Goal: Information Seeking & Learning: Learn about a topic

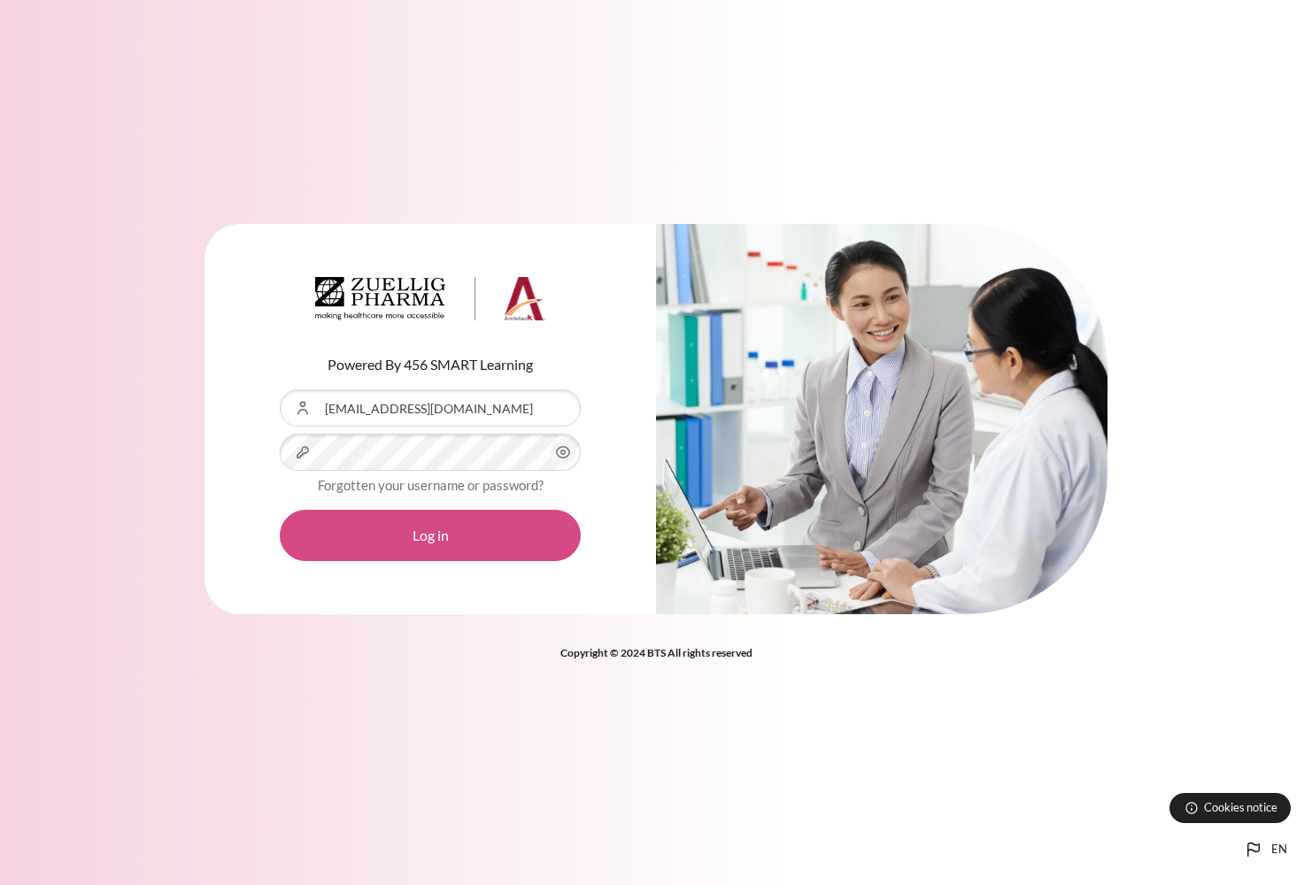
click at [402, 534] on button "Log in" at bounding box center [430, 535] width 301 height 51
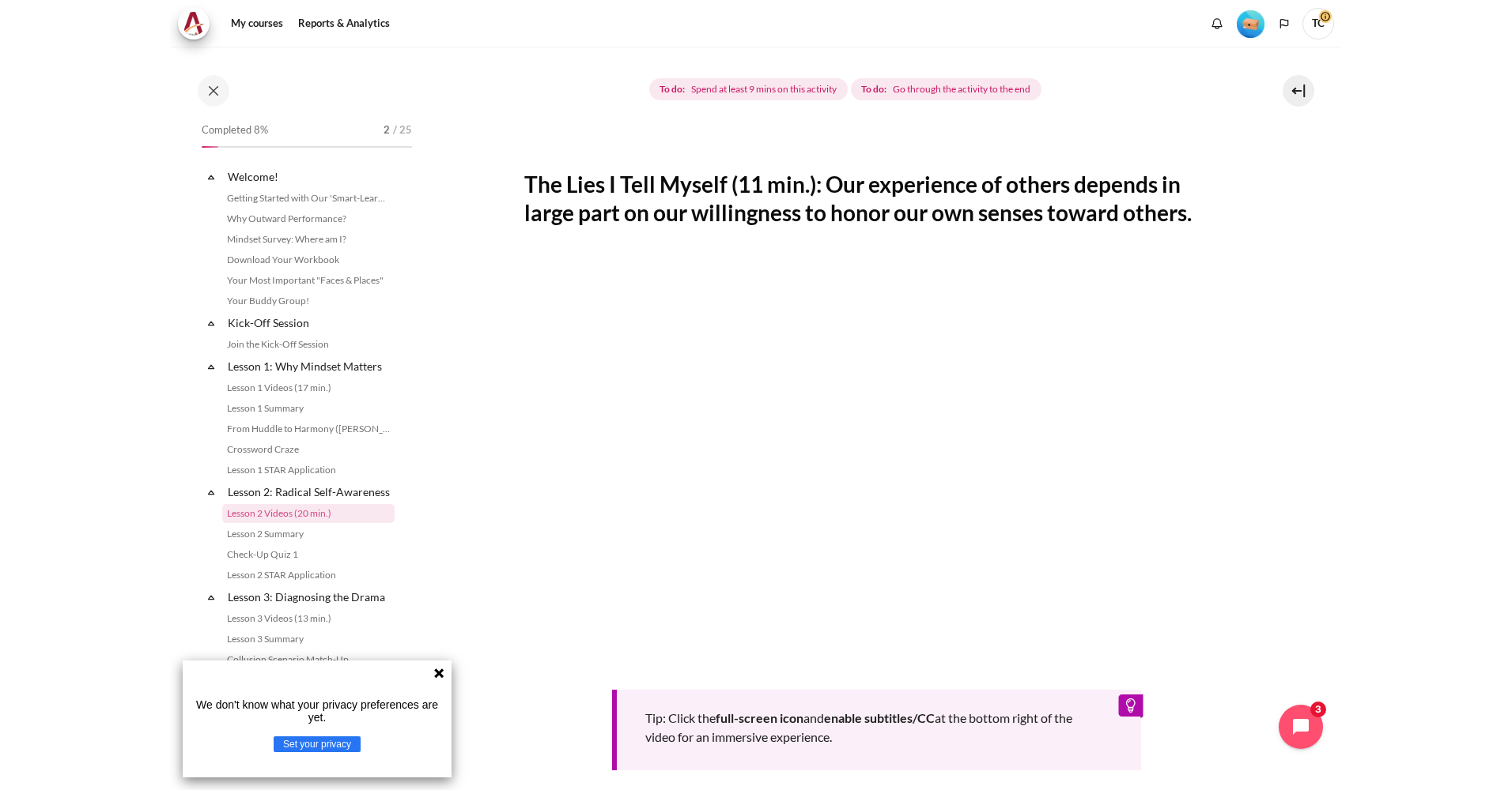
scroll to position [97, 0]
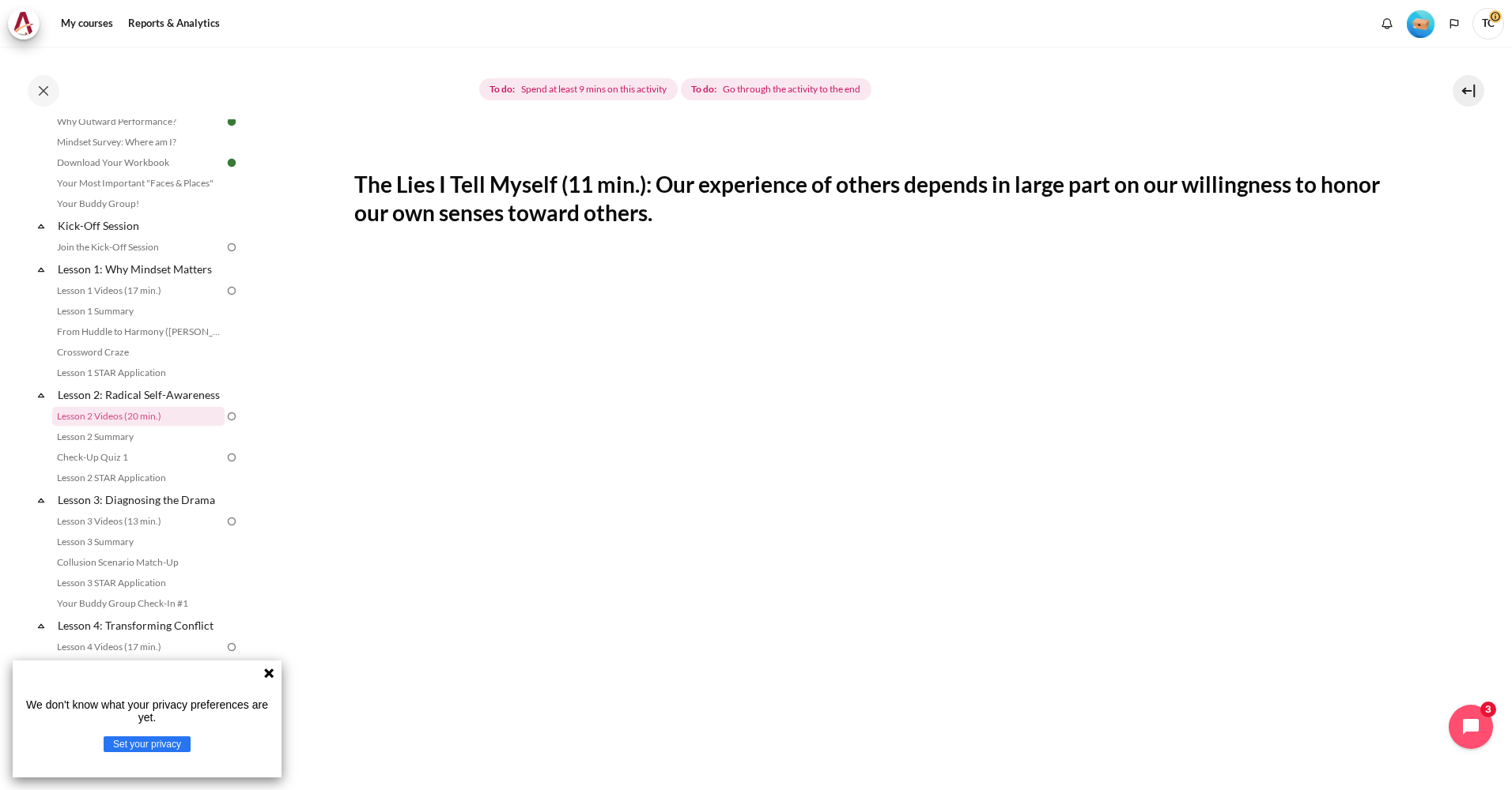
click at [268, 672] on icon at bounding box center [269, 673] width 10 height 10
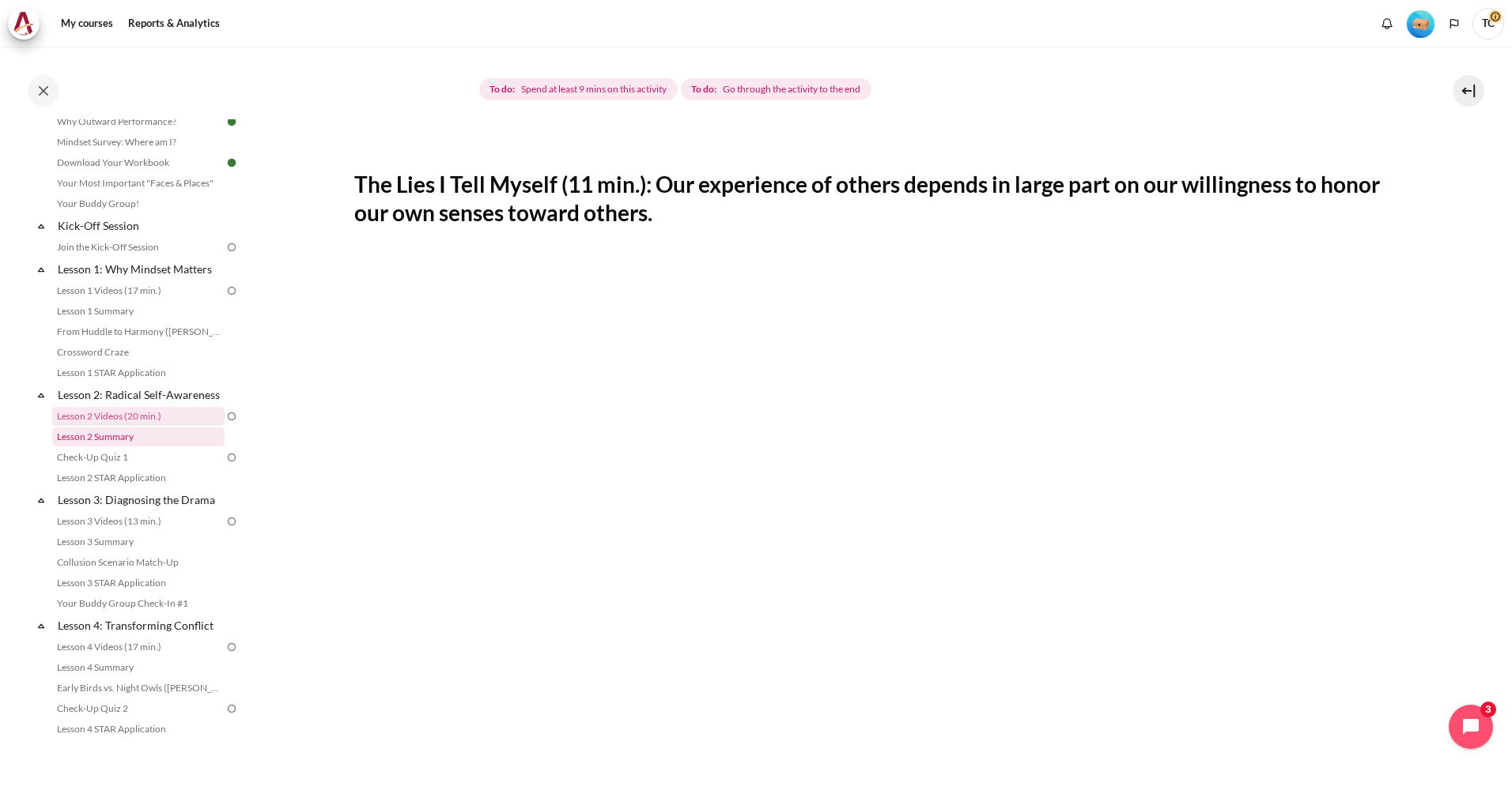
click at [128, 446] on link "Lesson 2 Summary" at bounding box center [138, 437] width 172 height 19
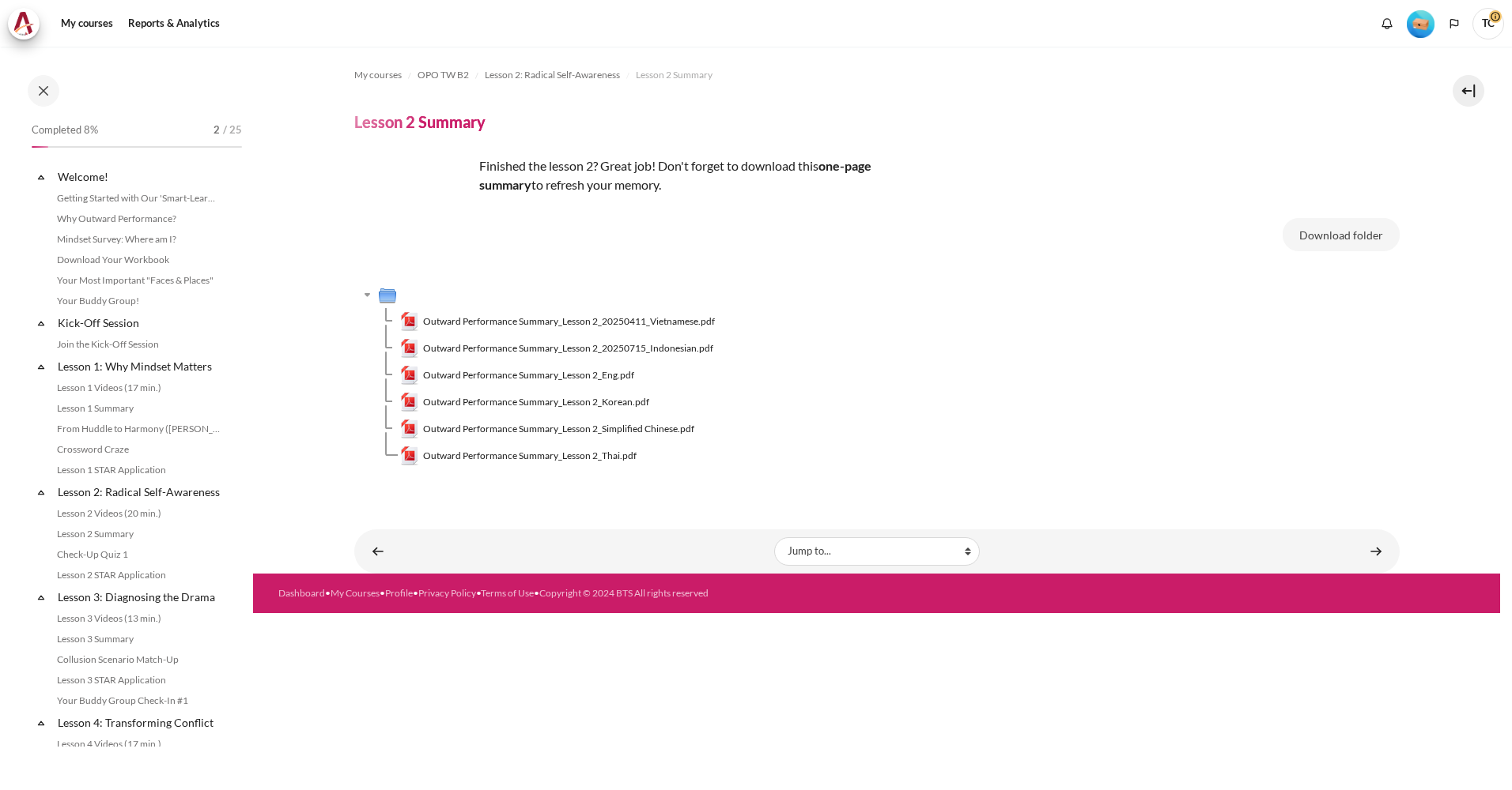
scroll to position [118, 0]
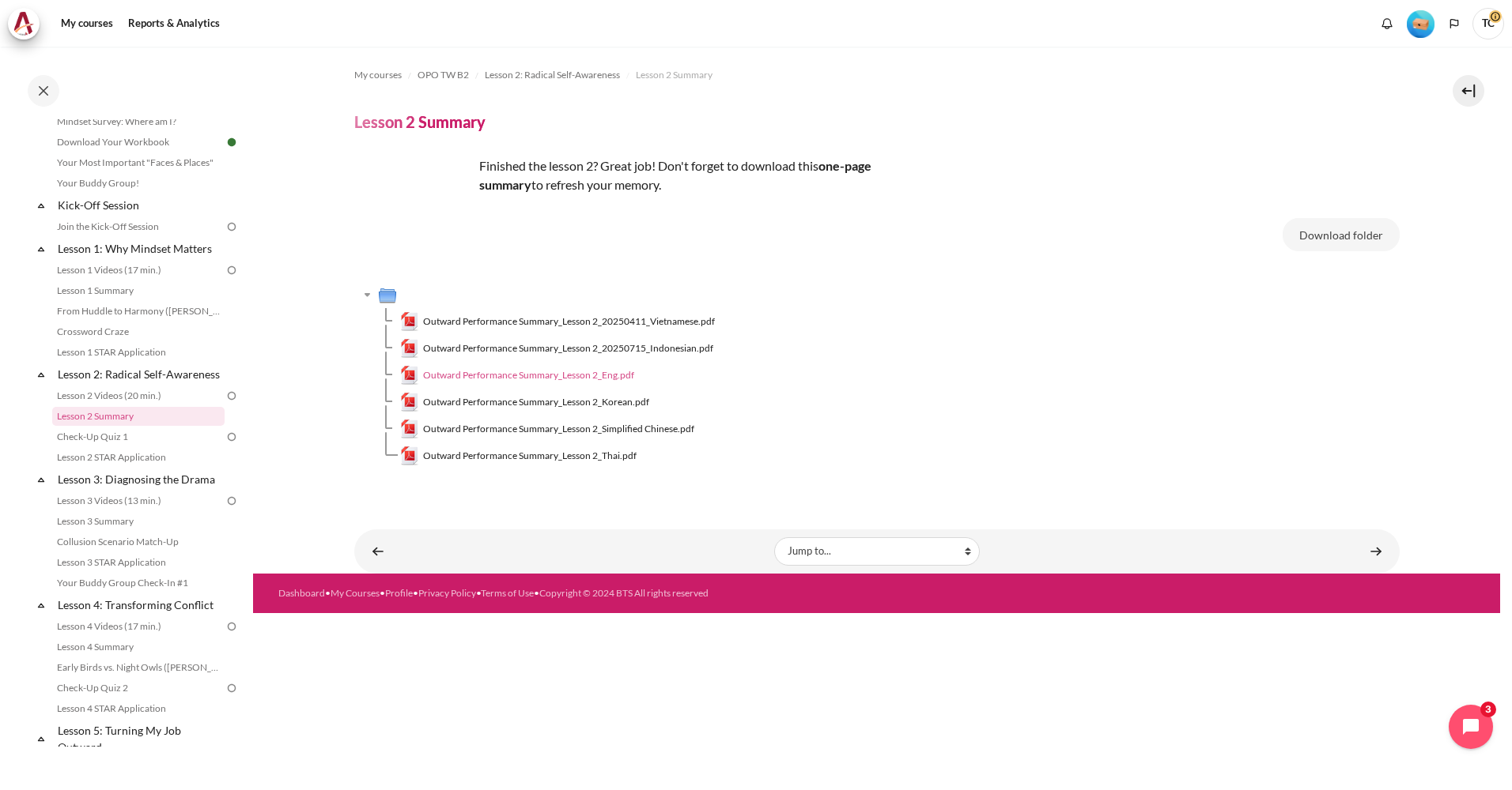
click at [605, 375] on span "Outward Performance Summary_Lesson 2_Eng.pdf" at bounding box center [529, 376] width 211 height 14
click at [606, 375] on span "Outward Performance Summary_Lesson 2_Eng.pdf" at bounding box center [529, 376] width 211 height 14
click at [142, 490] on link "Lesson 3: Diagnosing the Drama" at bounding box center [139, 479] width 169 height 21
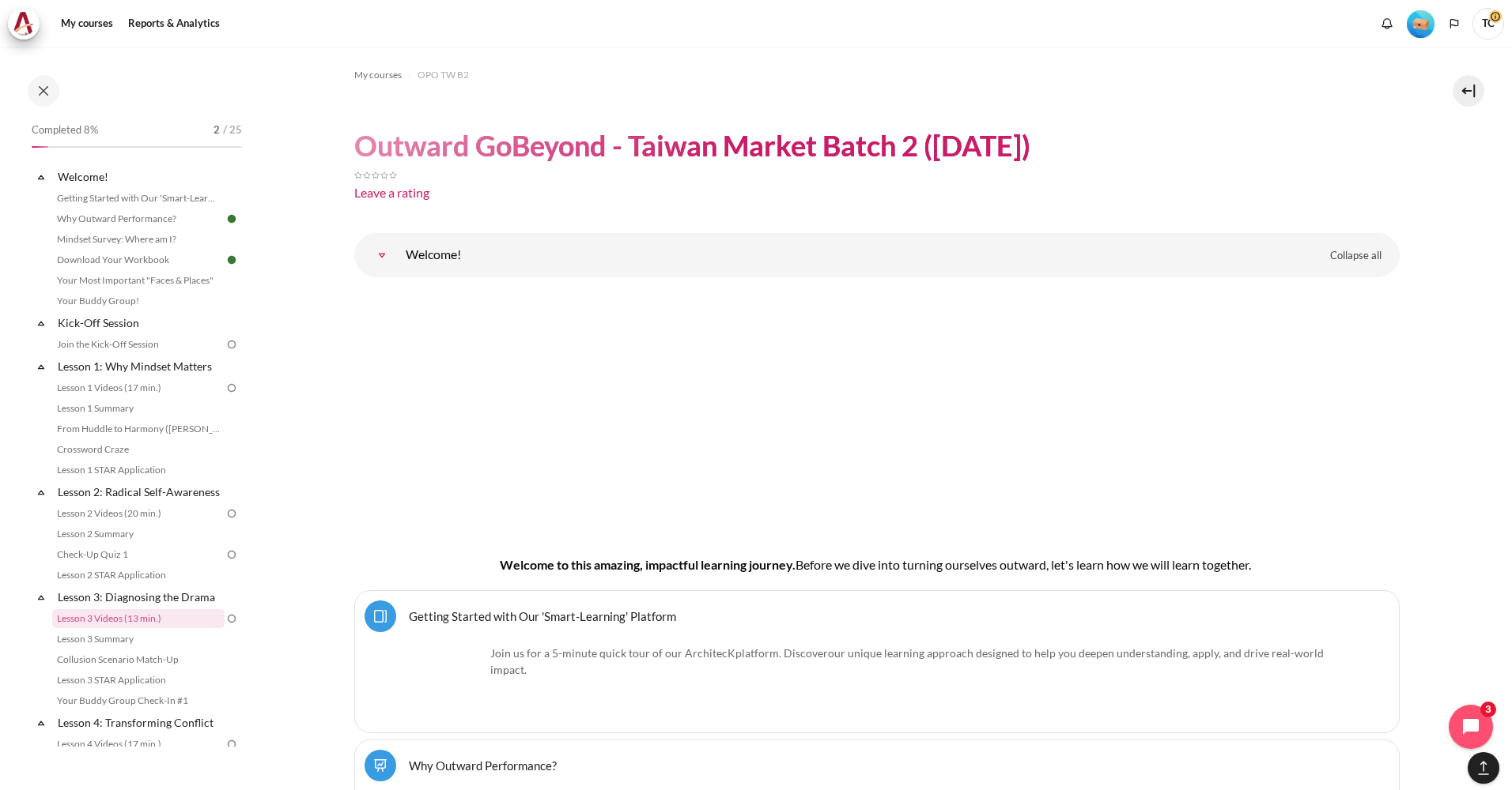
scroll to position [420, 0]
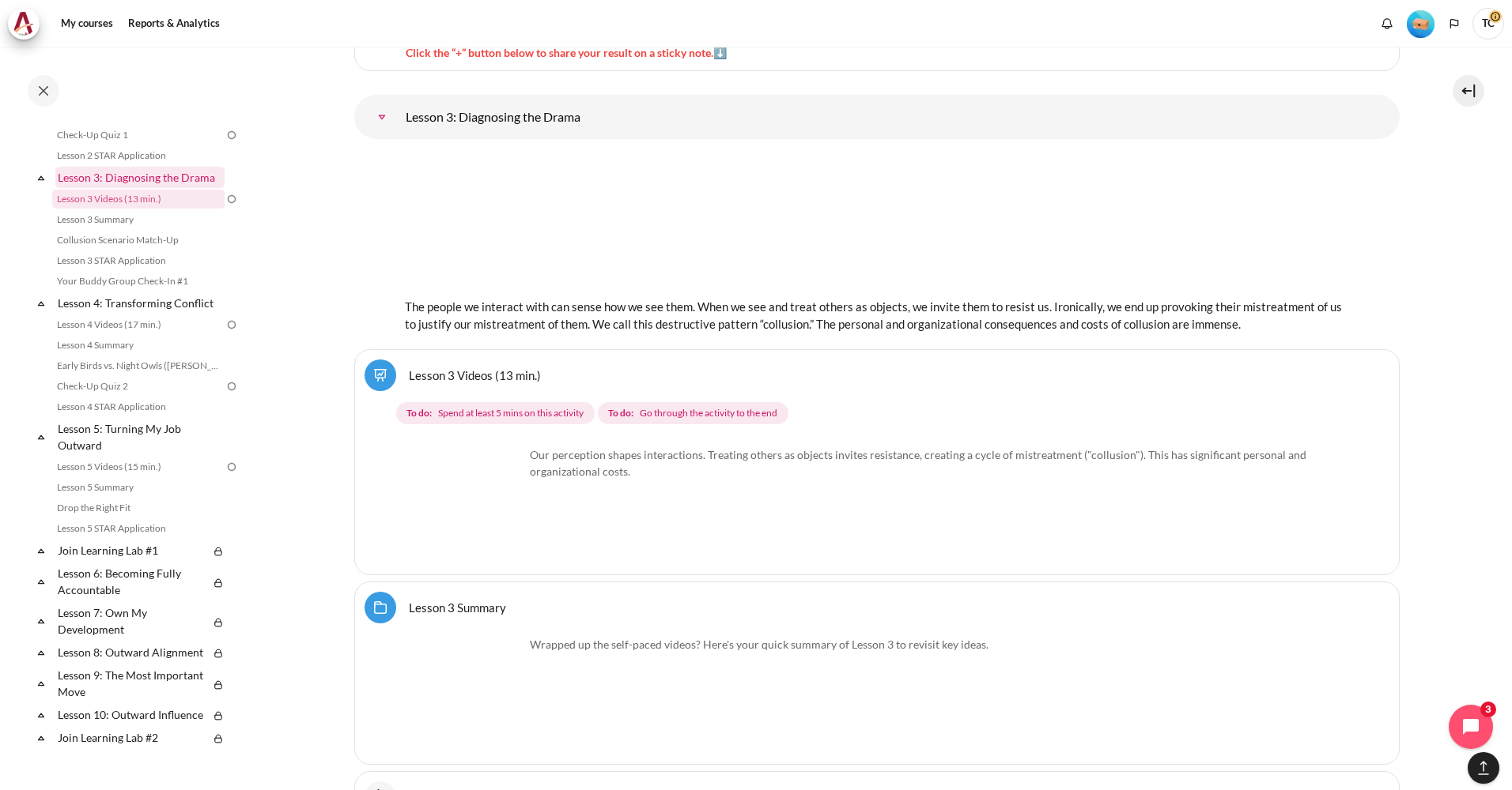
click at [137, 188] on link "Lesson 3: Diagnosing the Drama" at bounding box center [139, 178] width 169 height 21
click at [136, 209] on link "Lesson 3 Videos (13 min.)" at bounding box center [138, 199] width 172 height 19
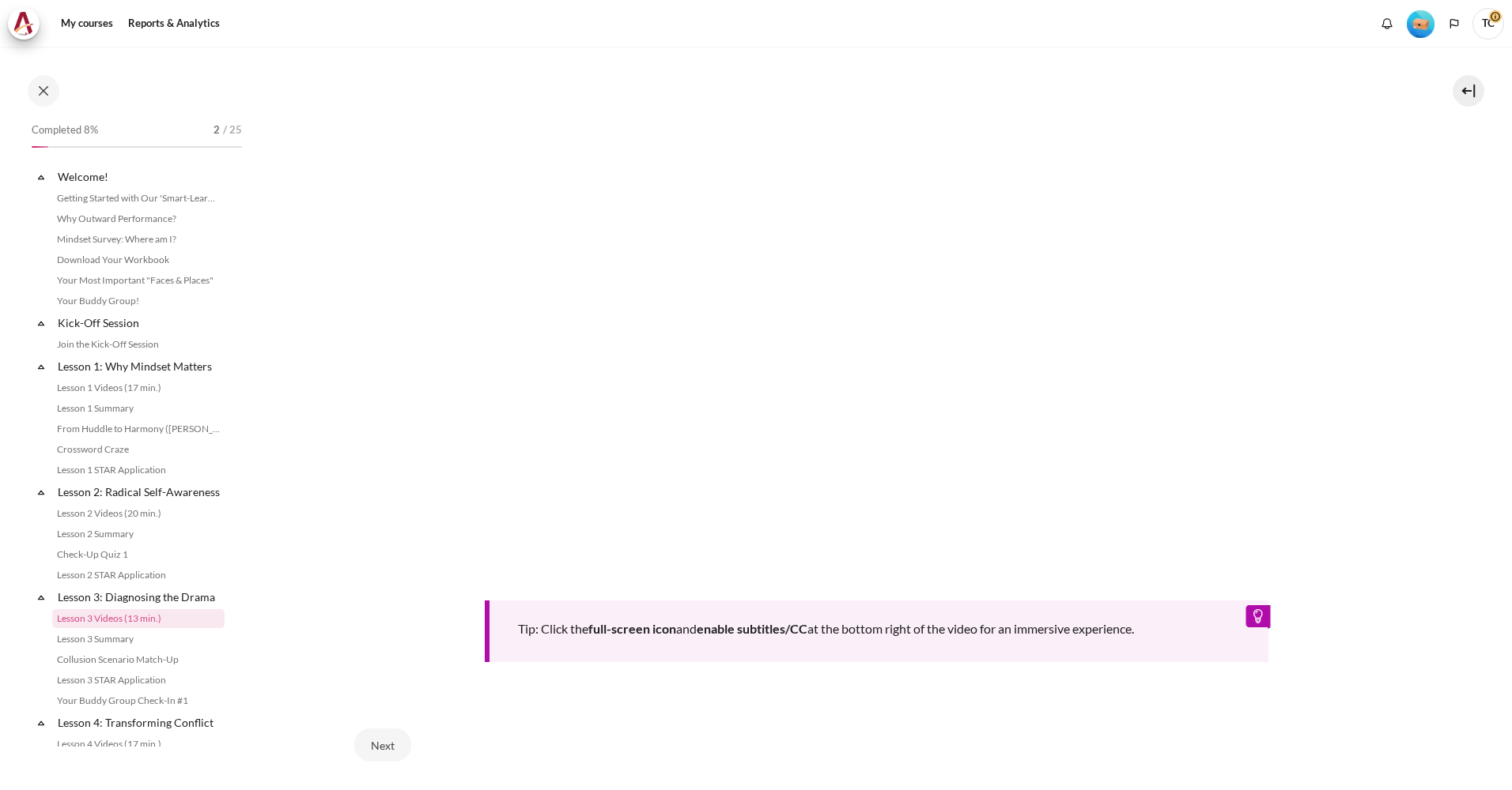
scroll to position [203, 0]
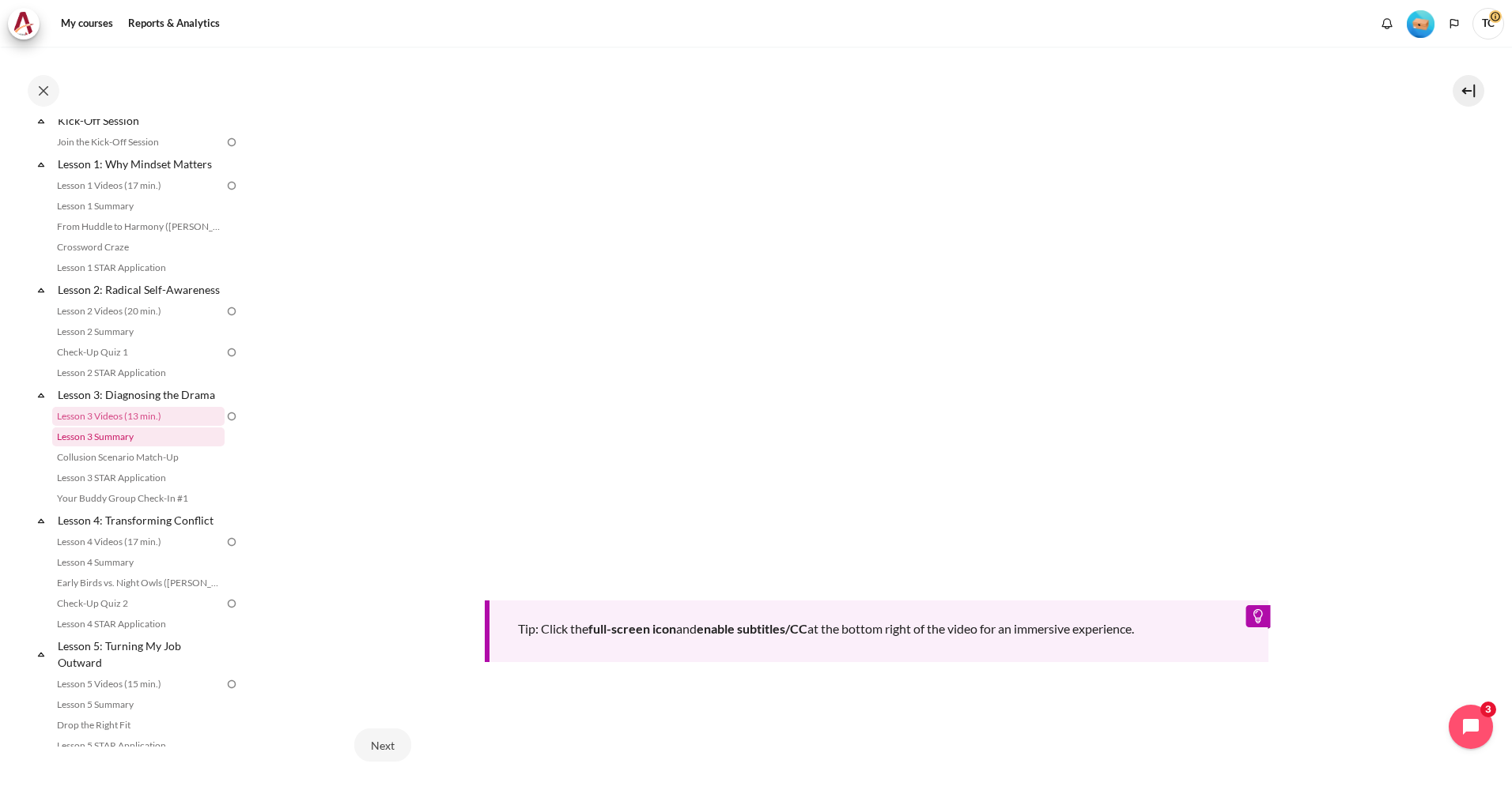
click at [120, 446] on link "Lesson 3 Summary" at bounding box center [138, 437] width 172 height 19
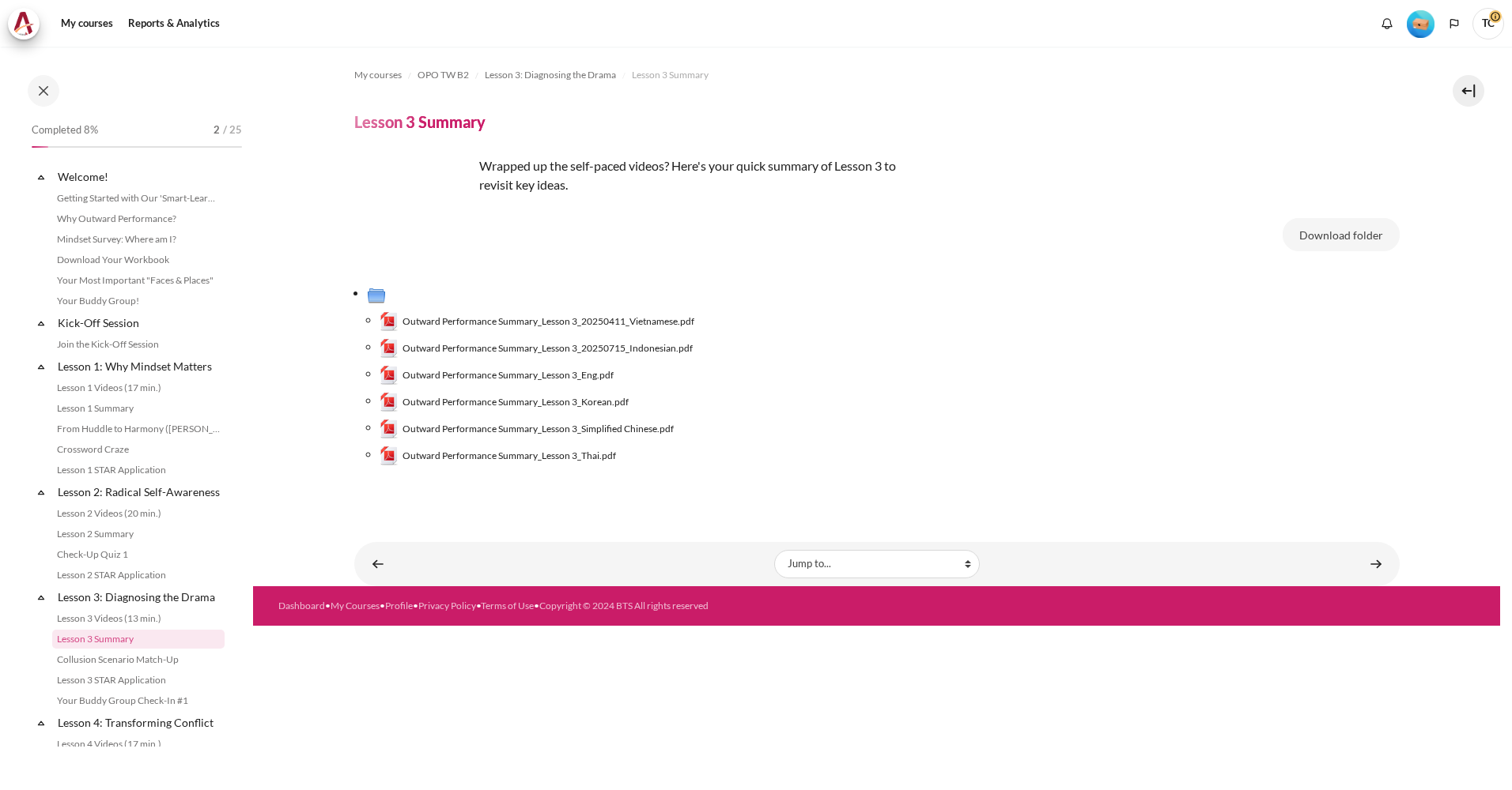
scroll to position [223, 0]
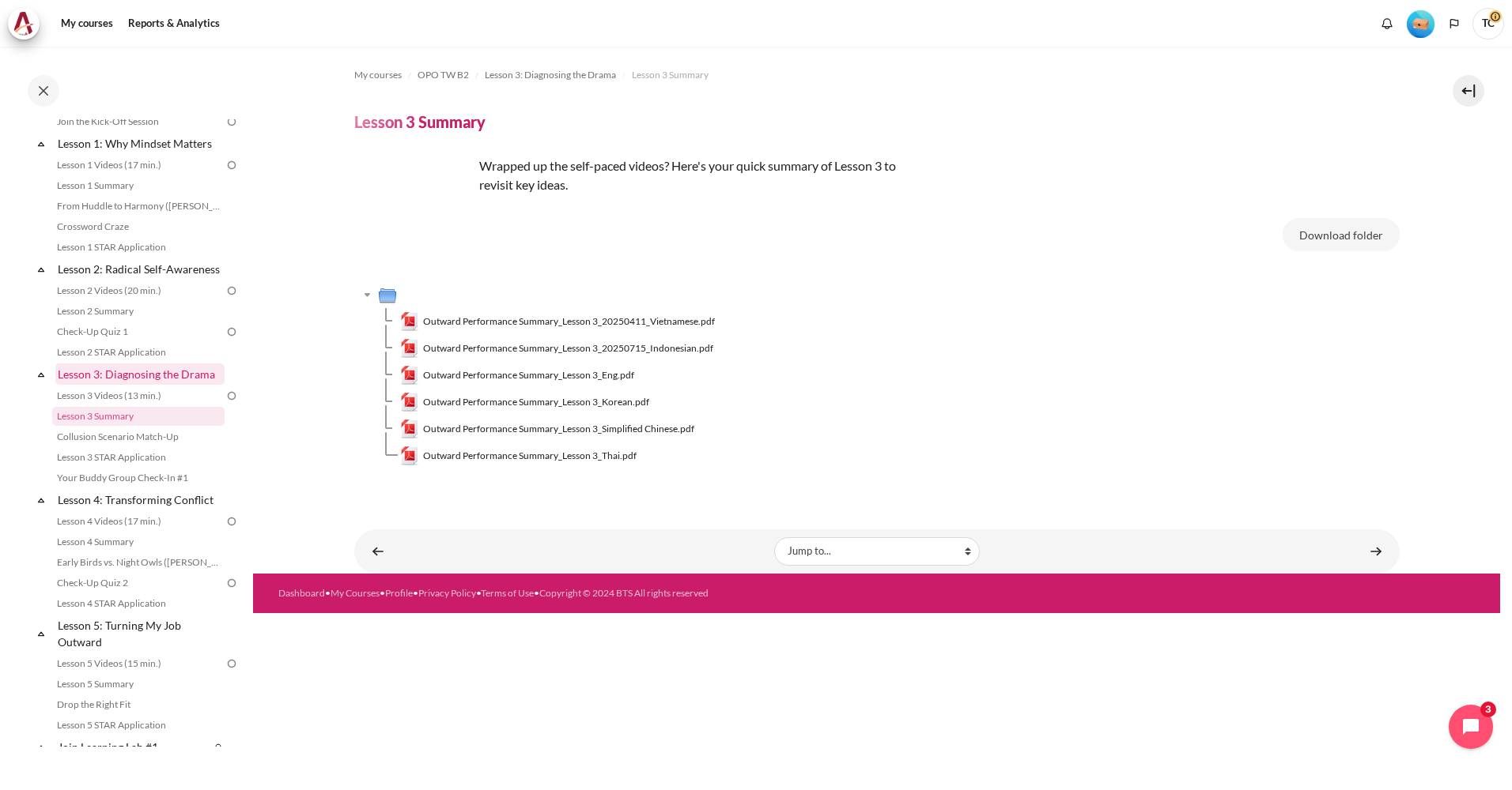
click at [159, 385] on link "Lesson 3: Diagnosing the Drama" at bounding box center [139, 374] width 169 height 21
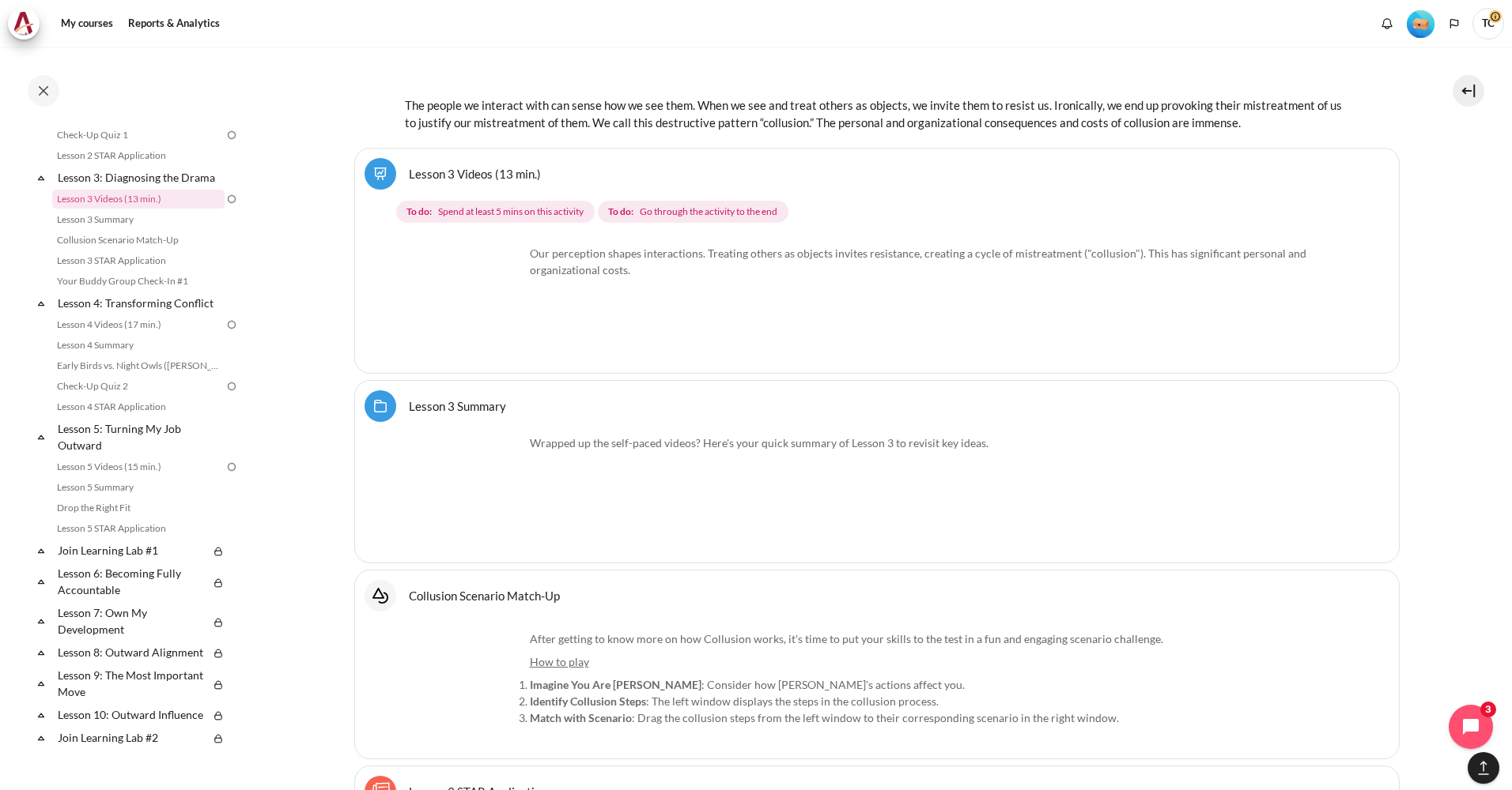
scroll to position [5201, 0]
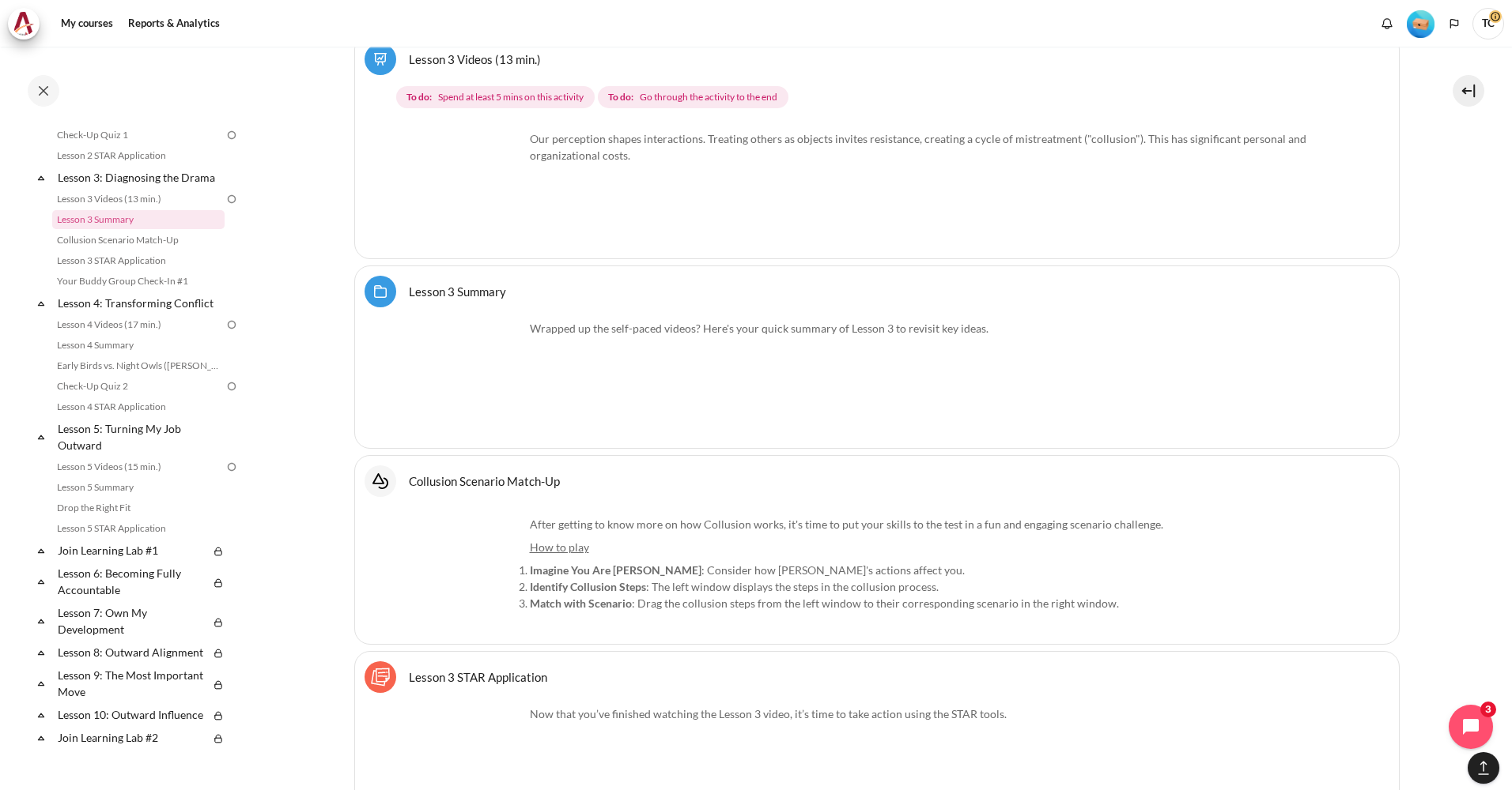
click at [501, 411] on img "Content" at bounding box center [464, 379] width 119 height 119
click at [594, 333] on div "Wrapped up the self-paced videos? Here's your quick summary of Lesson 3 to revi…" at bounding box center [876, 379] width 942 height 119
drag, startPoint x: 595, startPoint y: 332, endPoint x: 467, endPoint y: 287, distance: 135.7
click at [467, 287] on link "Lesson 3 Summary Folder" at bounding box center [457, 291] width 97 height 15
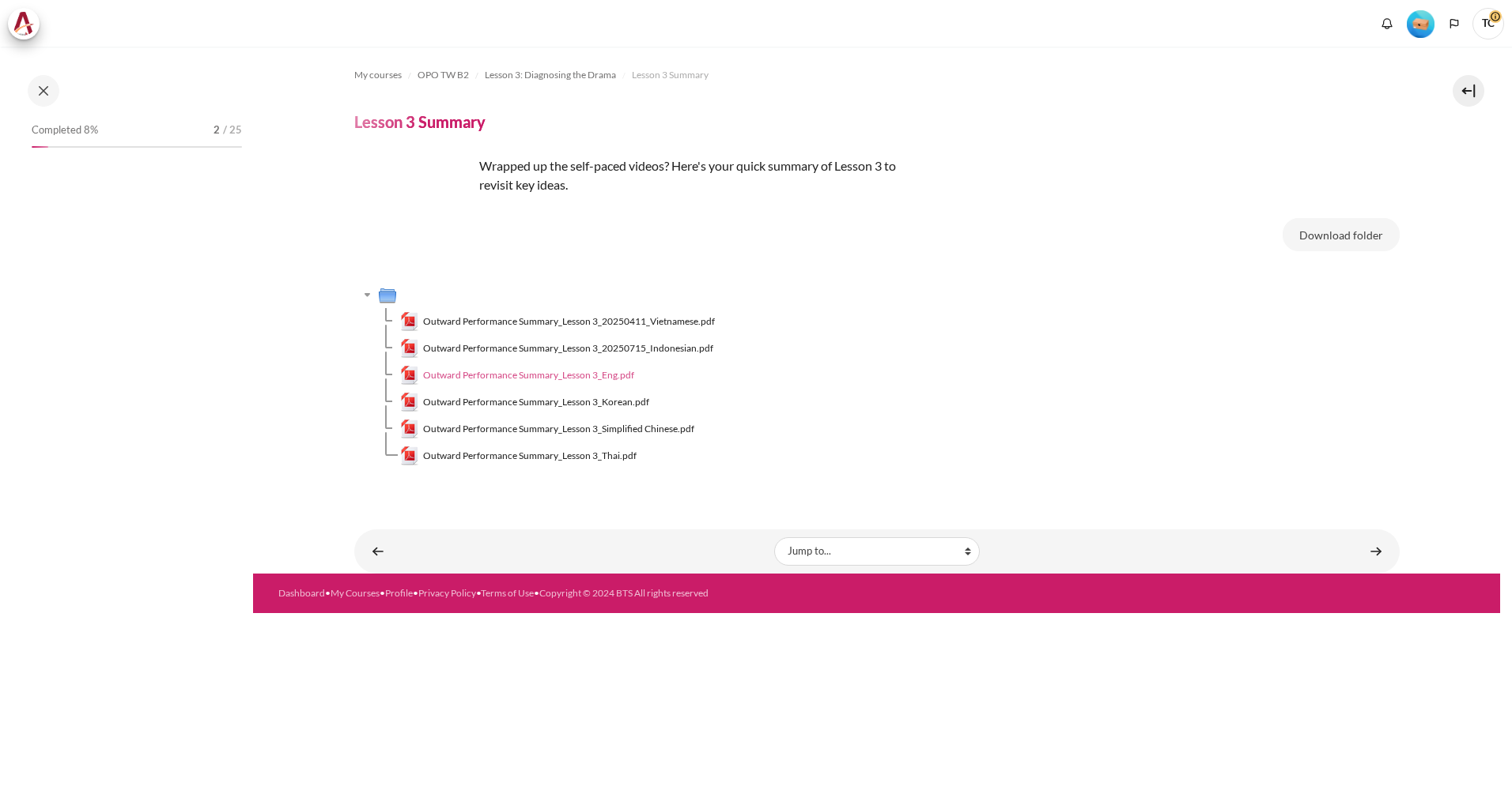
scroll to position [223, 0]
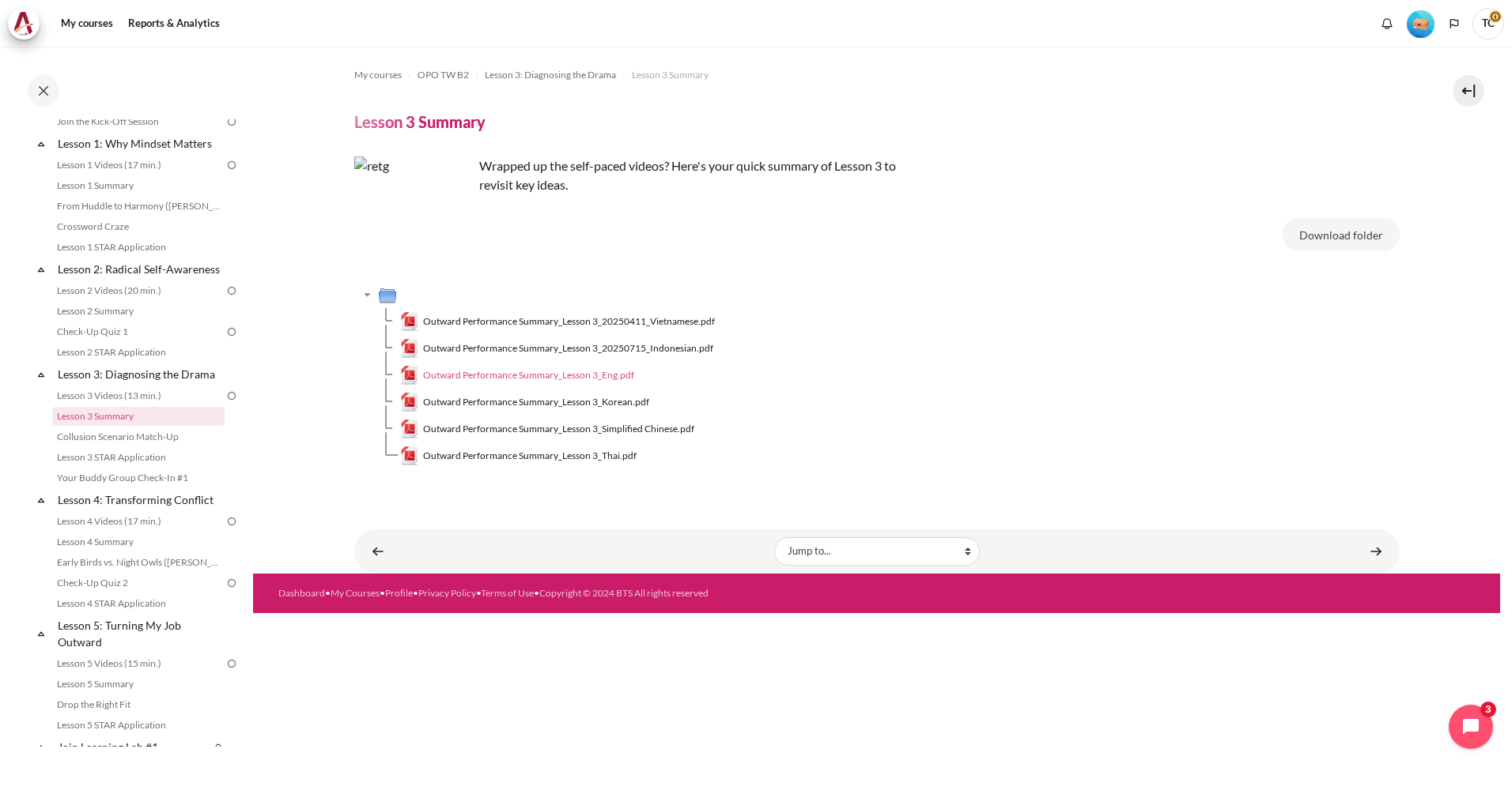
click at [572, 374] on span "Outward Performance Summary_Lesson 3_Eng.pdf" at bounding box center [529, 376] width 211 height 14
click at [423, 128] on h4 "Lesson 3 Summary" at bounding box center [420, 121] width 131 height 21
click at [123, 426] on link "Lesson 3 Summary" at bounding box center [138, 416] width 172 height 19
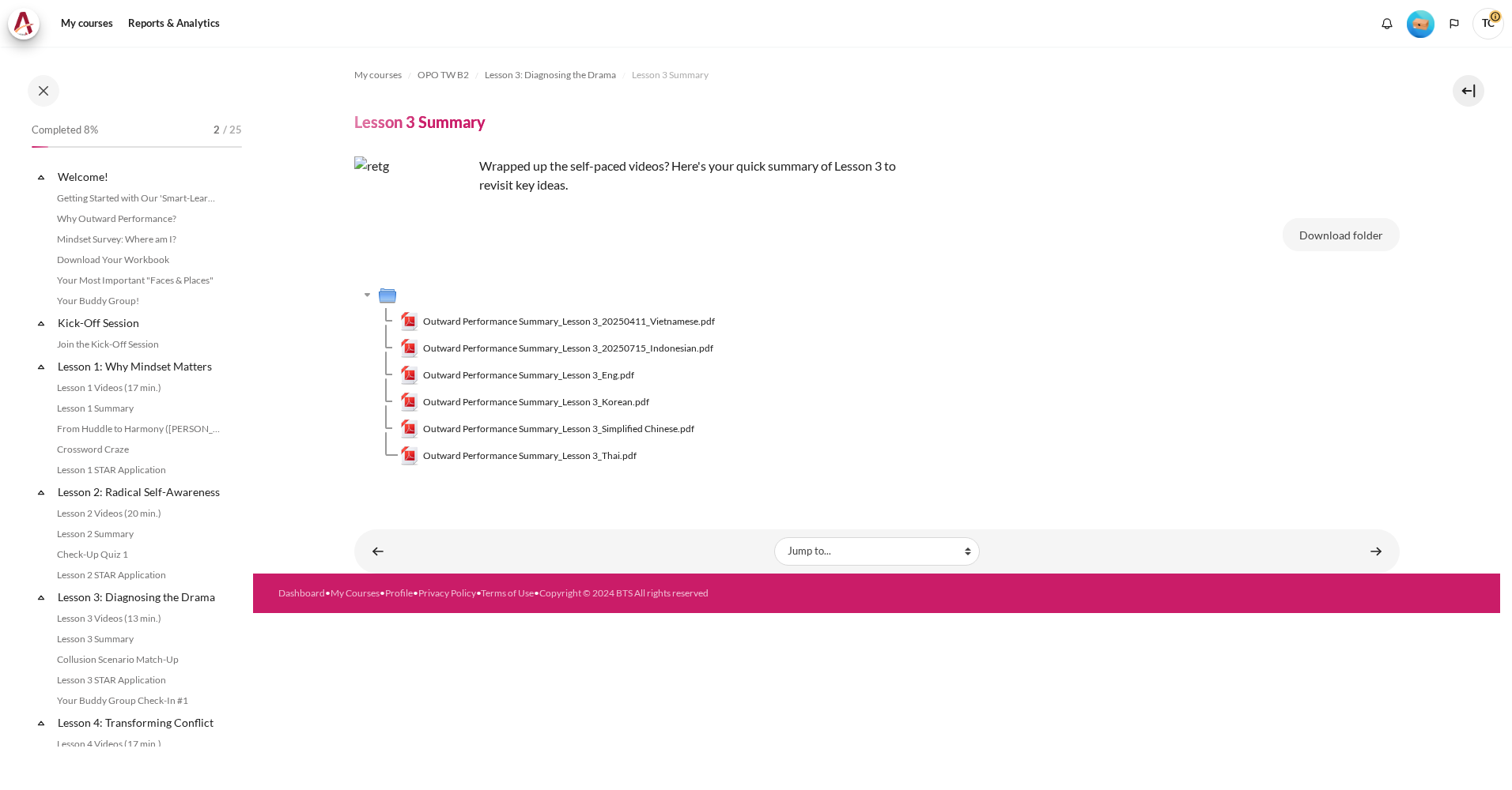
scroll to position [223, 0]
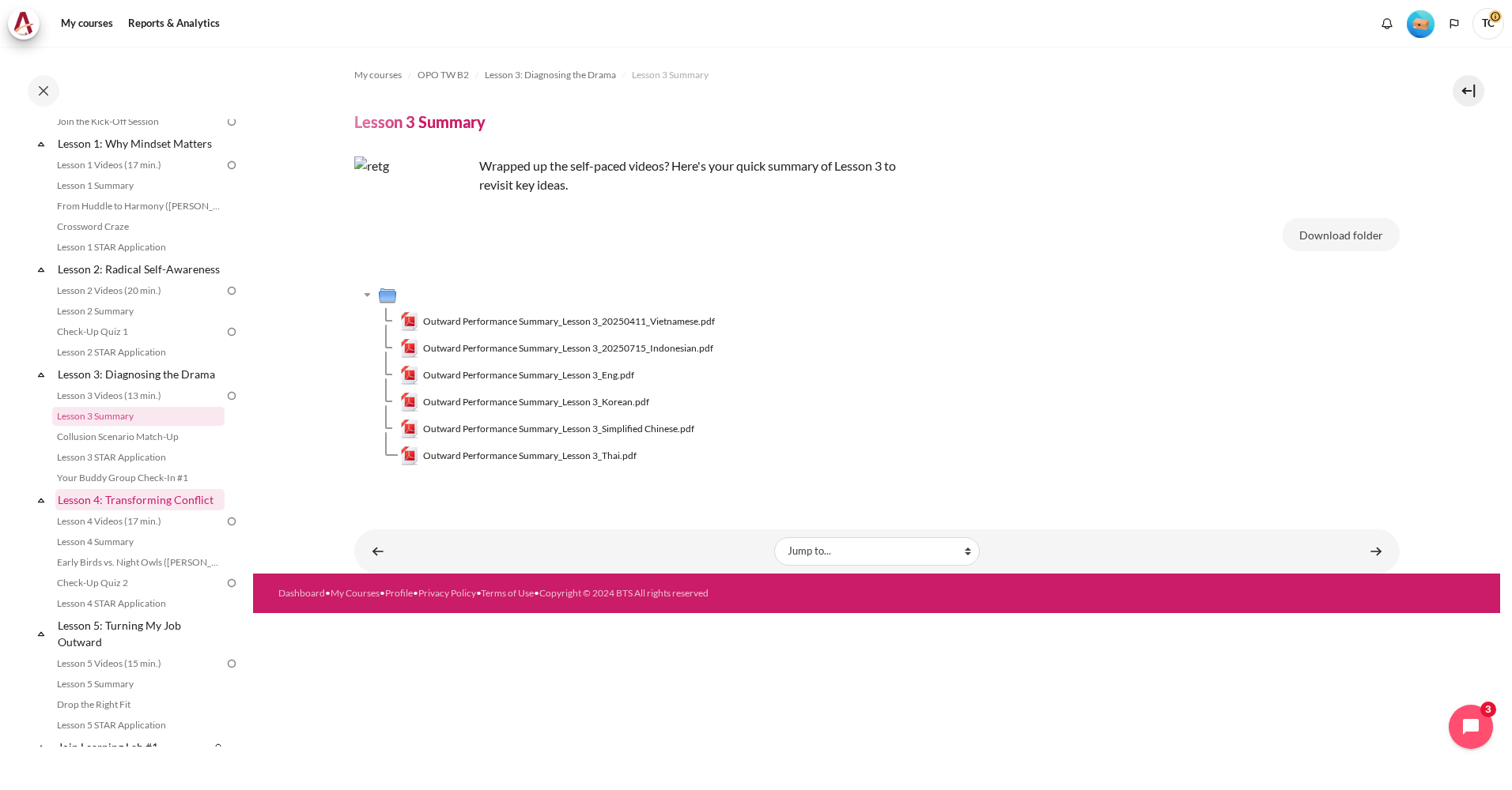
click at [131, 511] on link "Lesson 4: Transforming Conflict" at bounding box center [139, 500] width 169 height 21
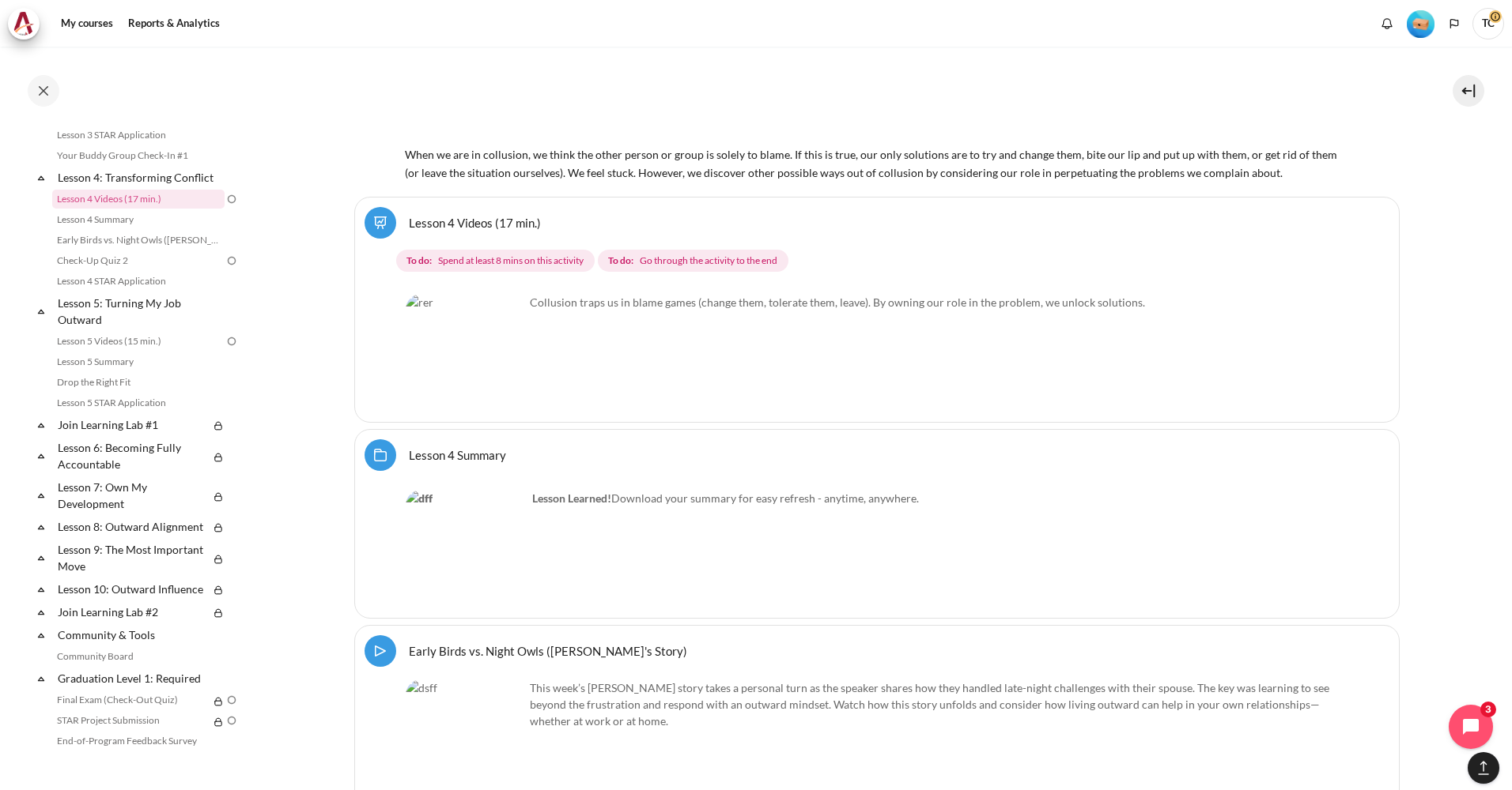
scroll to position [6556, 0]
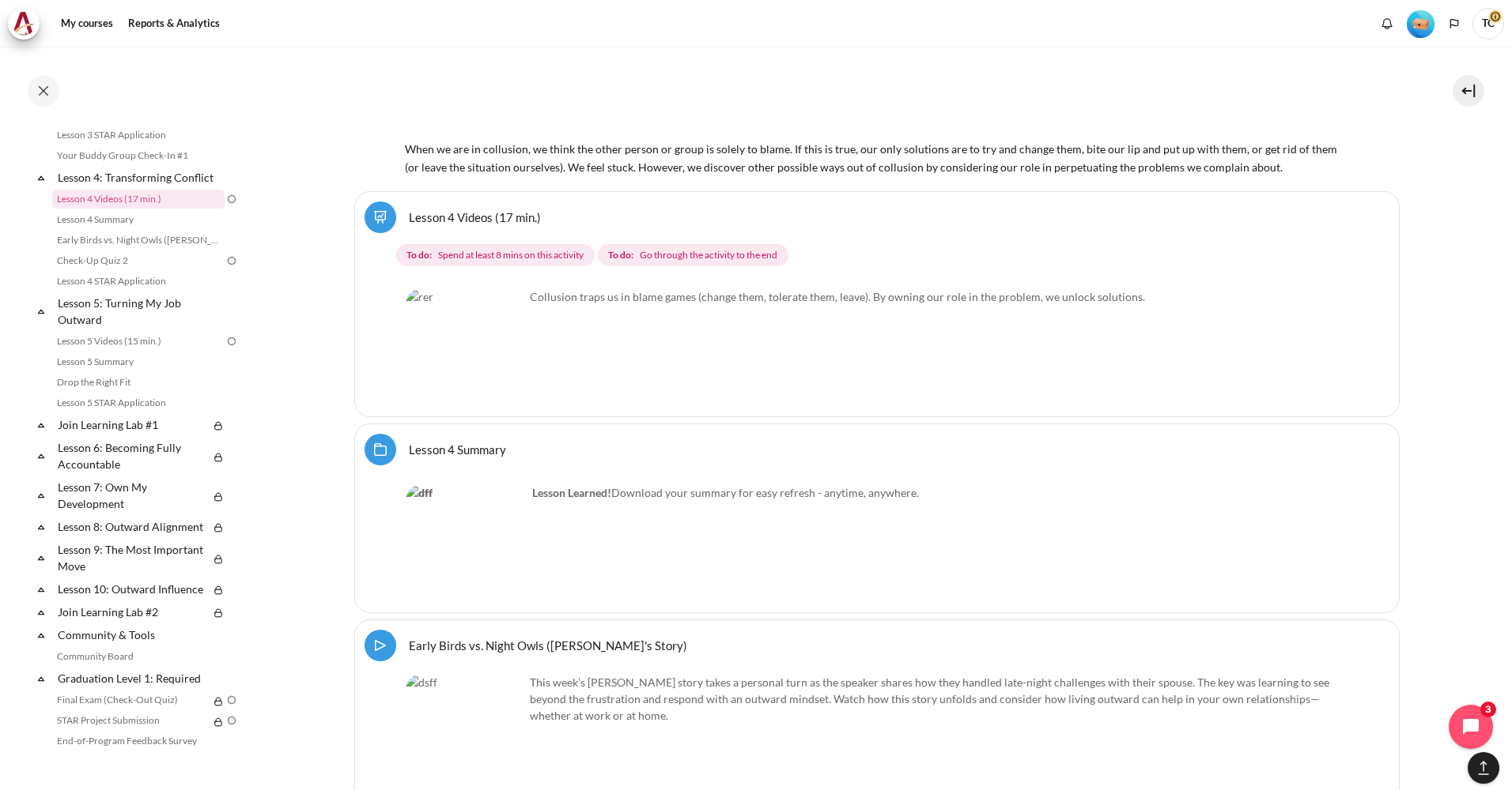
click at [467, 445] on link "Lesson 4 Summary Folder" at bounding box center [457, 449] width 97 height 15
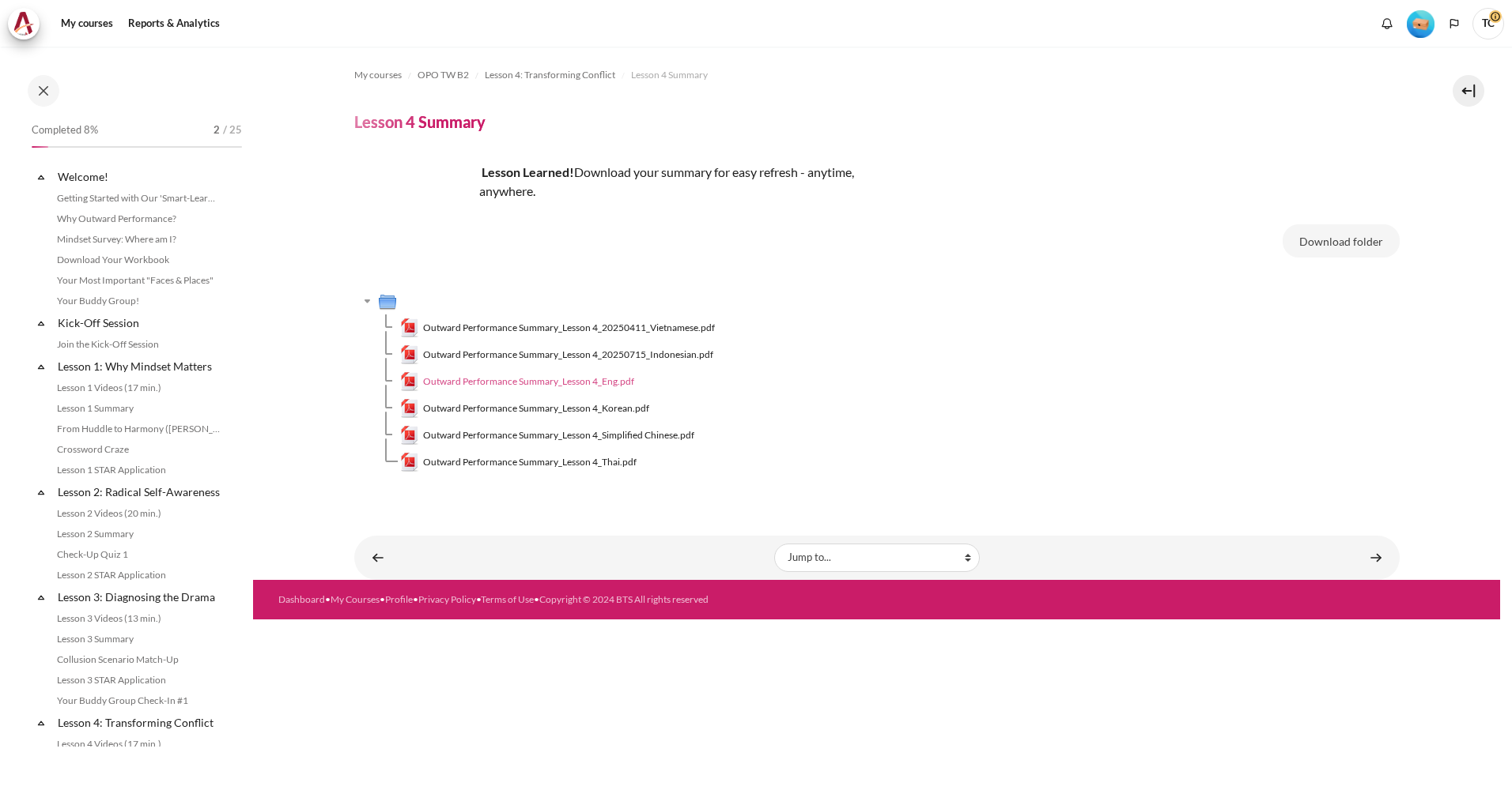
scroll to position [348, 0]
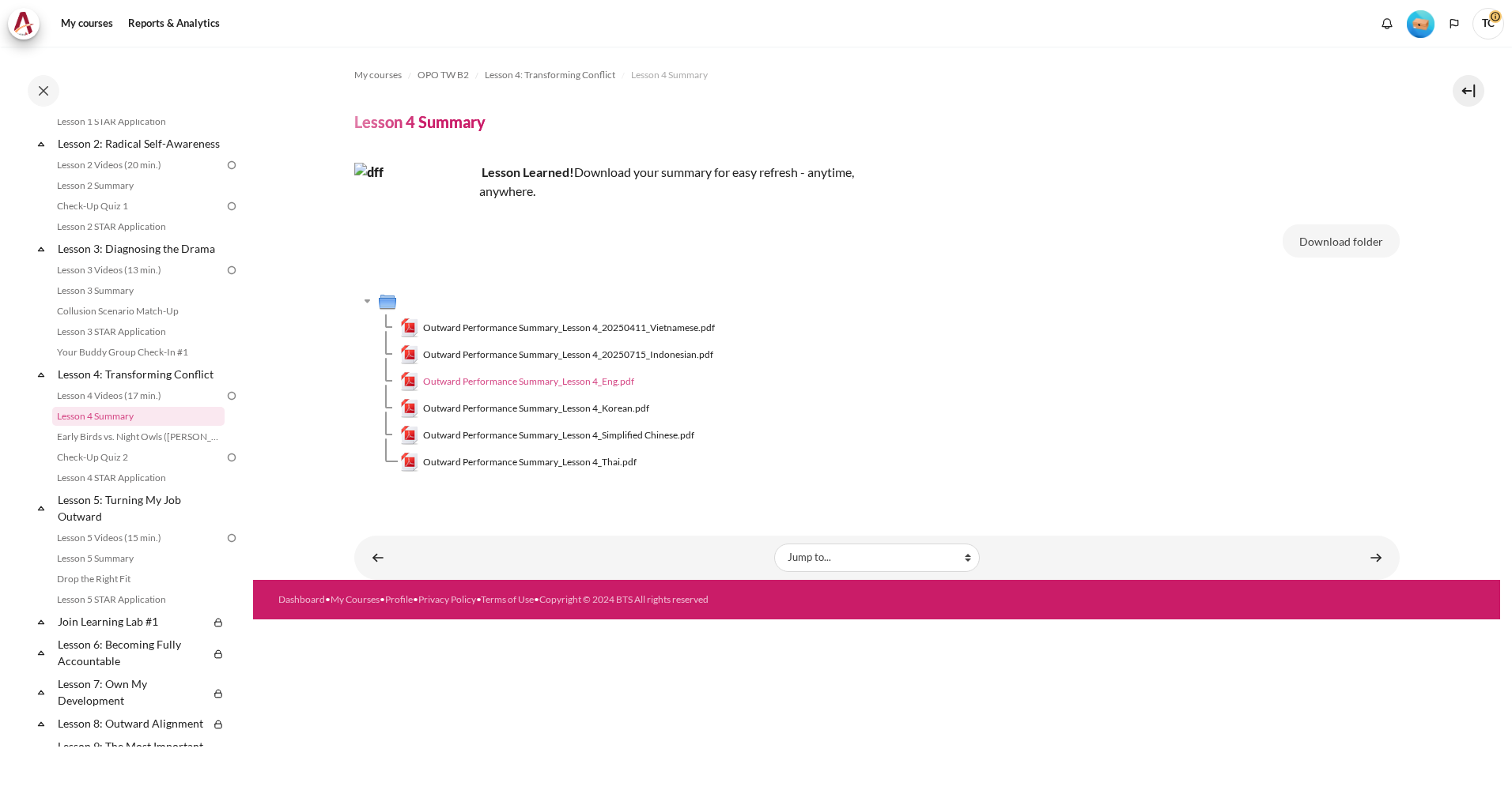
click at [582, 383] on span "Outward Performance Summary_Lesson 4_Eng.pdf" at bounding box center [529, 382] width 211 height 14
click at [121, 300] on link "Lesson 3 Summary" at bounding box center [138, 290] width 172 height 19
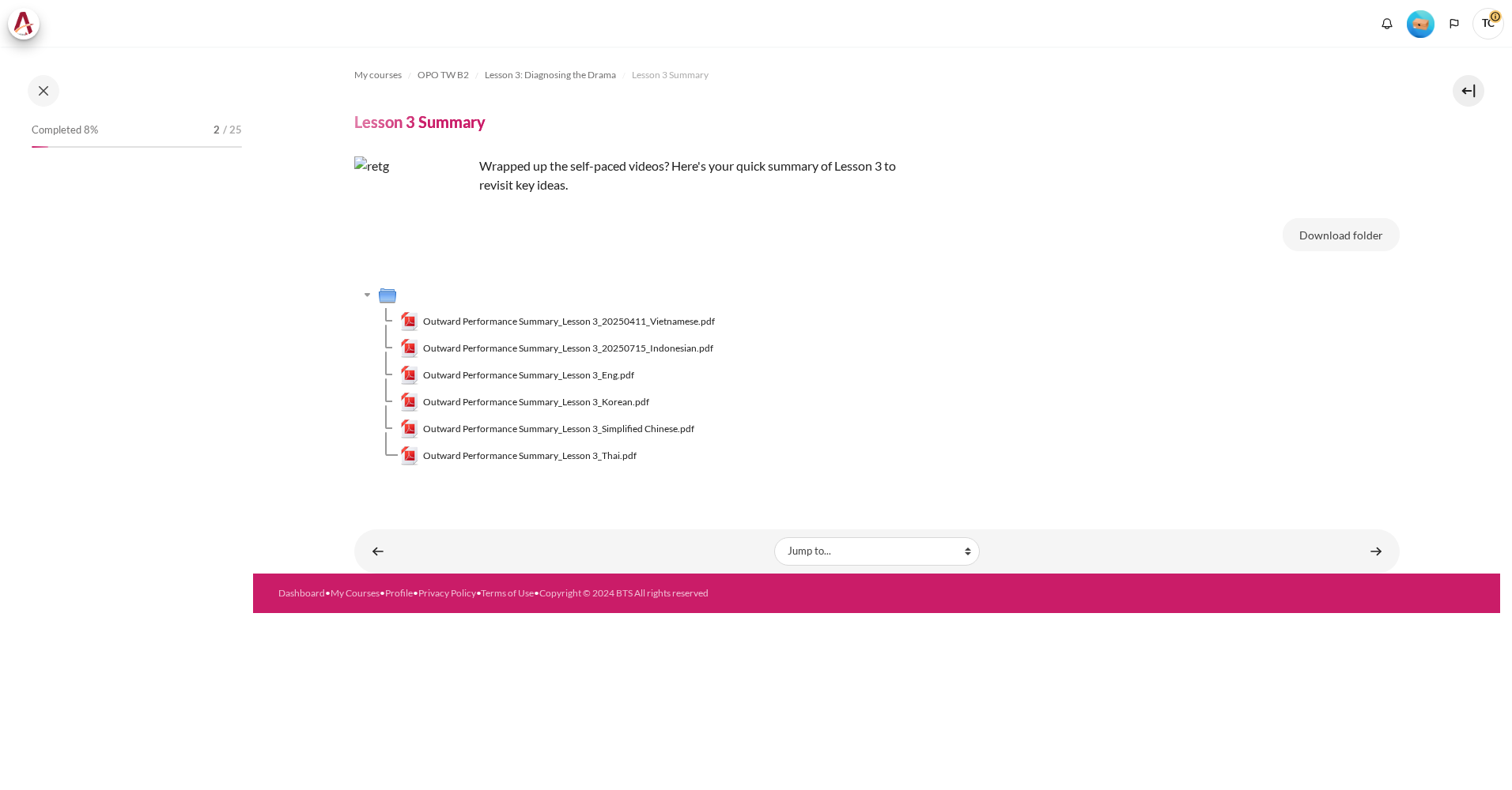
click at [573, 371] on span "Outward Performance Summary_Lesson 3_Eng.pdf" at bounding box center [529, 376] width 211 height 14
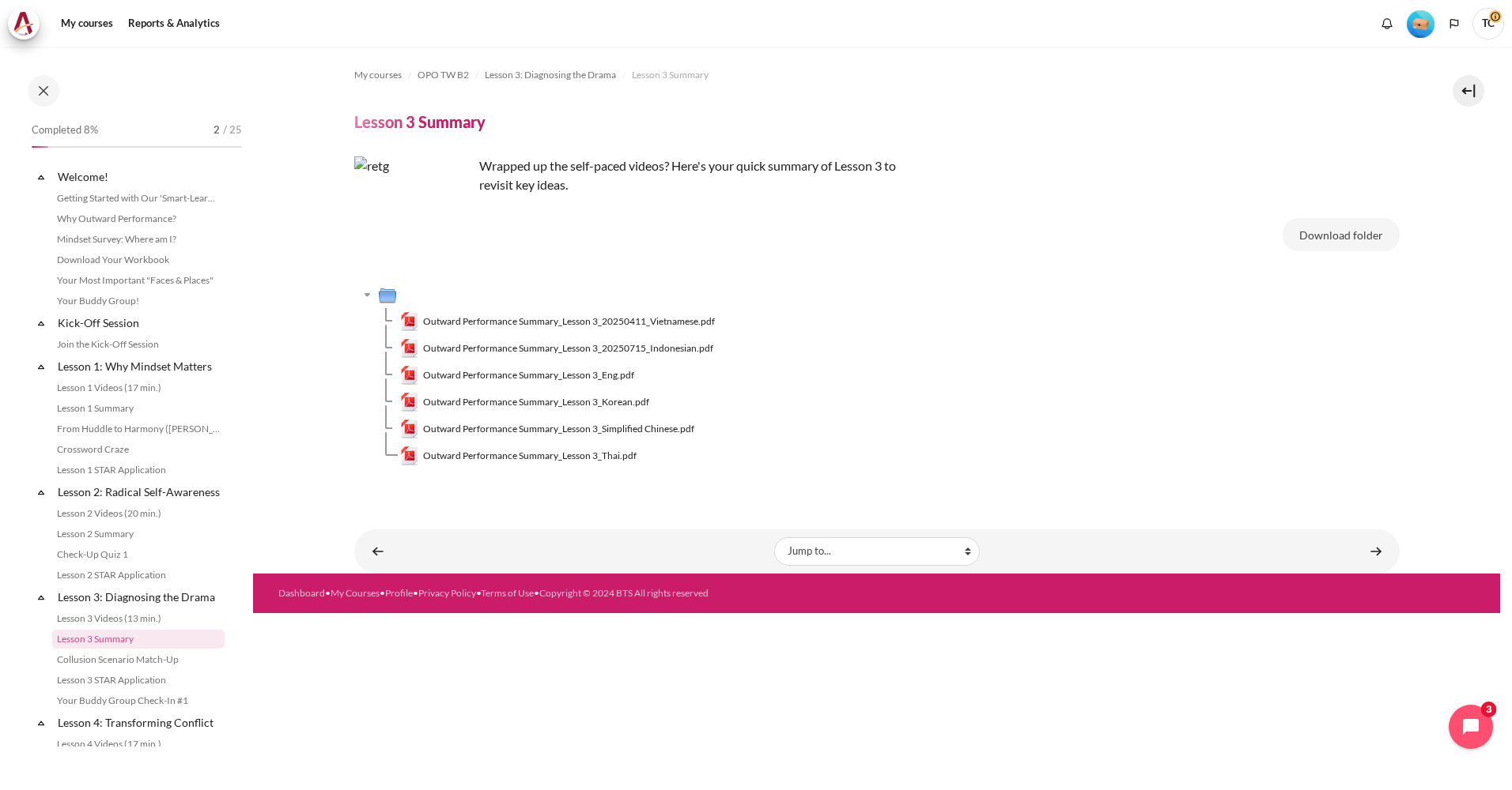
scroll to position [223, 0]
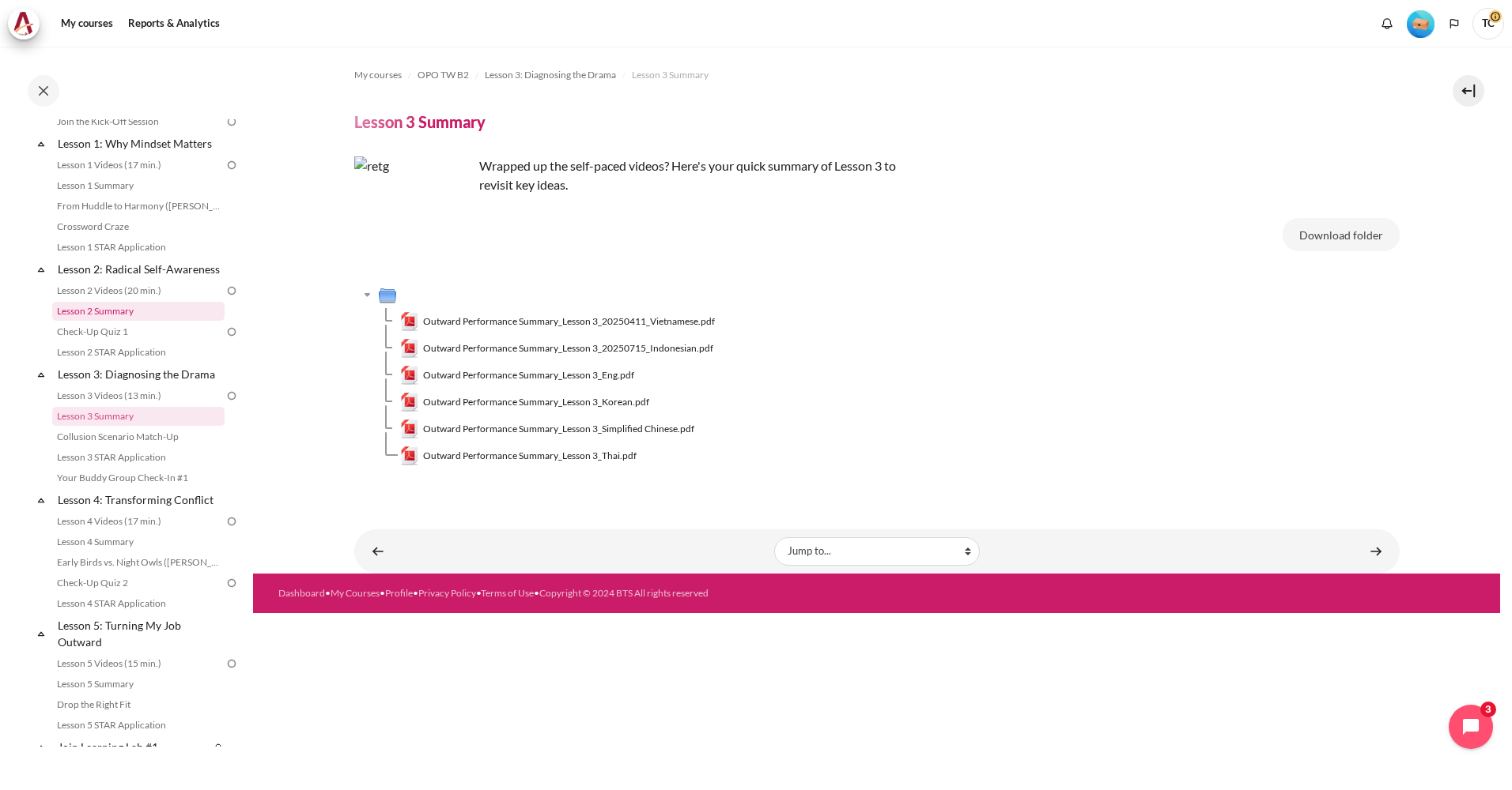
click at [123, 321] on link "Lesson 2 Summary" at bounding box center [138, 311] width 172 height 19
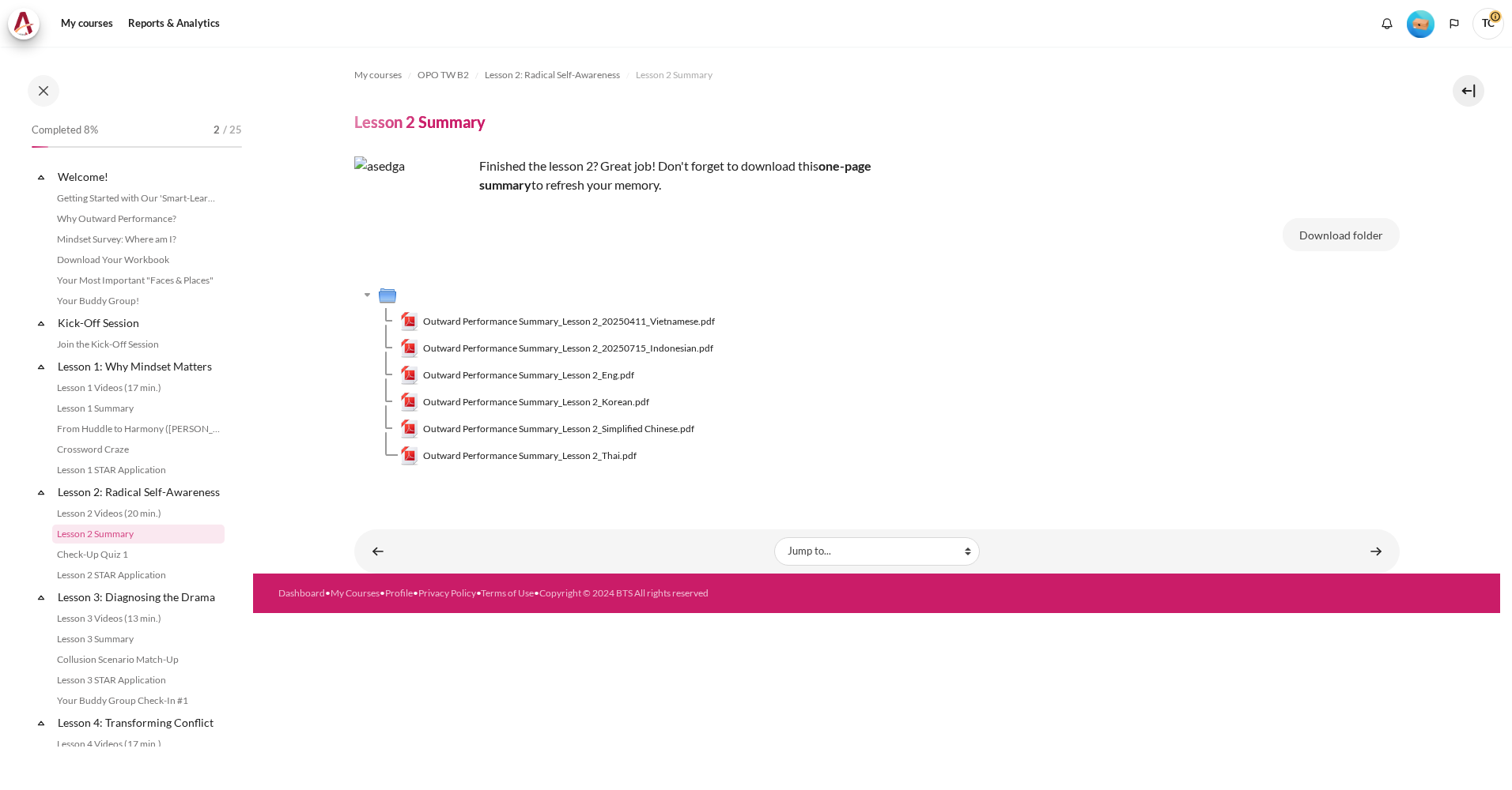
scroll to position [118, 0]
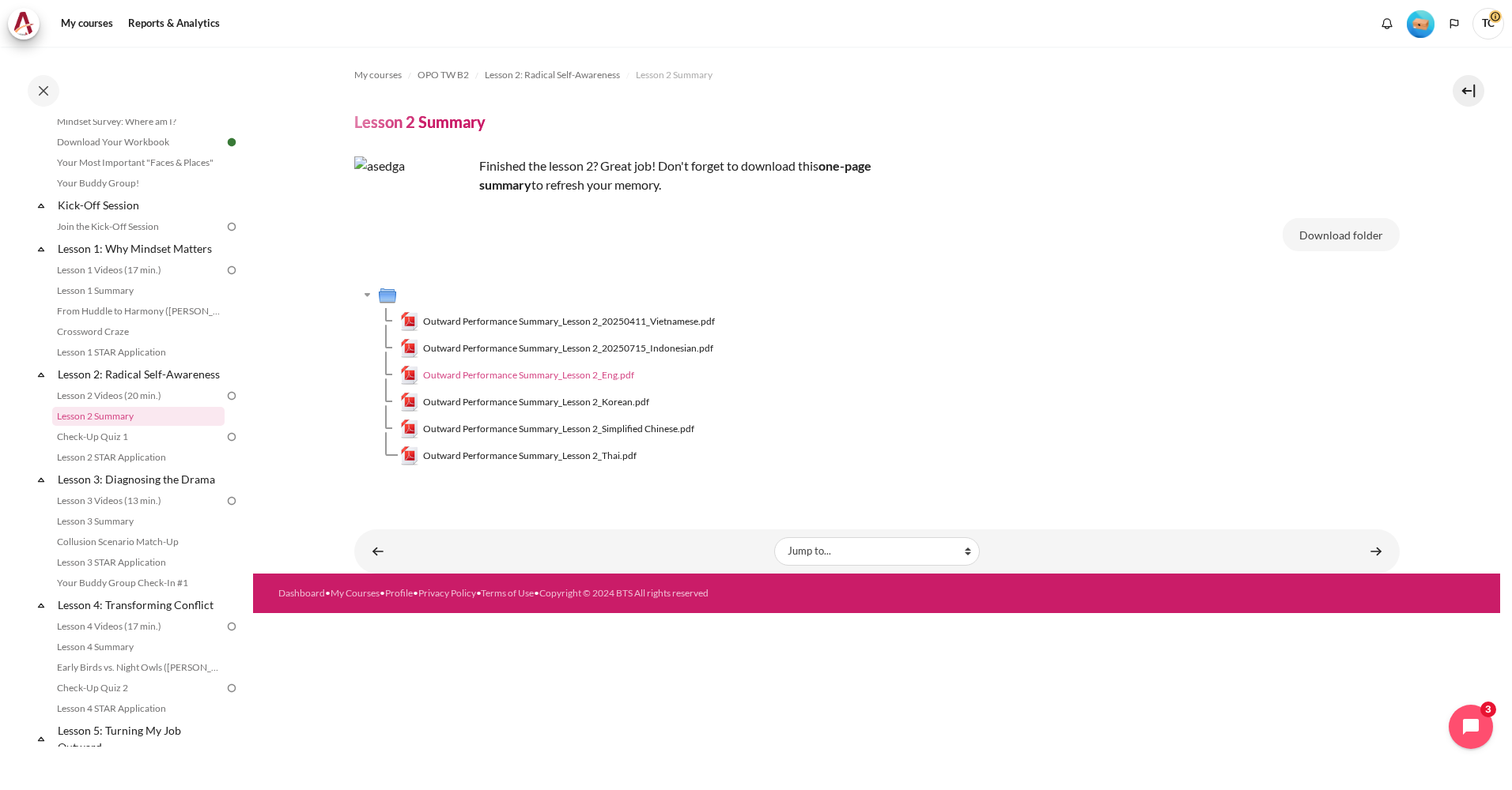
click at [622, 371] on span "Outward Performance Summary_Lesson 2_Eng.pdf" at bounding box center [529, 376] width 211 height 14
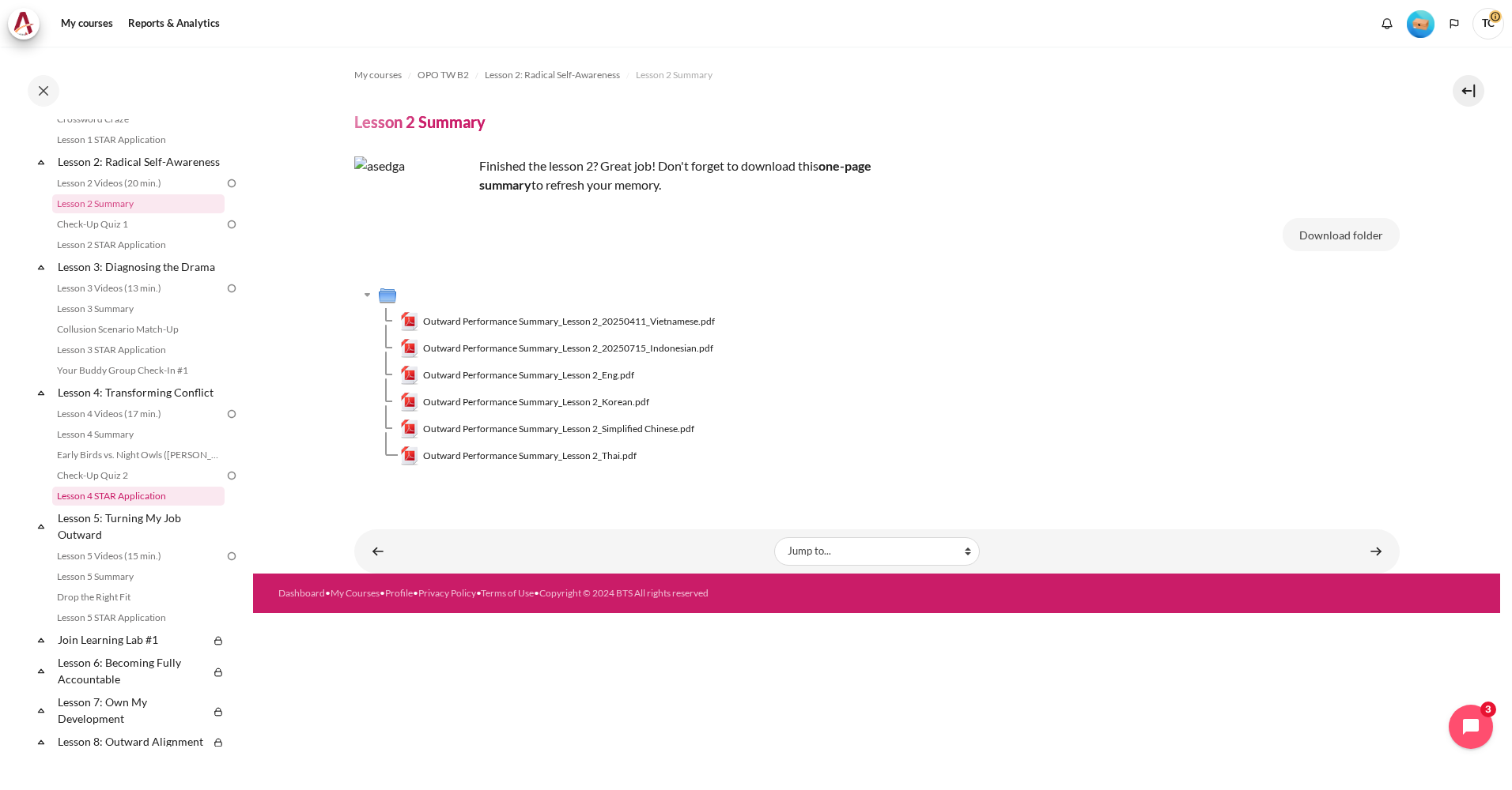
scroll to position [355, 0]
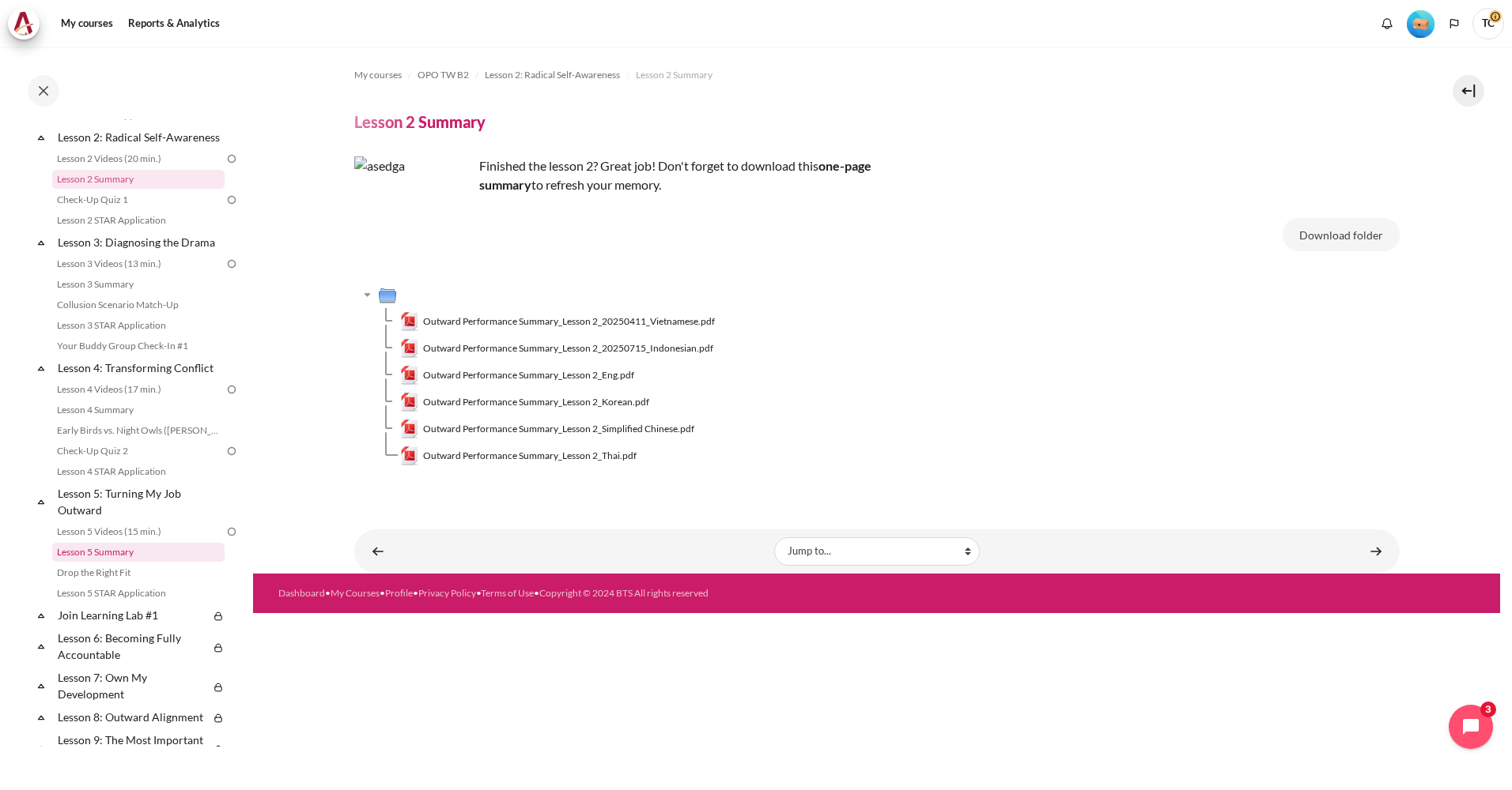
click at [121, 562] on link "Lesson 5 Summary" at bounding box center [138, 552] width 172 height 19
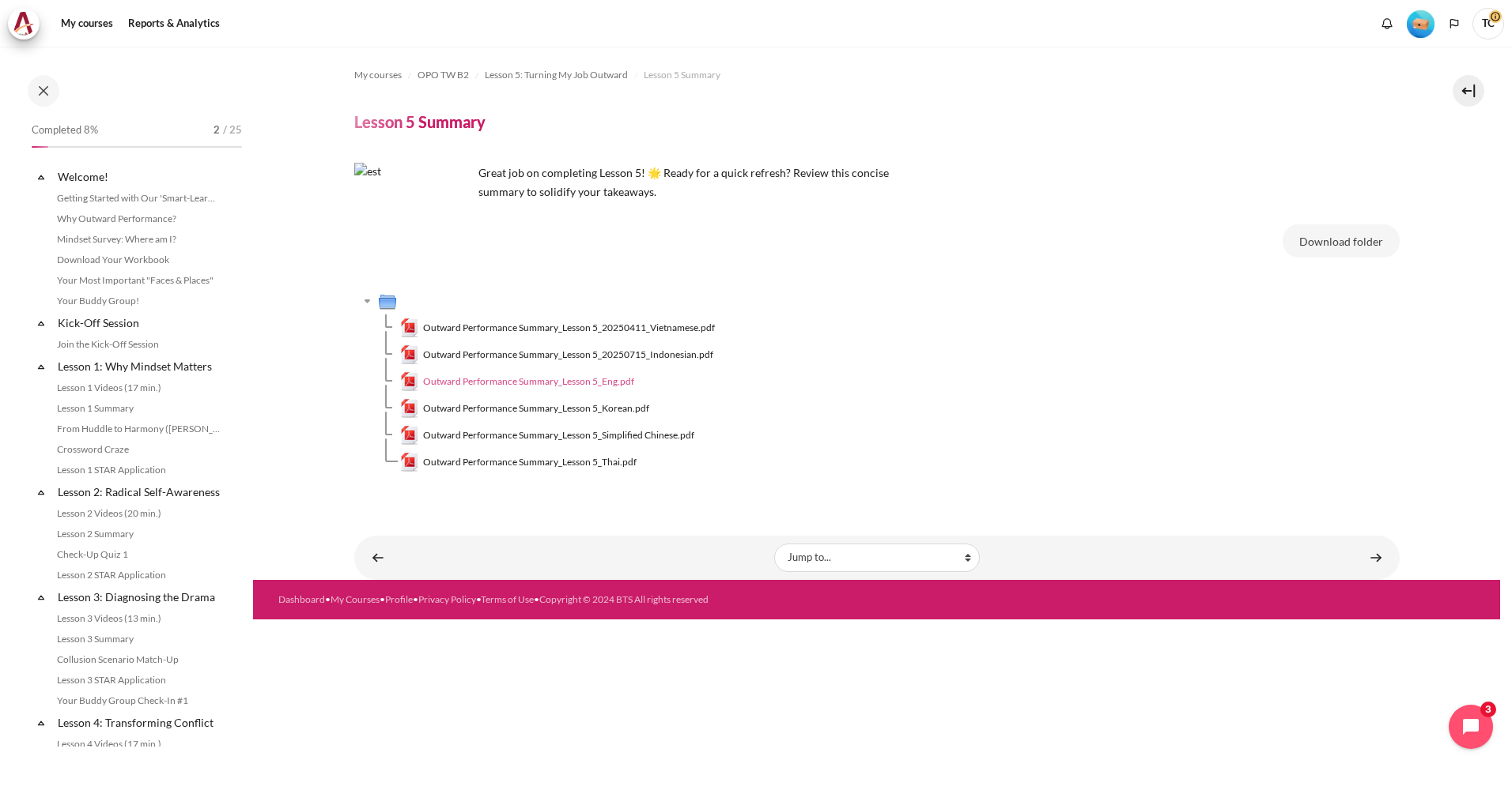
scroll to position [491, 0]
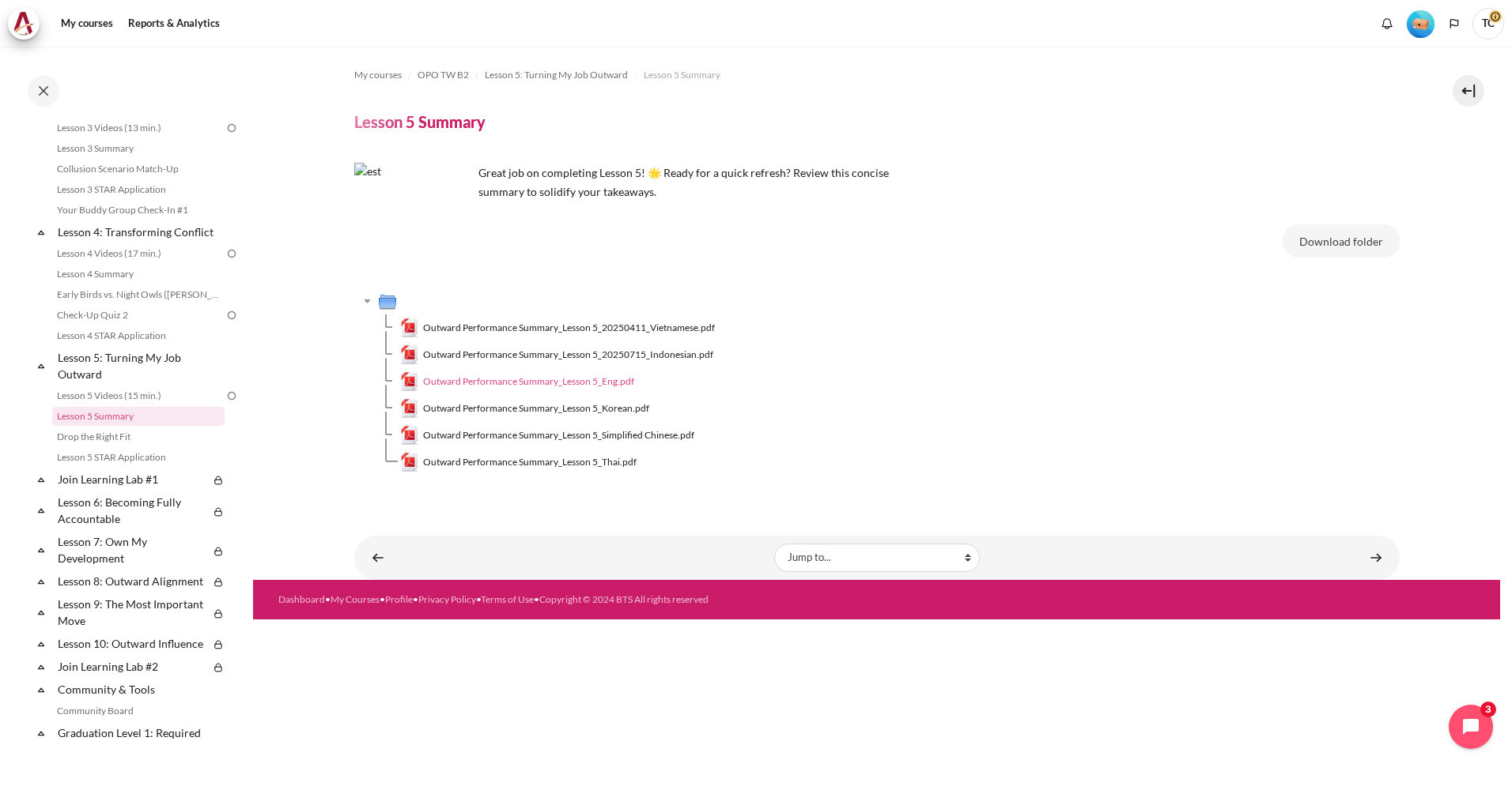
click at [627, 383] on span "Outward Performance Summary_Lesson 5_Eng.pdf" at bounding box center [529, 382] width 211 height 14
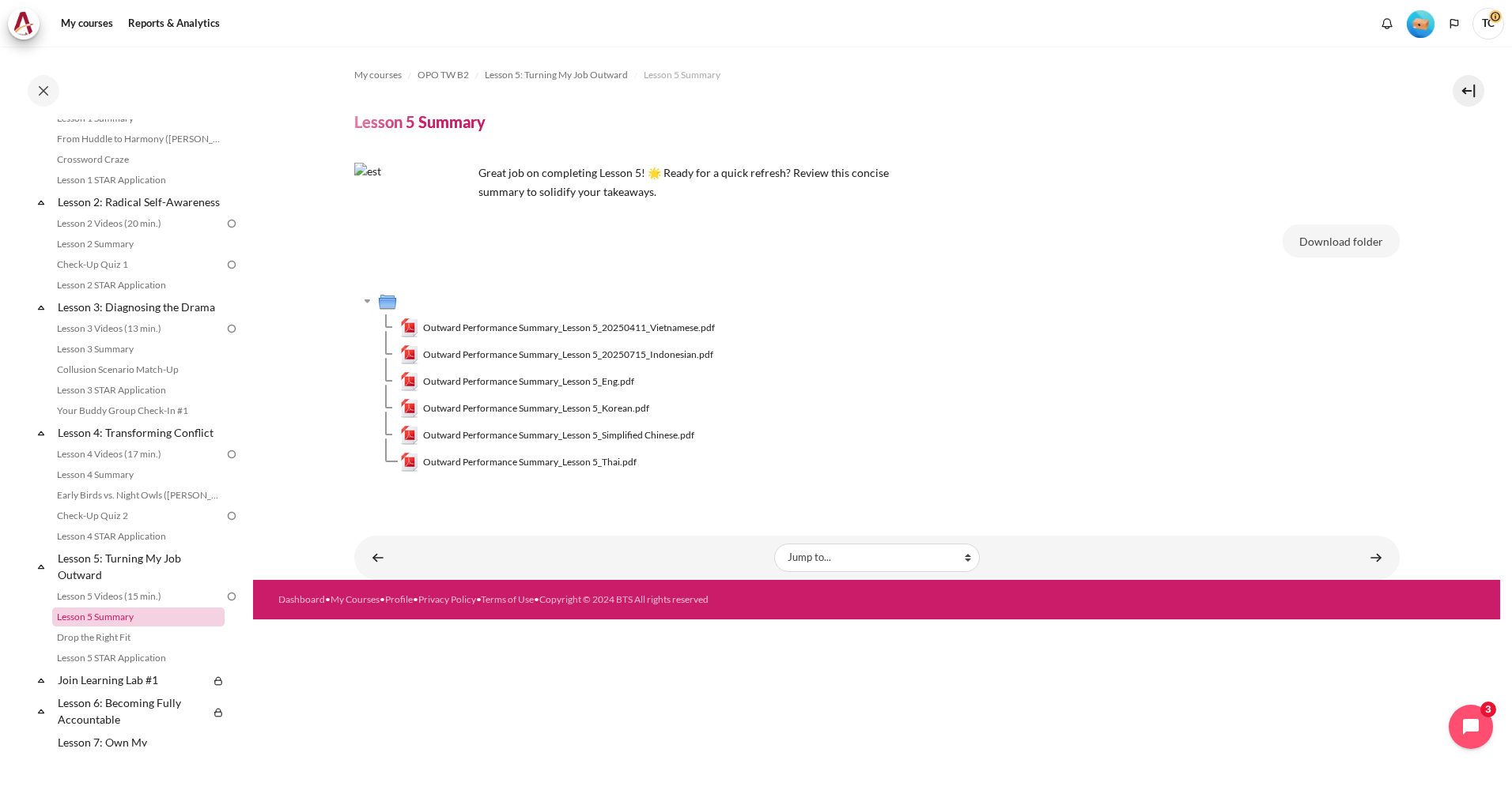
scroll to position [254, 0]
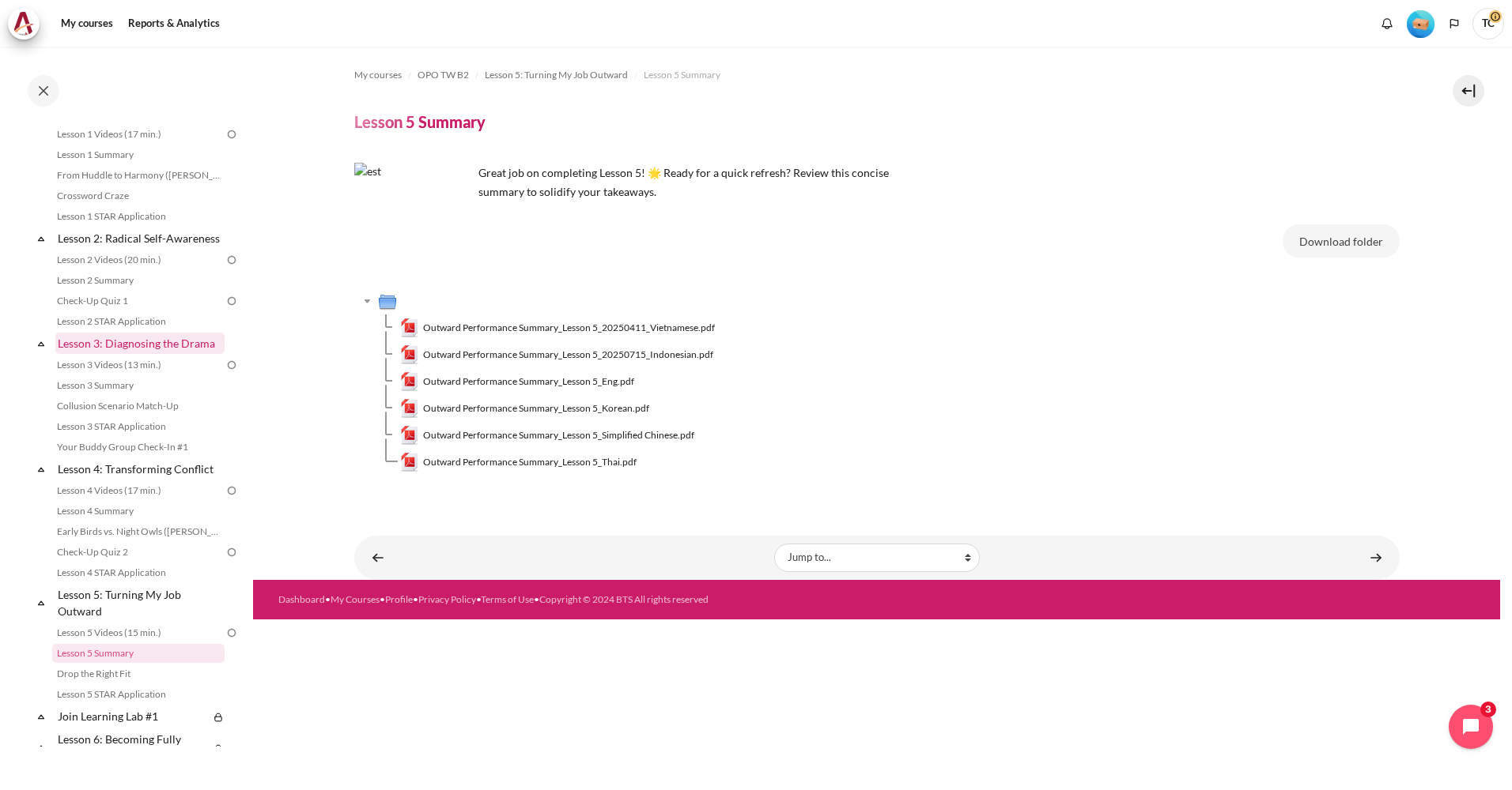
click at [127, 349] on link "Lesson 3: Diagnosing the Drama" at bounding box center [139, 344] width 169 height 21
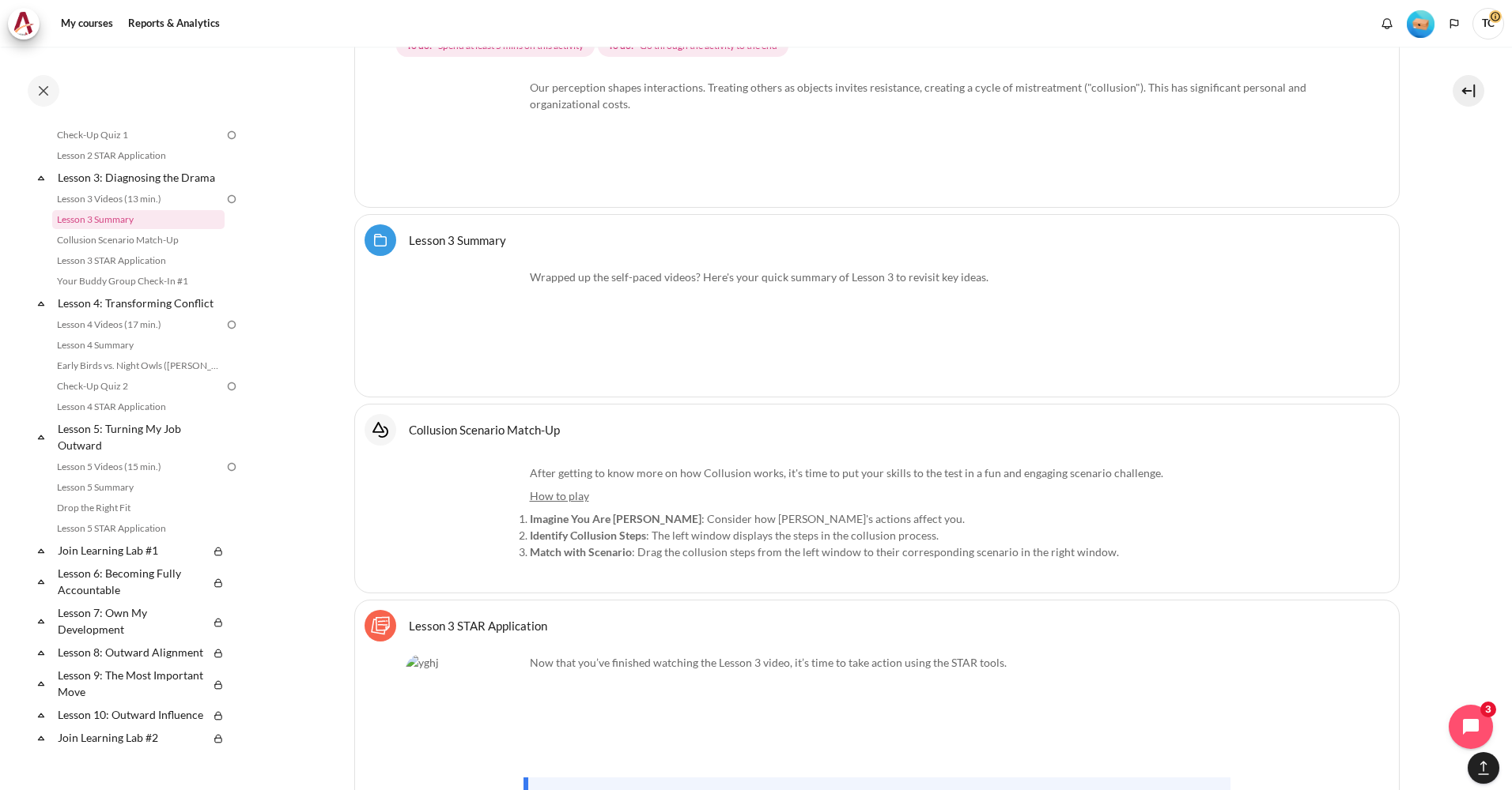
scroll to position [5360, 0]
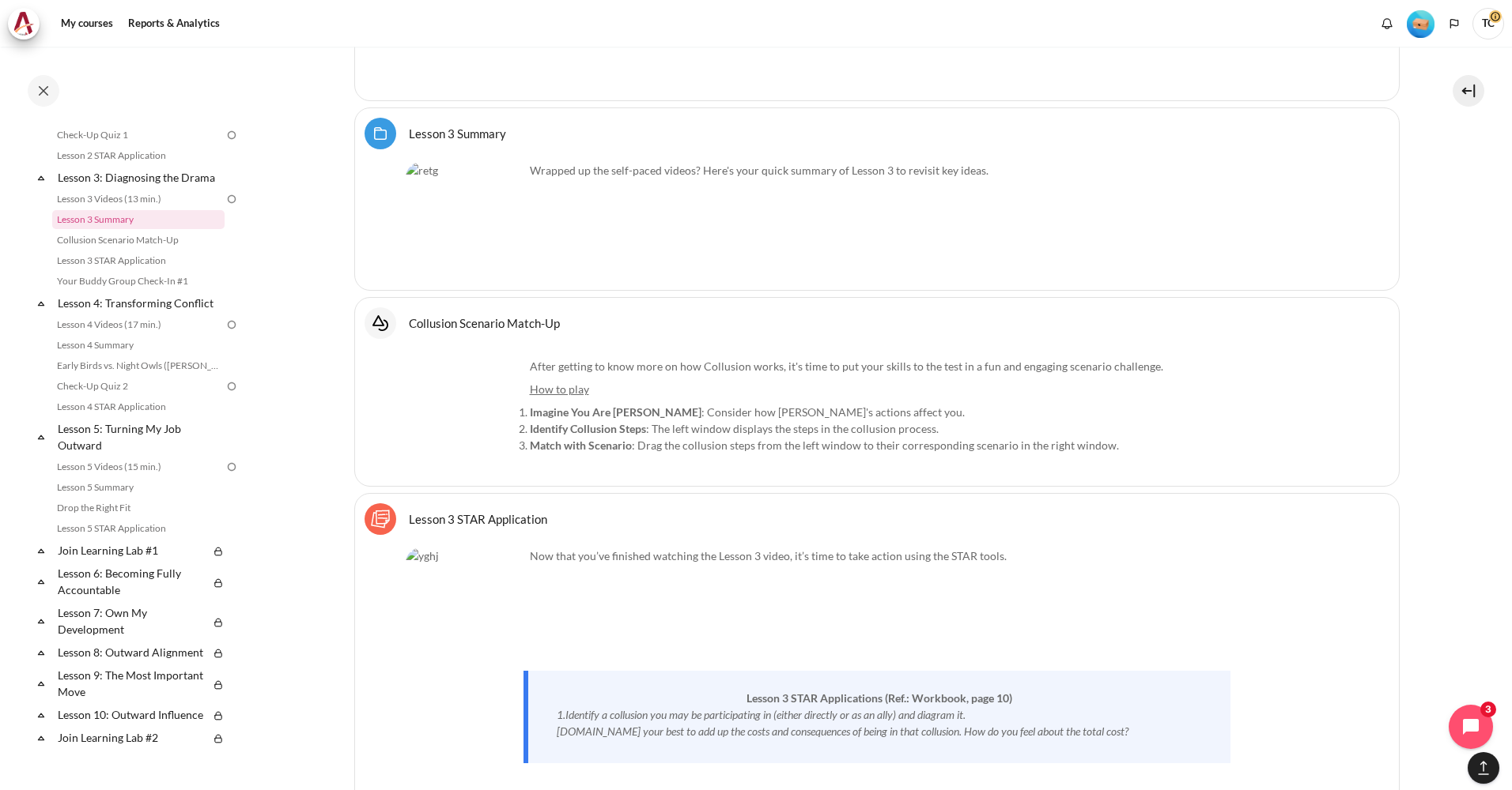
click at [531, 321] on link "Collusion Scenario Match-Up Interactive Content" at bounding box center [484, 322] width 151 height 15
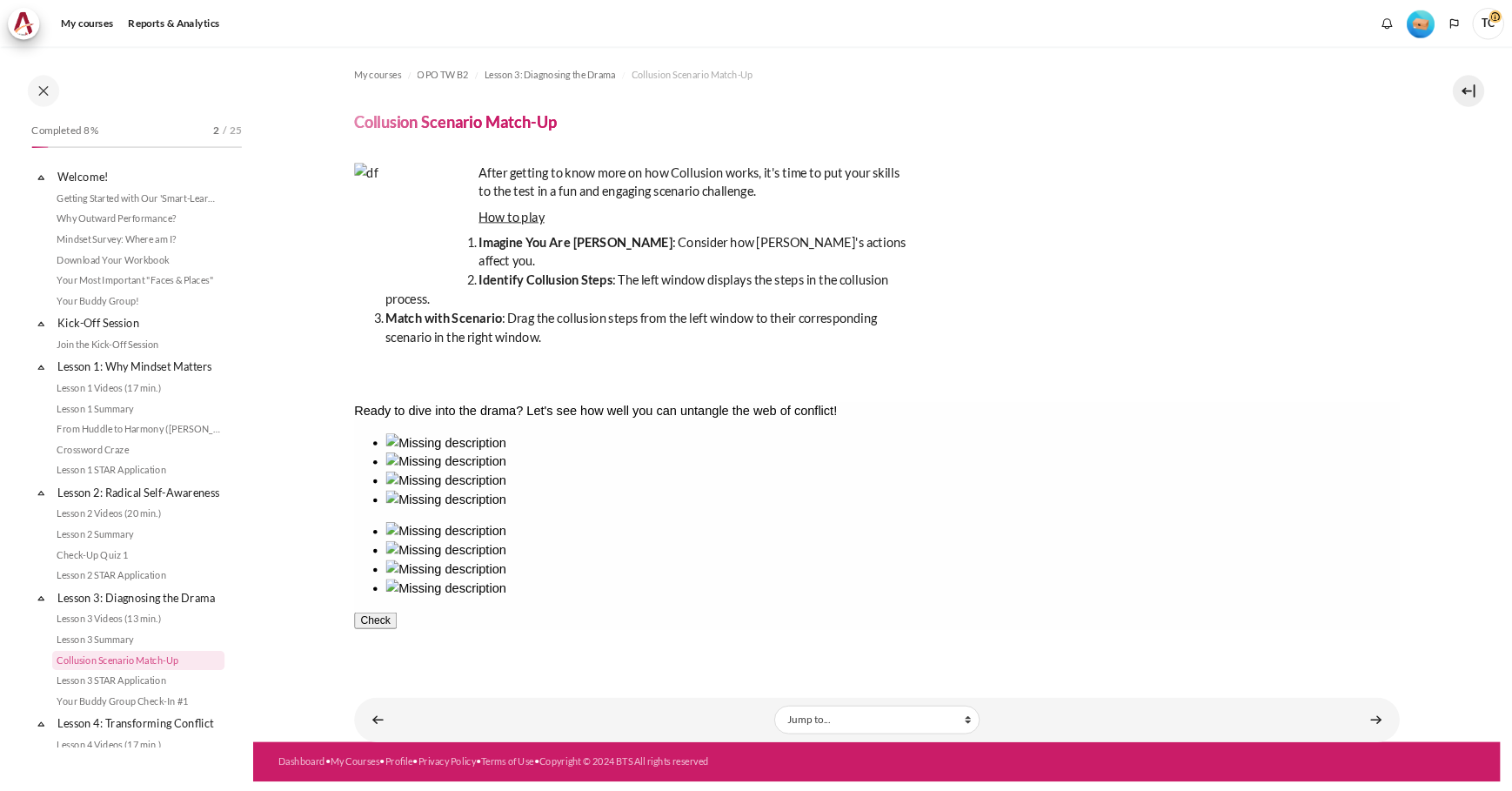
scroll to position [268, 0]
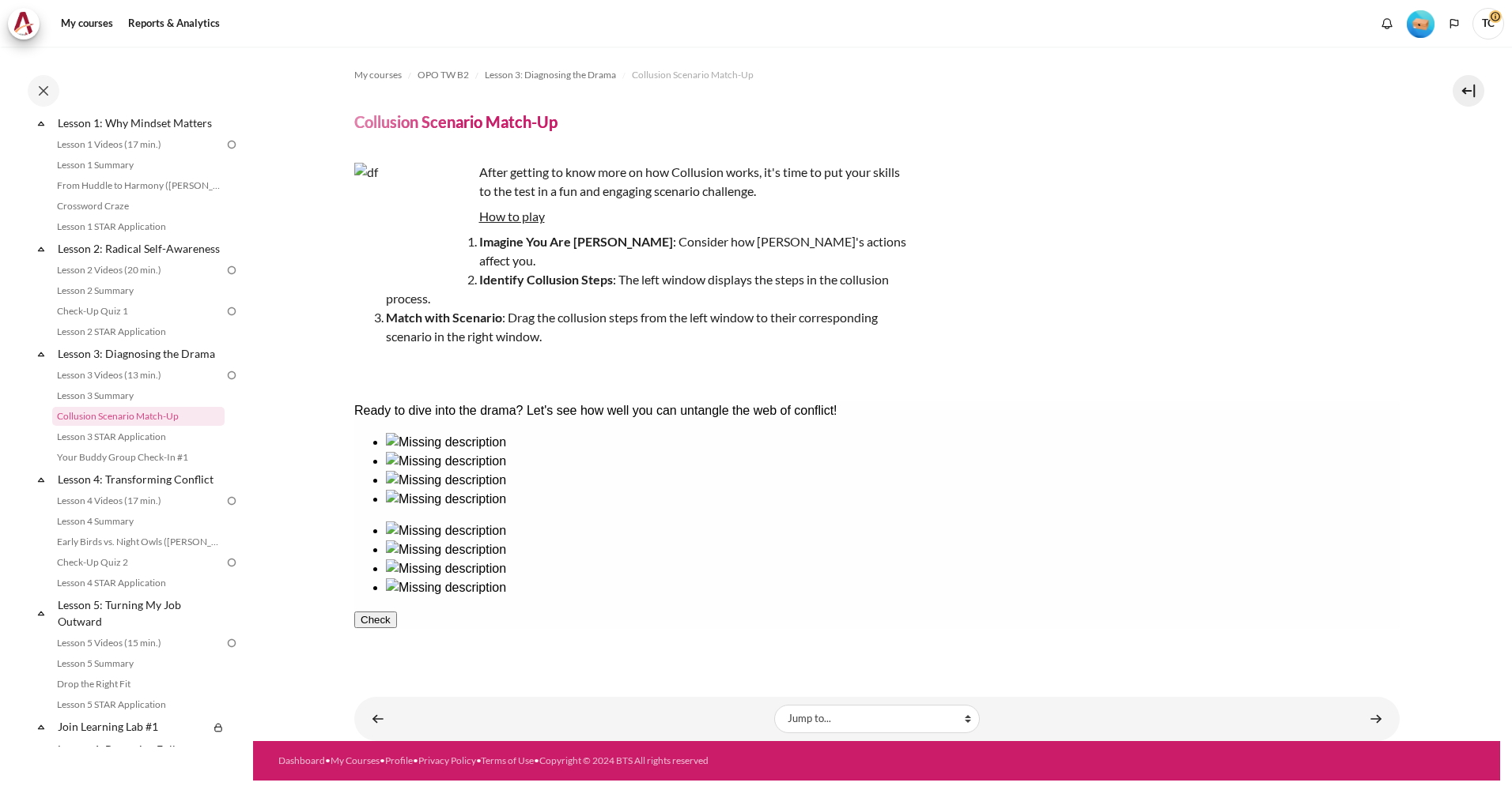
click at [607, 340] on div "After getting to know more on how Collusion works, it's time to put your skills…" at bounding box center [631, 270] width 554 height 215
click at [931, 521] on ul at bounding box center [876, 559] width 1046 height 76
click at [425, 227] on img "Content" at bounding box center [414, 221] width 119 height 119
click at [532, 193] on p "After getting to know more on how Collusion works, it's time to put your skills…" at bounding box center [631, 181] width 554 height 38
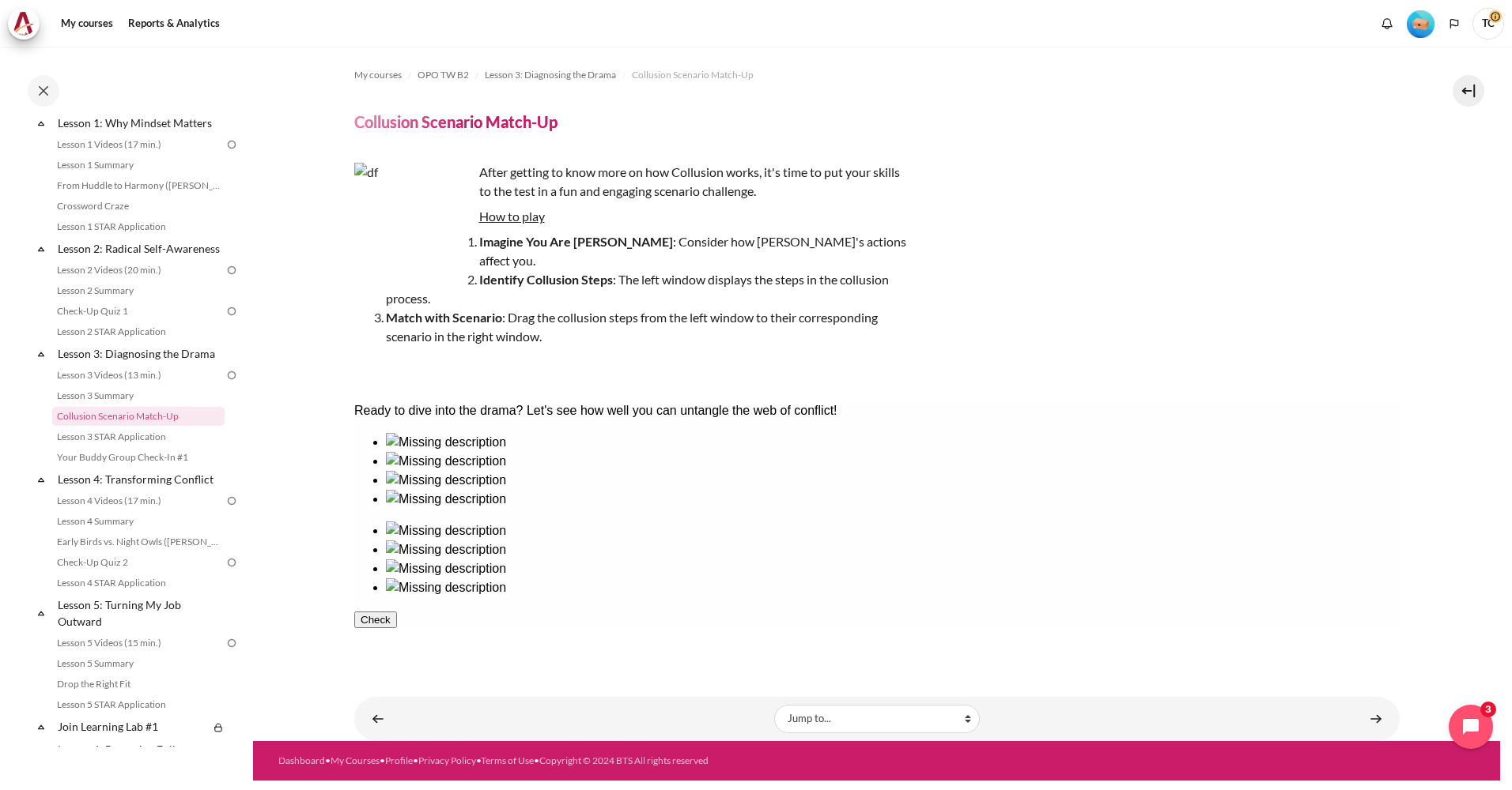
click at [522, 222] on u "How to play" at bounding box center [512, 216] width 65 height 15
drag, startPoint x: 614, startPoint y: 247, endPoint x: 836, endPoint y: 249, distance: 222.0
click at [836, 249] on li "Imagine You Are John : Consider how Sarah's actions affect you." at bounding box center [647, 251] width 522 height 38
drag, startPoint x: 836, startPoint y: 249, endPoint x: 828, endPoint y: 251, distance: 8.2
click at [828, 251] on li "Imagine You Are John : Consider how Sarah's actions affect you." at bounding box center [647, 251] width 522 height 38
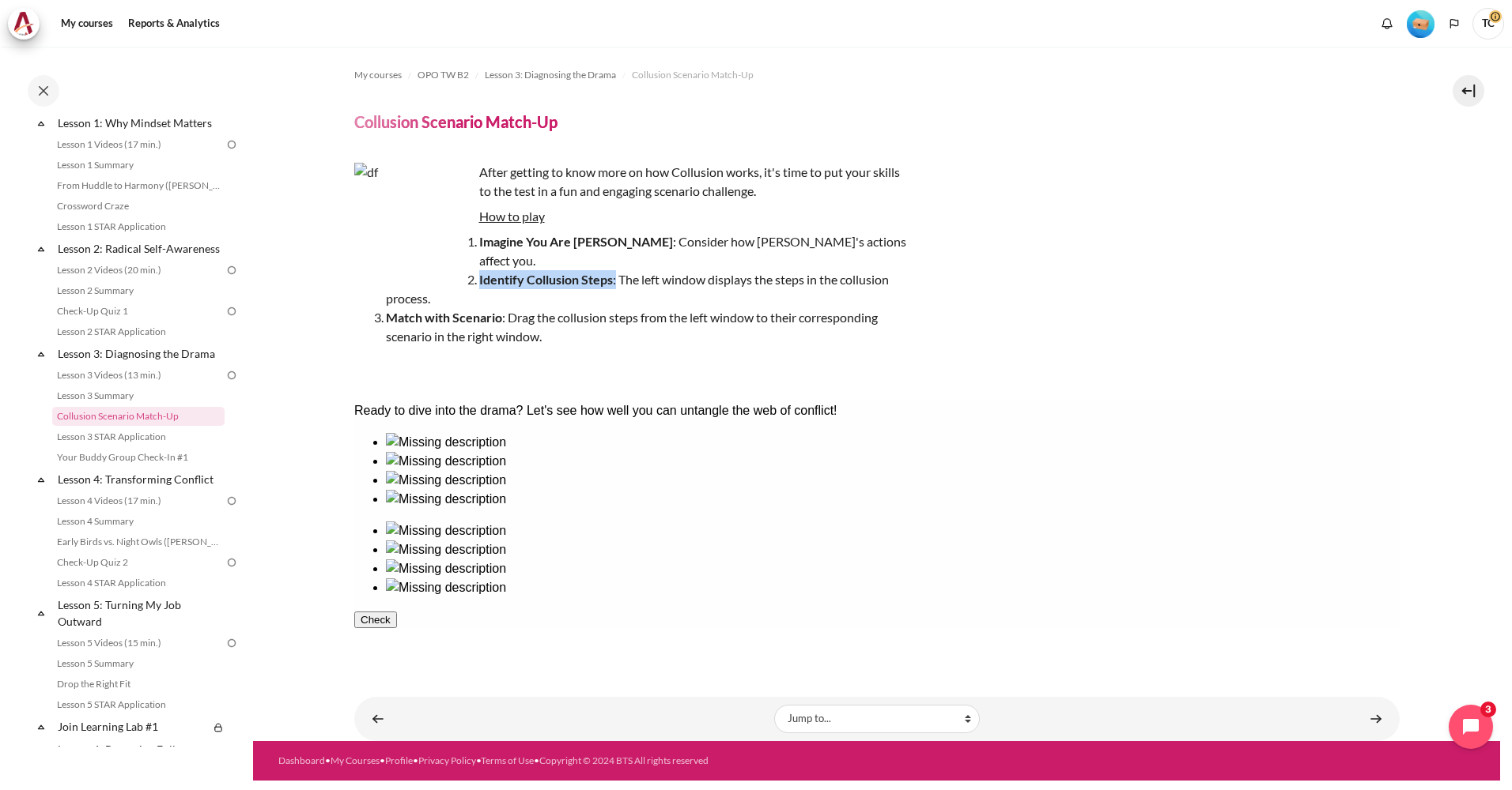
drag, startPoint x: 476, startPoint y: 259, endPoint x: 616, endPoint y: 265, distance: 140.1
click at [616, 270] on li "Identify Collusion Steps : The left window displays the steps in the collusion …" at bounding box center [647, 289] width 522 height 38
drag, startPoint x: 616, startPoint y: 265, endPoint x: 625, endPoint y: 267, distance: 9.2
click at [625, 270] on li "Identify Collusion Steps : The left window displays the steps in the collusion …" at bounding box center [647, 289] width 522 height 38
drag, startPoint x: 501, startPoint y: 298, endPoint x: 706, endPoint y: 303, distance: 205.1
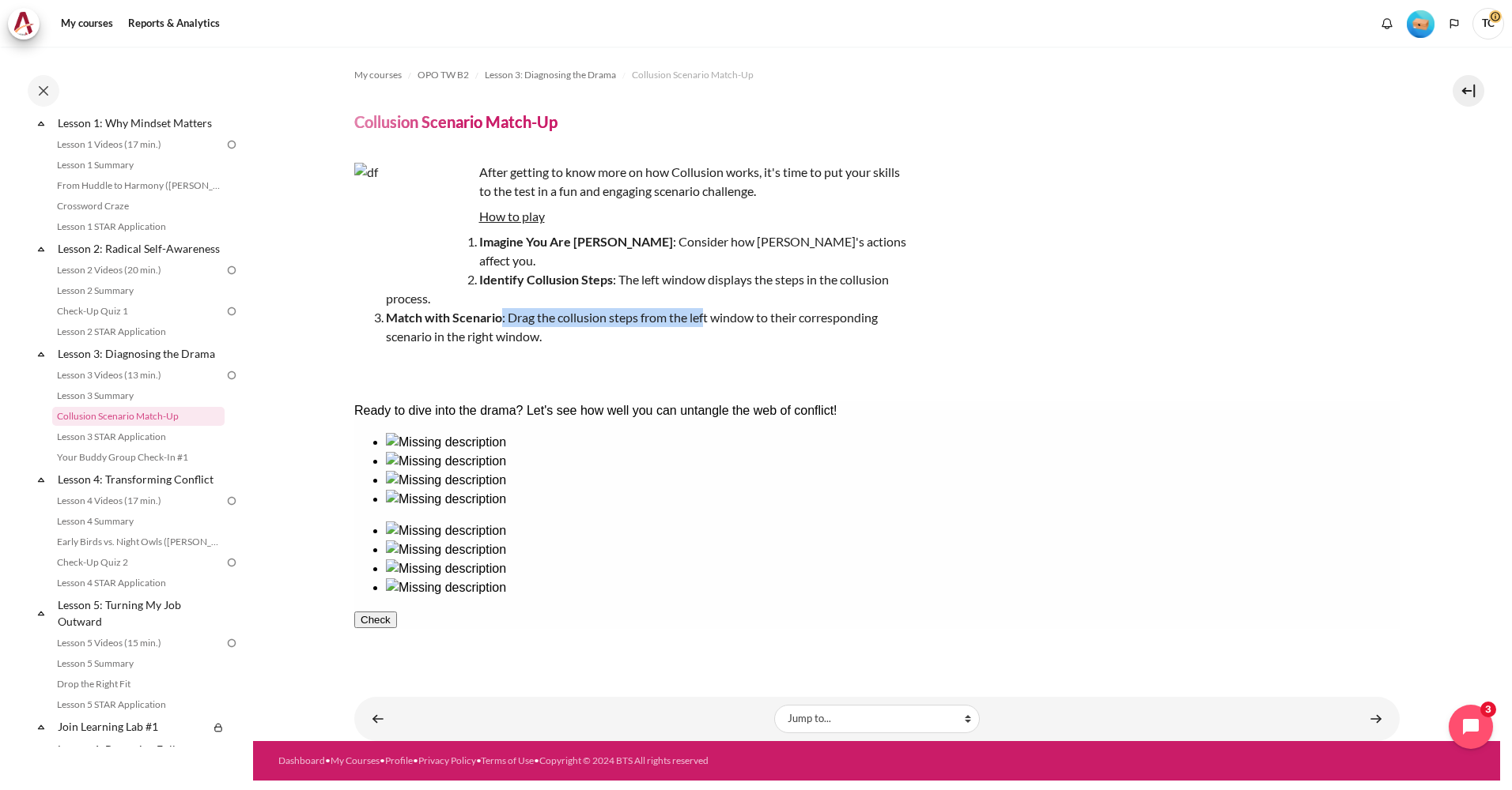
click at [706, 308] on li "Match with Scenario : Drag the collusion steps from the left window to their co…" at bounding box center [647, 327] width 522 height 38
drag, startPoint x: 706, startPoint y: 303, endPoint x: 752, endPoint y: 302, distance: 46.0
click at [759, 308] on li "Match with Scenario : Drag the collusion steps from the left window to their co…" at bounding box center [647, 327] width 522 height 38
click at [442, 247] on img "Content" at bounding box center [414, 221] width 119 height 119
click at [909, 521] on ul at bounding box center [876, 559] width 1046 height 76
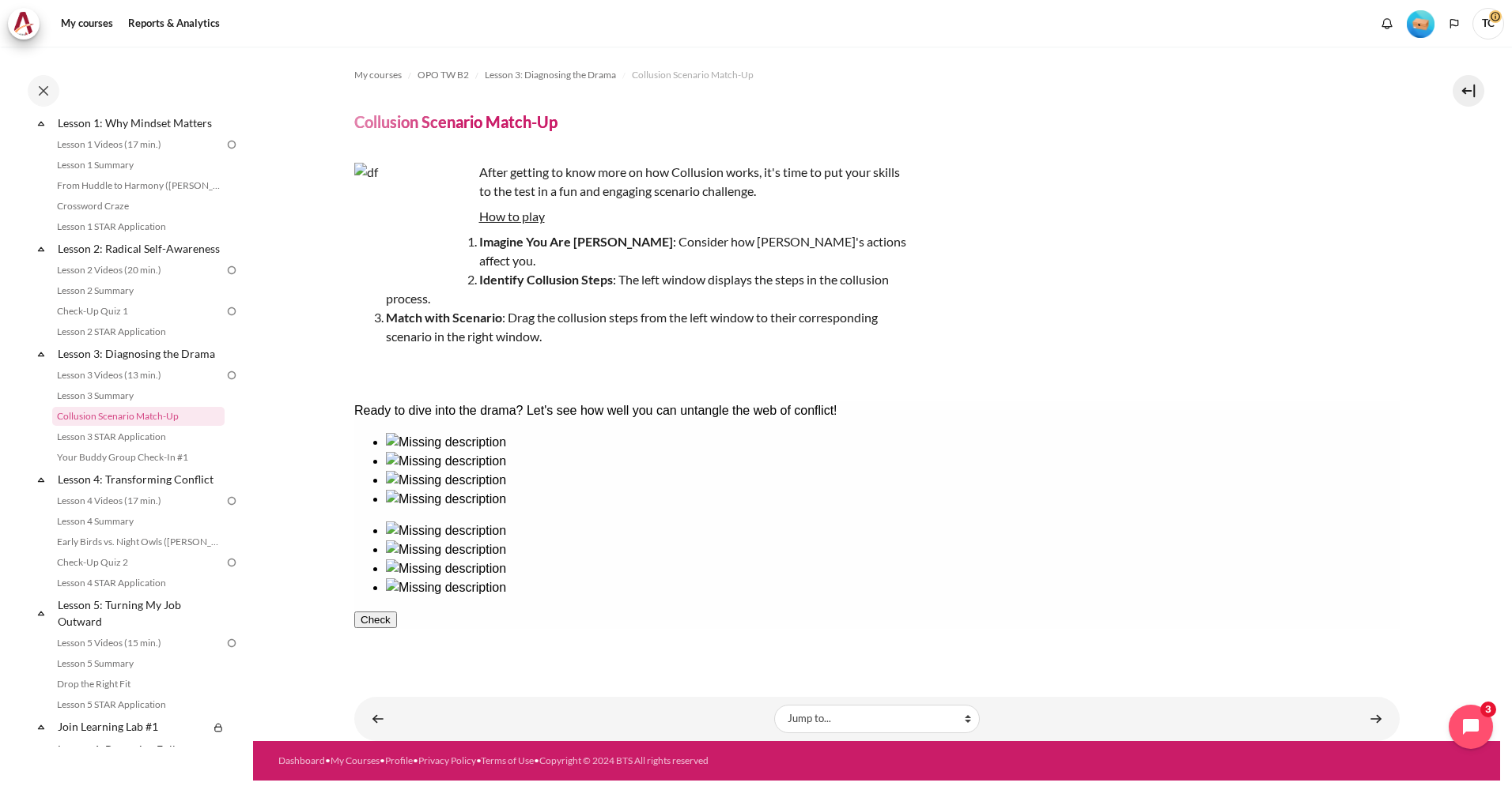
click at [909, 521] on ul at bounding box center [876, 559] width 1046 height 76
drag, startPoint x: 909, startPoint y: 509, endPoint x: 923, endPoint y: 511, distance: 14.1
click at [930, 521] on ul at bounding box center [876, 559] width 1046 height 76
click at [424, 452] on div at bounding box center [891, 452] width 1014 height 0
click at [524, 471] on div at bounding box center [891, 471] width 1014 height 0
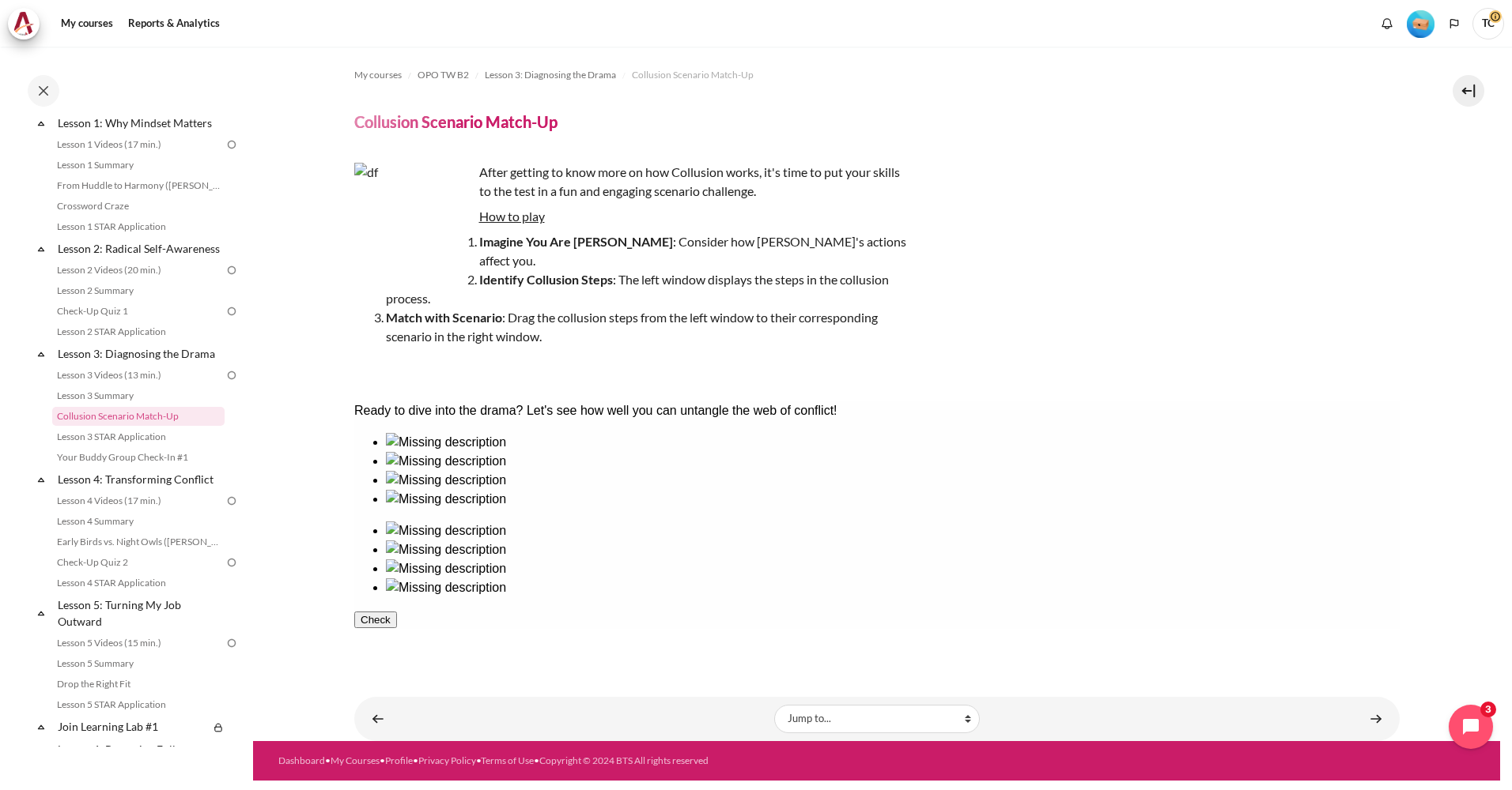
click at [409, 452] on div at bounding box center [891, 452] width 1014 height 0
click at [929, 541] on div at bounding box center [891, 541] width 1014 height 0
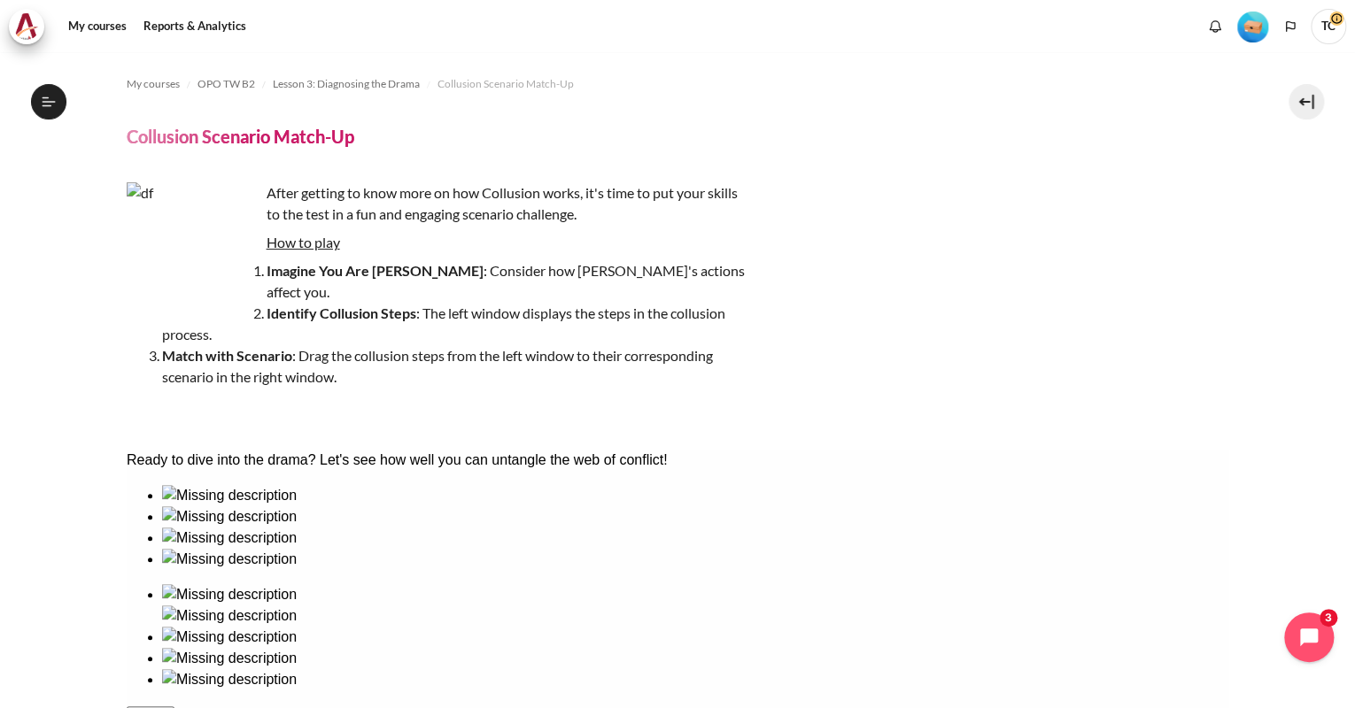
click at [296, 584] on img at bounding box center [228, 594] width 135 height 21
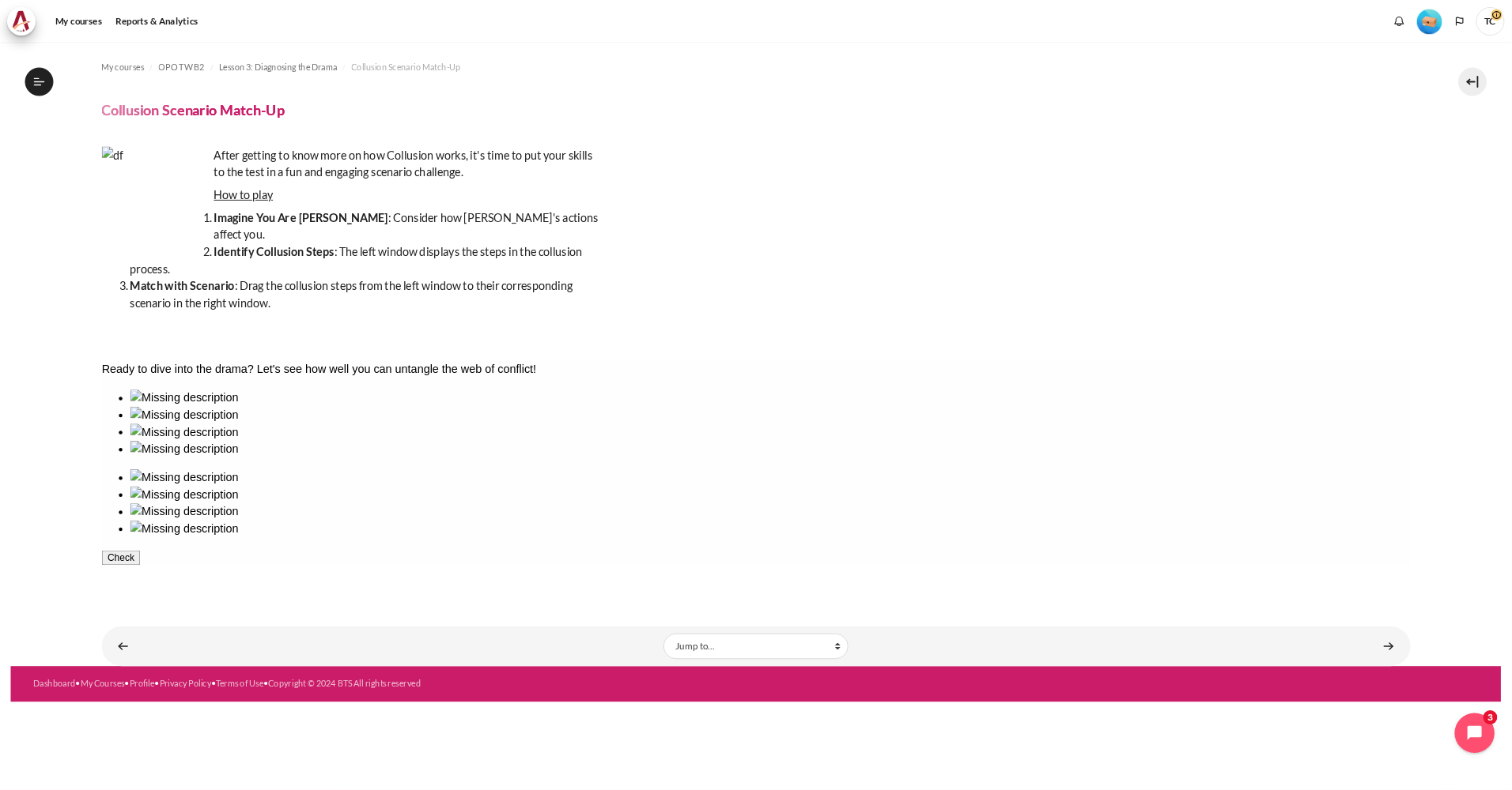
scroll to position [245, 0]
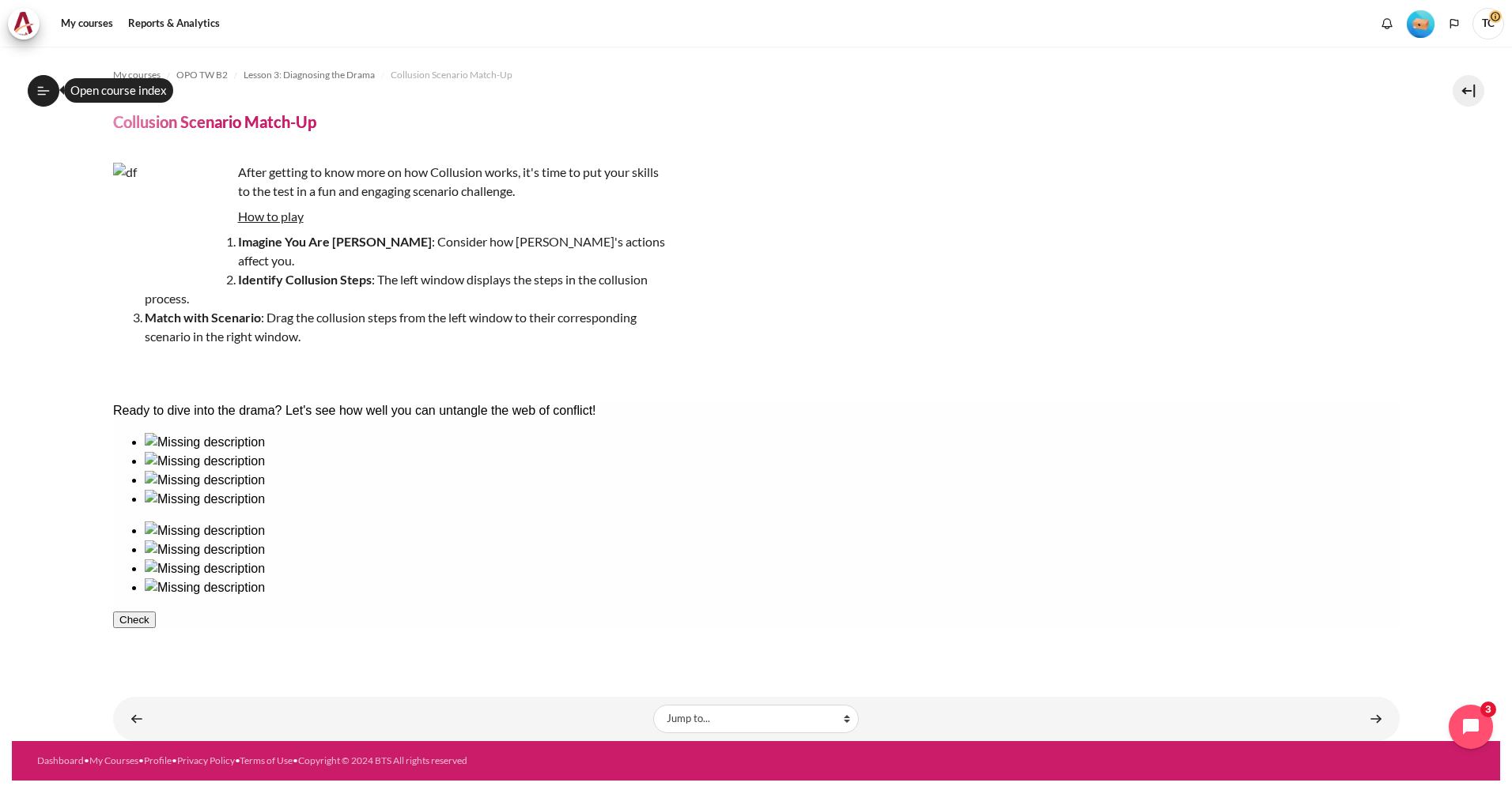
drag, startPoint x: 46, startPoint y: 87, endPoint x: 59, endPoint y: 87, distance: 13.0
click at [46, 87] on icon at bounding box center [44, 91] width 14 height 14
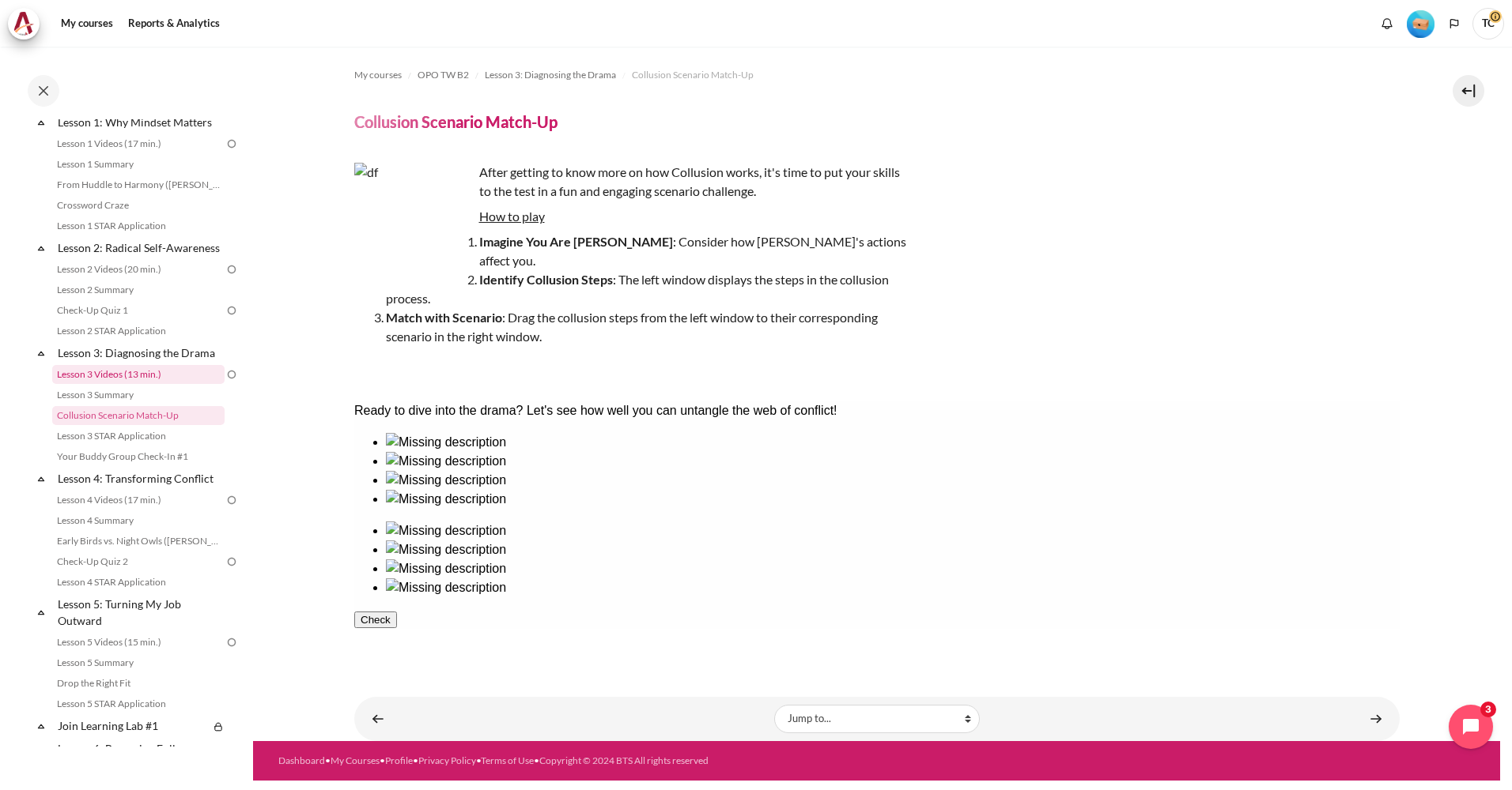
click at [144, 384] on link "Lesson 3 Videos (13 min.)" at bounding box center [138, 374] width 172 height 19
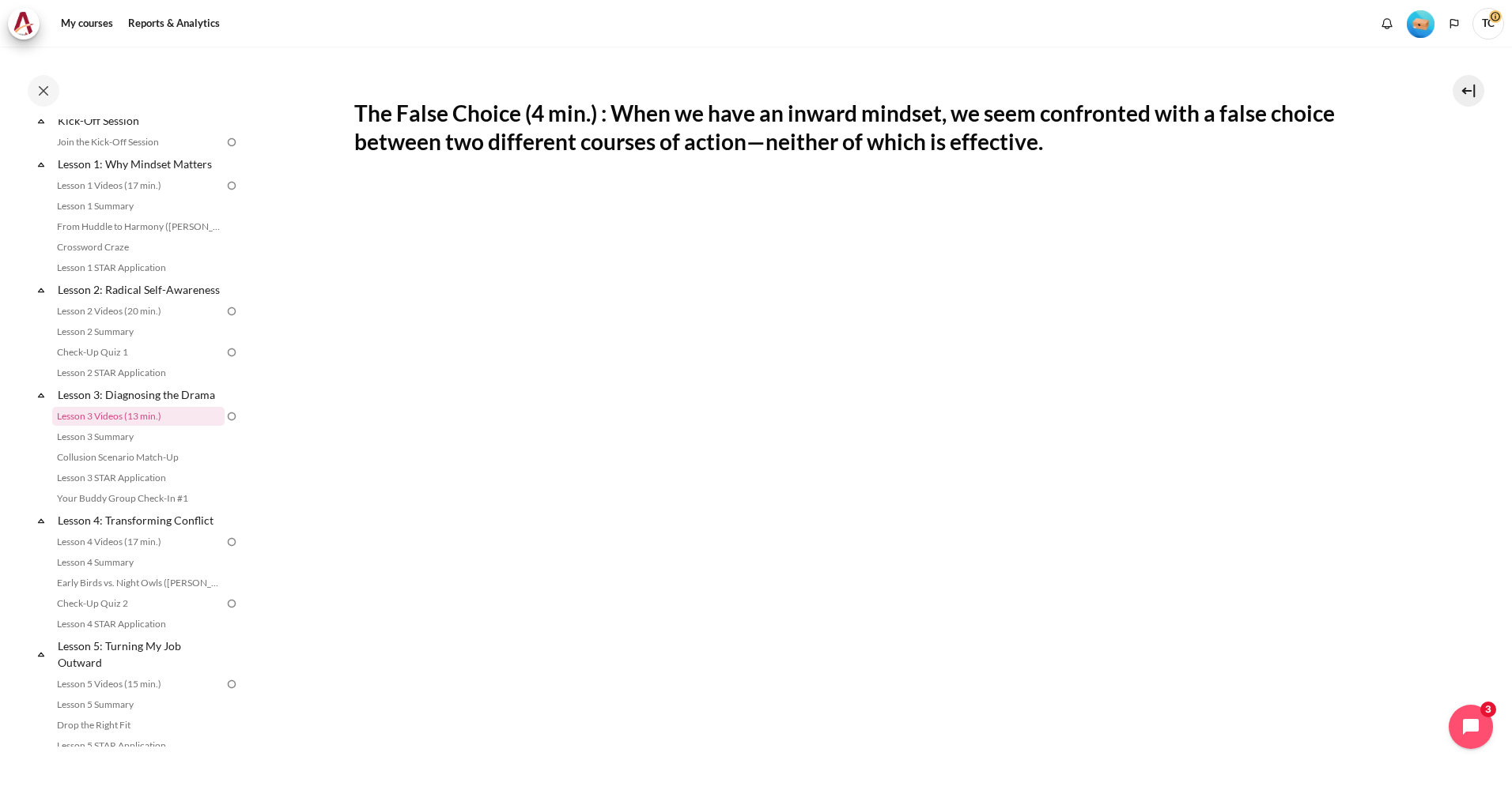
scroll to position [194, 0]
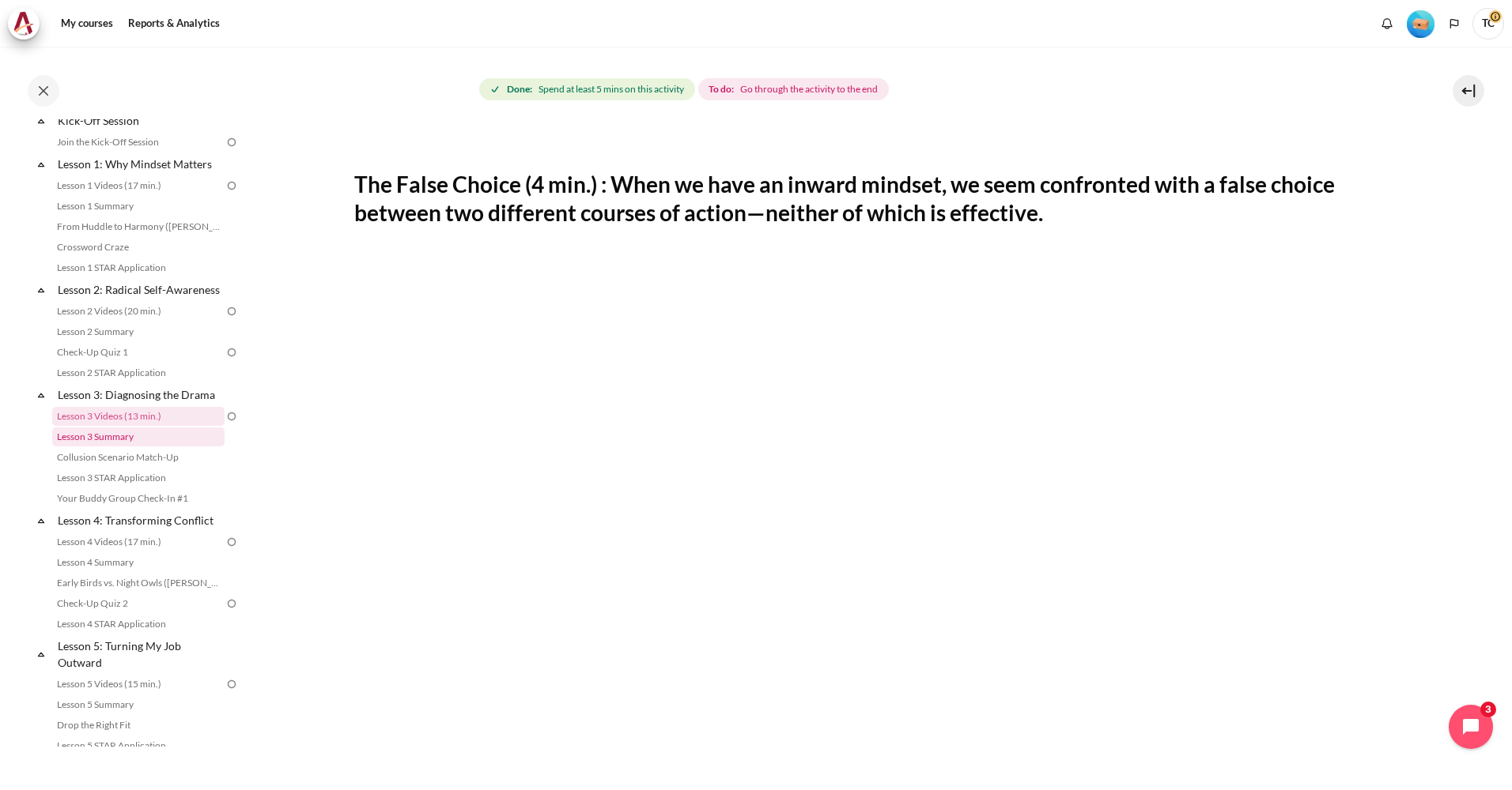
click at [121, 446] on link "Lesson 3 Summary" at bounding box center [138, 437] width 172 height 19
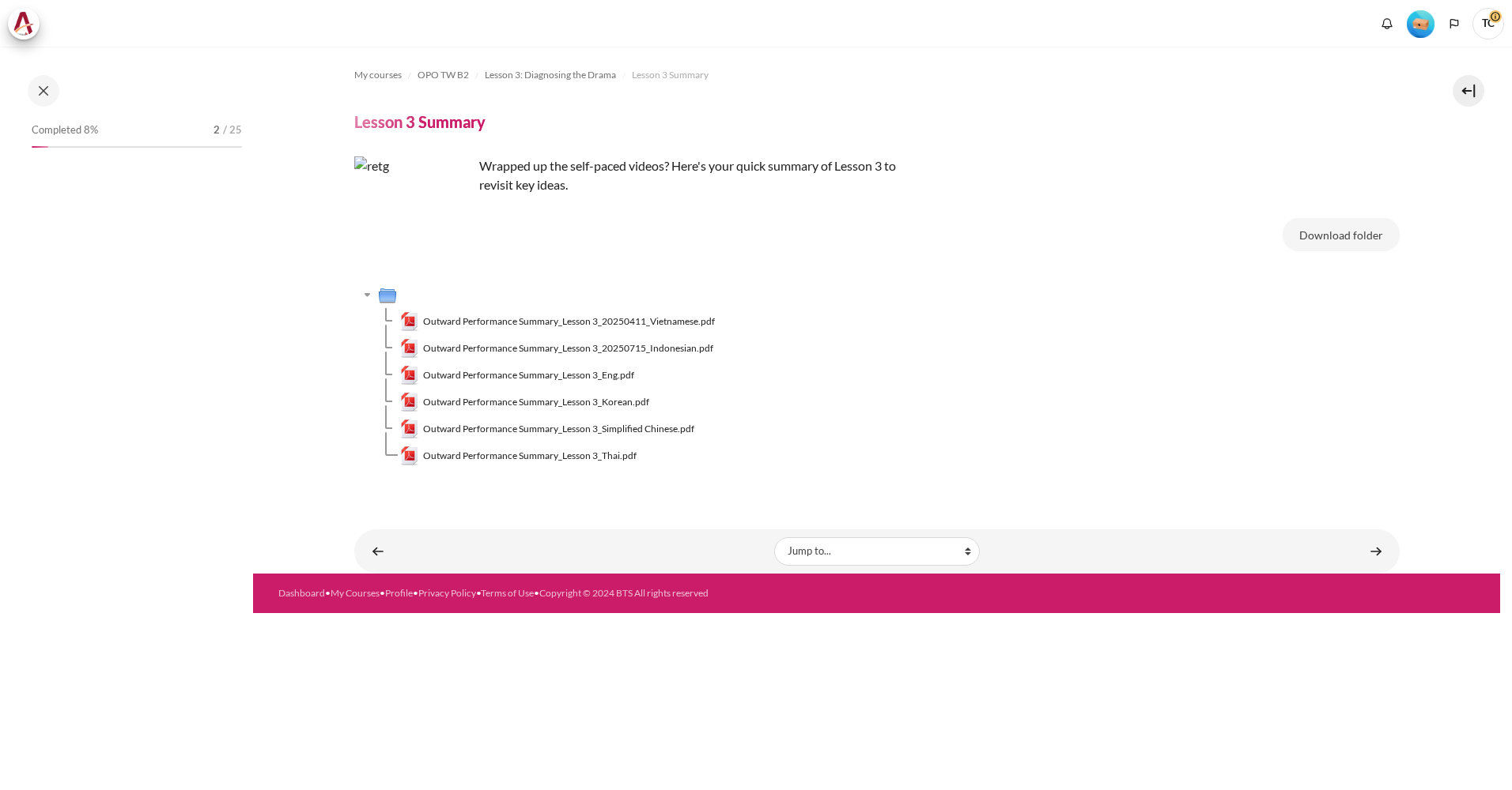
scroll to position [223, 0]
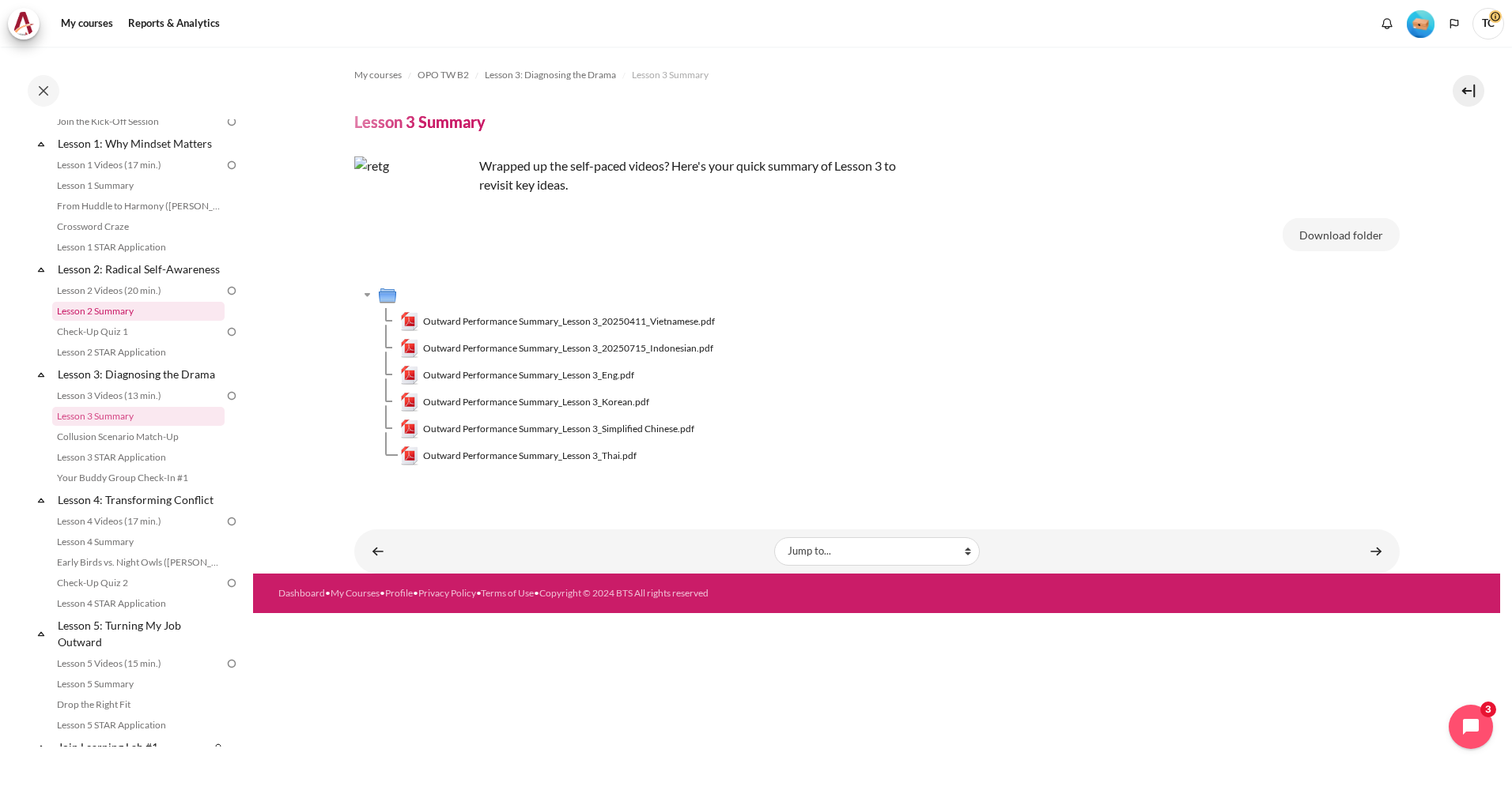
click at [104, 321] on link "Lesson 2 Summary" at bounding box center [138, 311] width 172 height 19
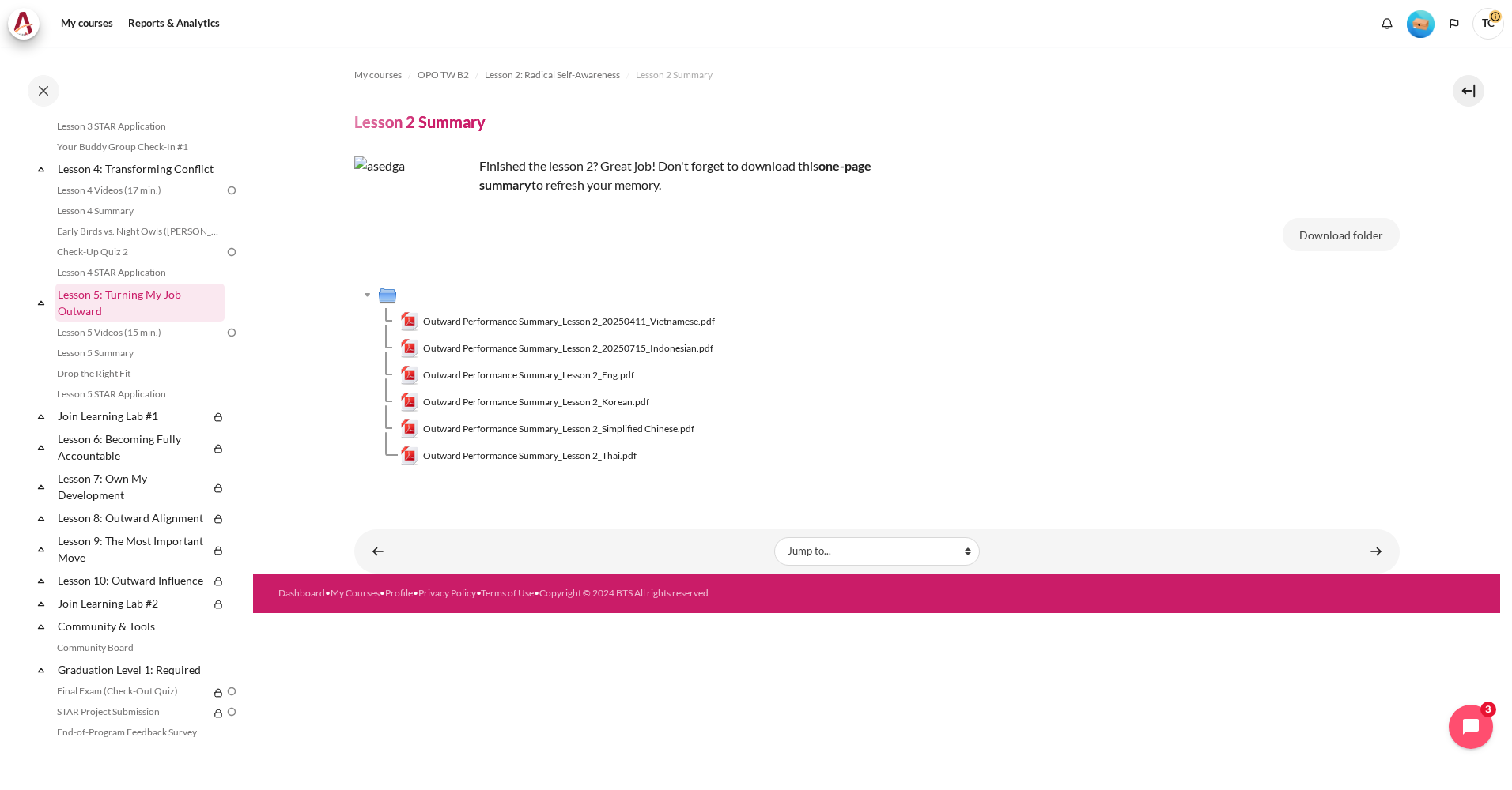
scroll to position [270, 0]
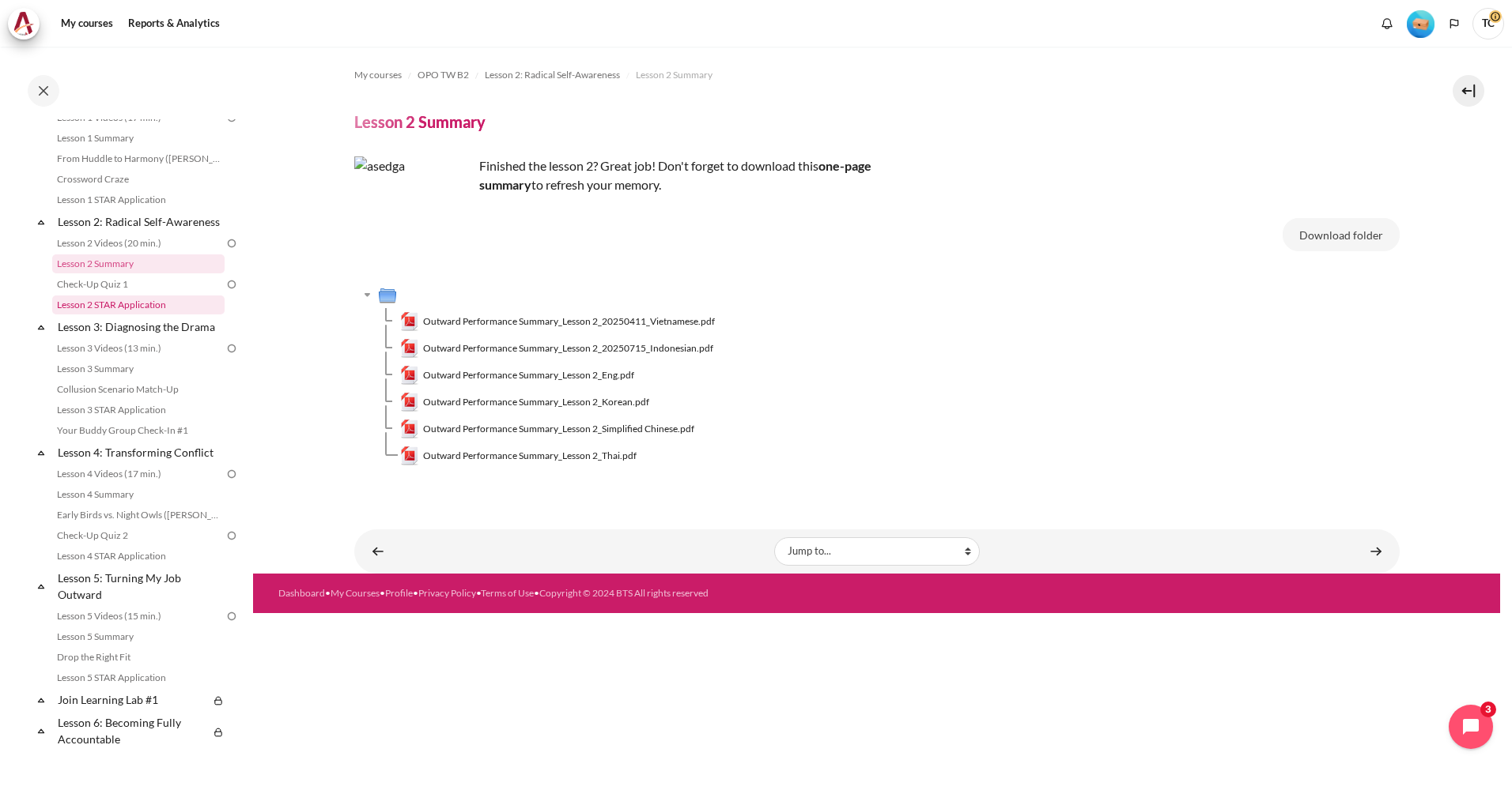
click at [141, 314] on link "Lesson 2 STAR Application" at bounding box center [138, 304] width 172 height 19
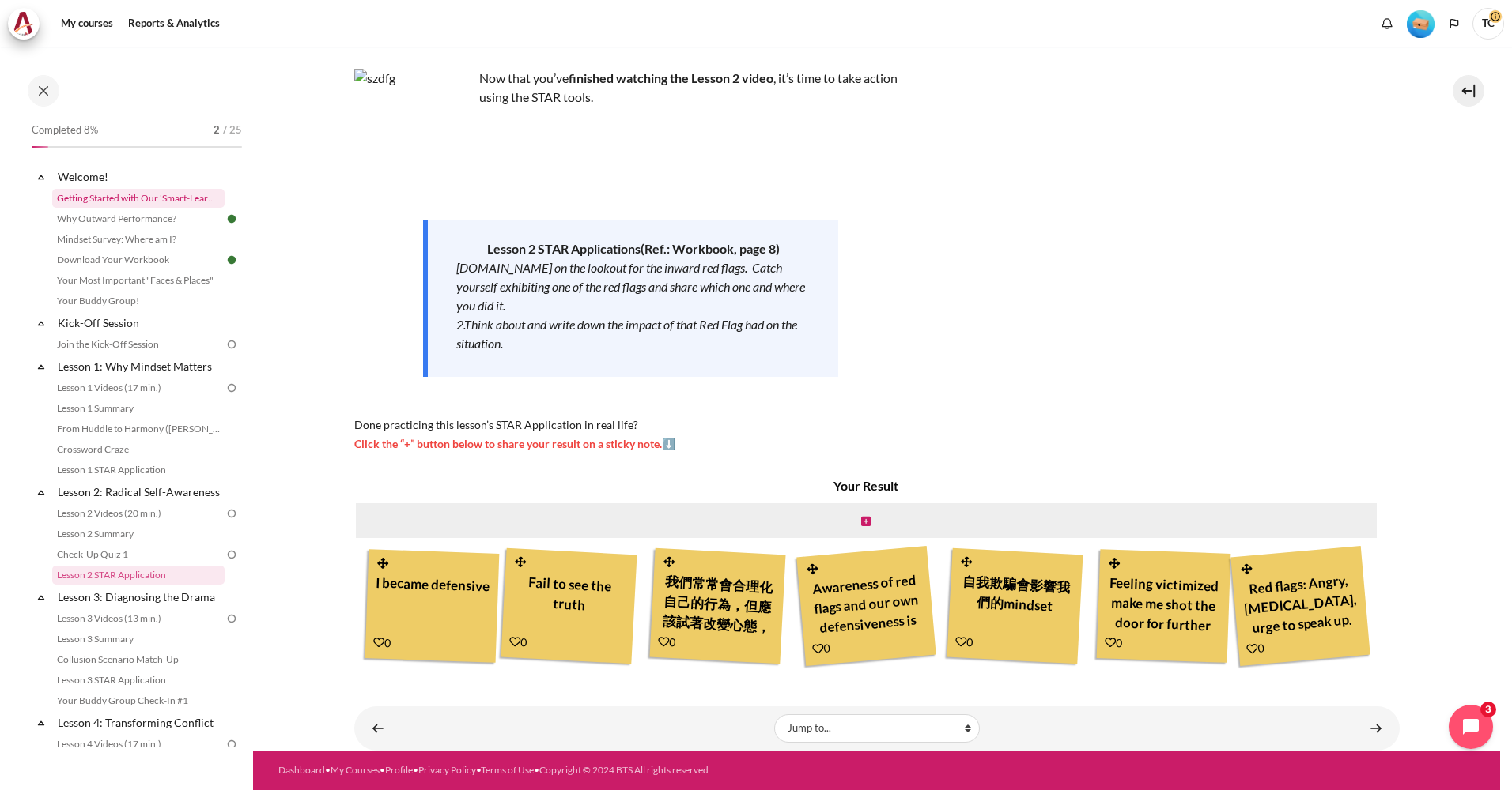
click at [158, 193] on link "Getting Started with Our 'Smart-Learning' Platform" at bounding box center [138, 198] width 172 height 19
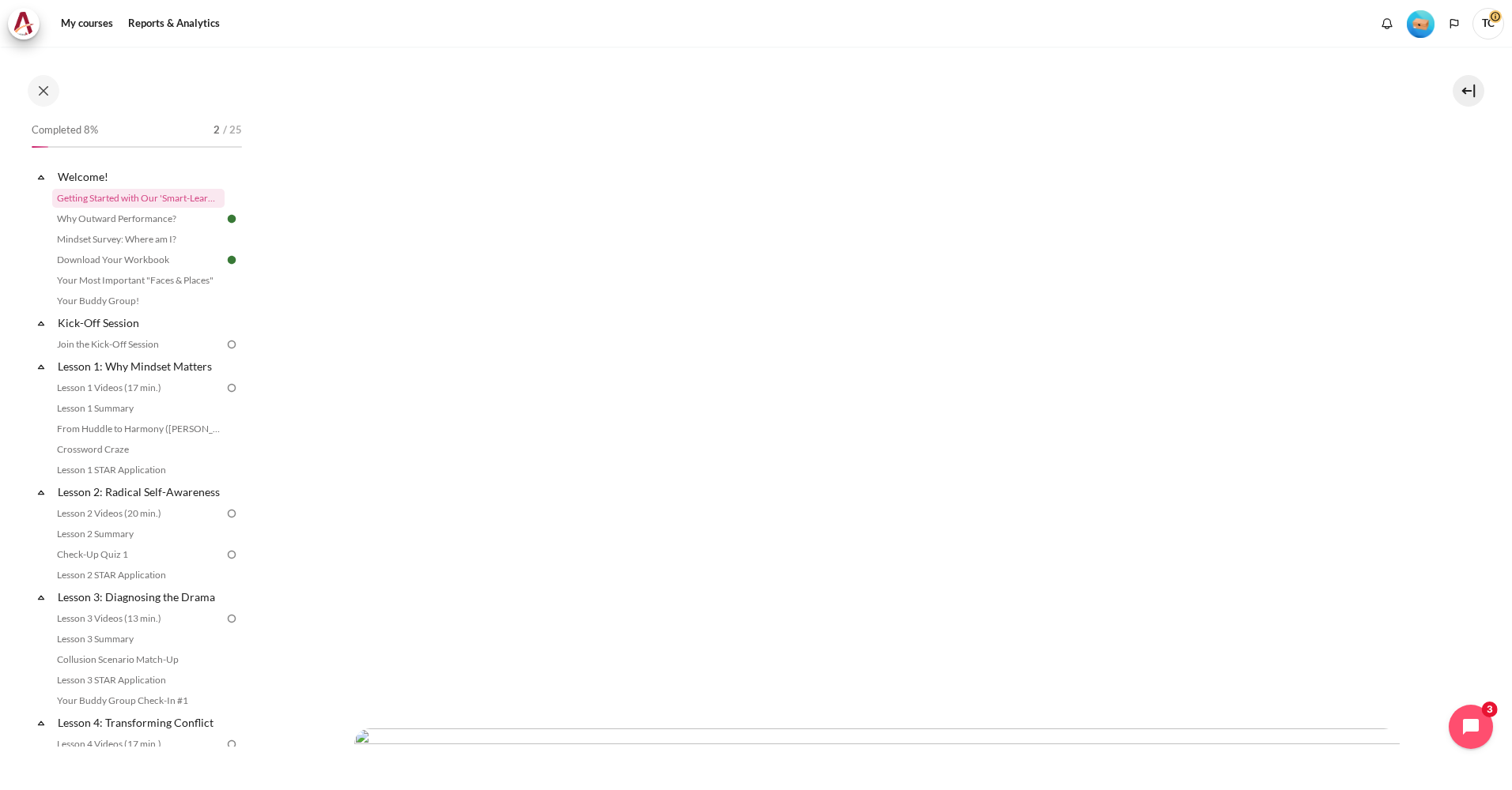
scroll to position [316, 0]
click at [111, 322] on link "Kick-Off Session" at bounding box center [139, 323] width 169 height 21
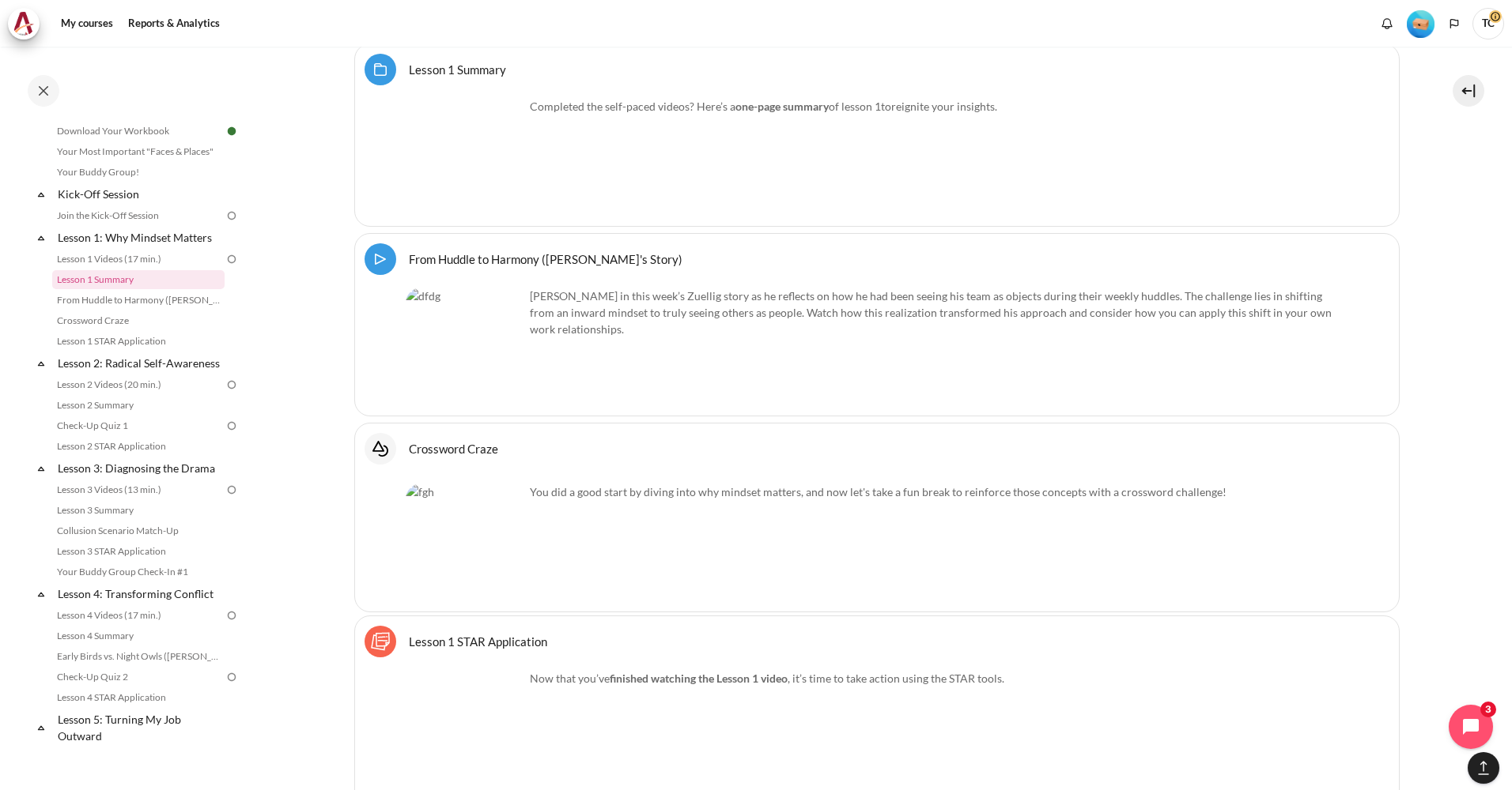
scroll to position [2785, 0]
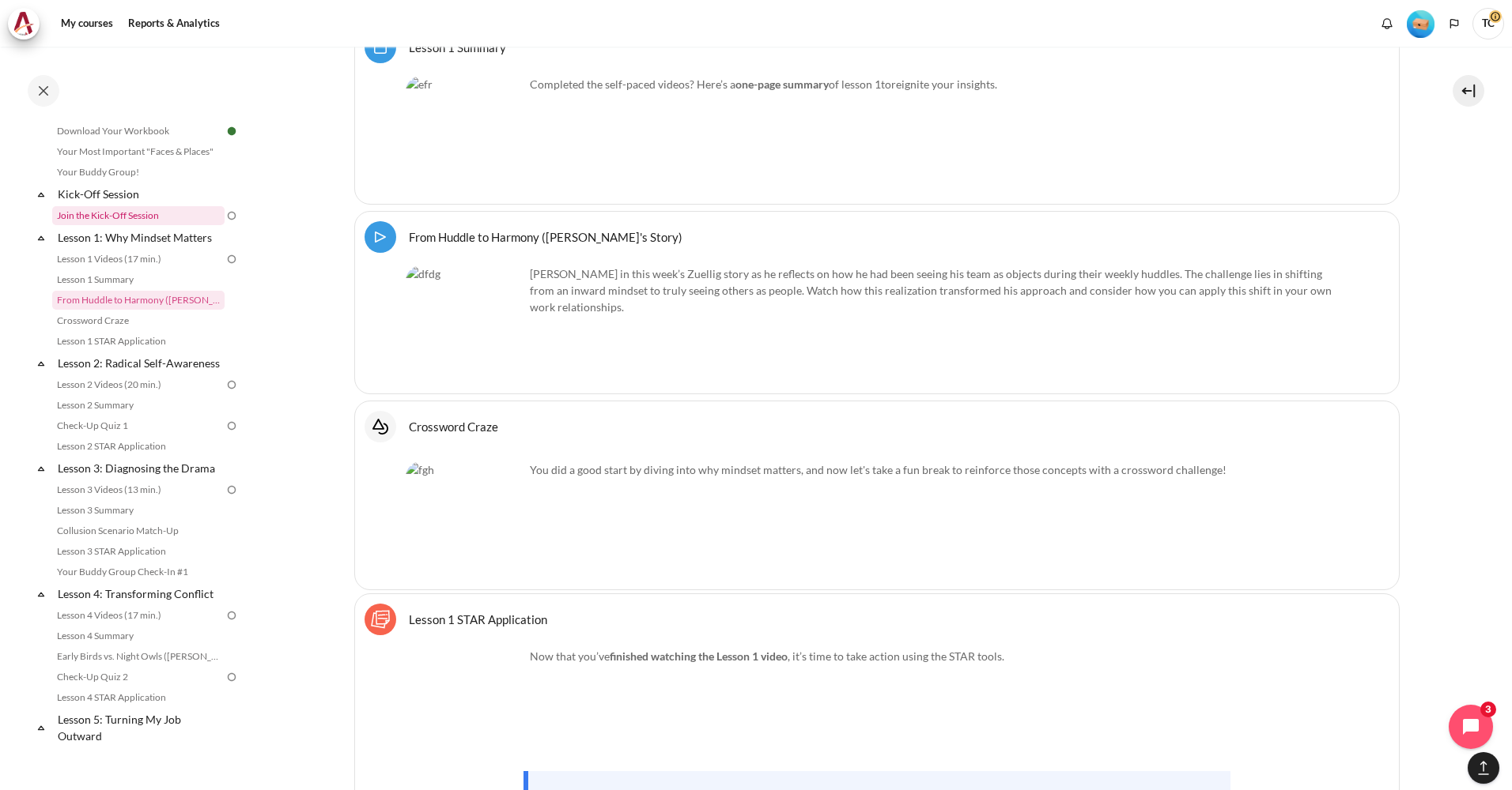
click at [115, 213] on link "Join the Kick-Off Session" at bounding box center [138, 215] width 172 height 19
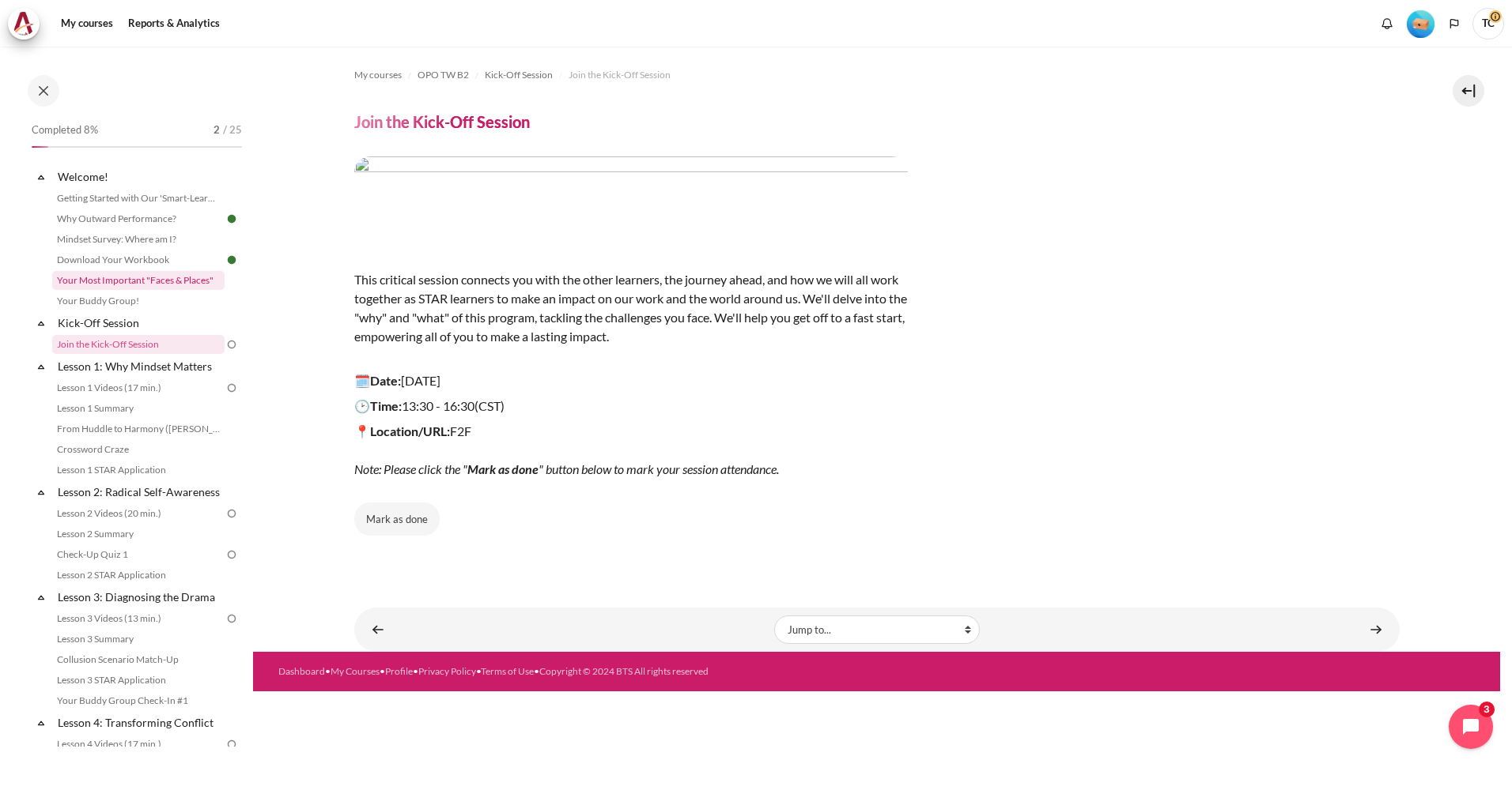
click at [133, 286] on link "Your Most Important "Faces & Places"" at bounding box center [138, 280] width 172 height 19
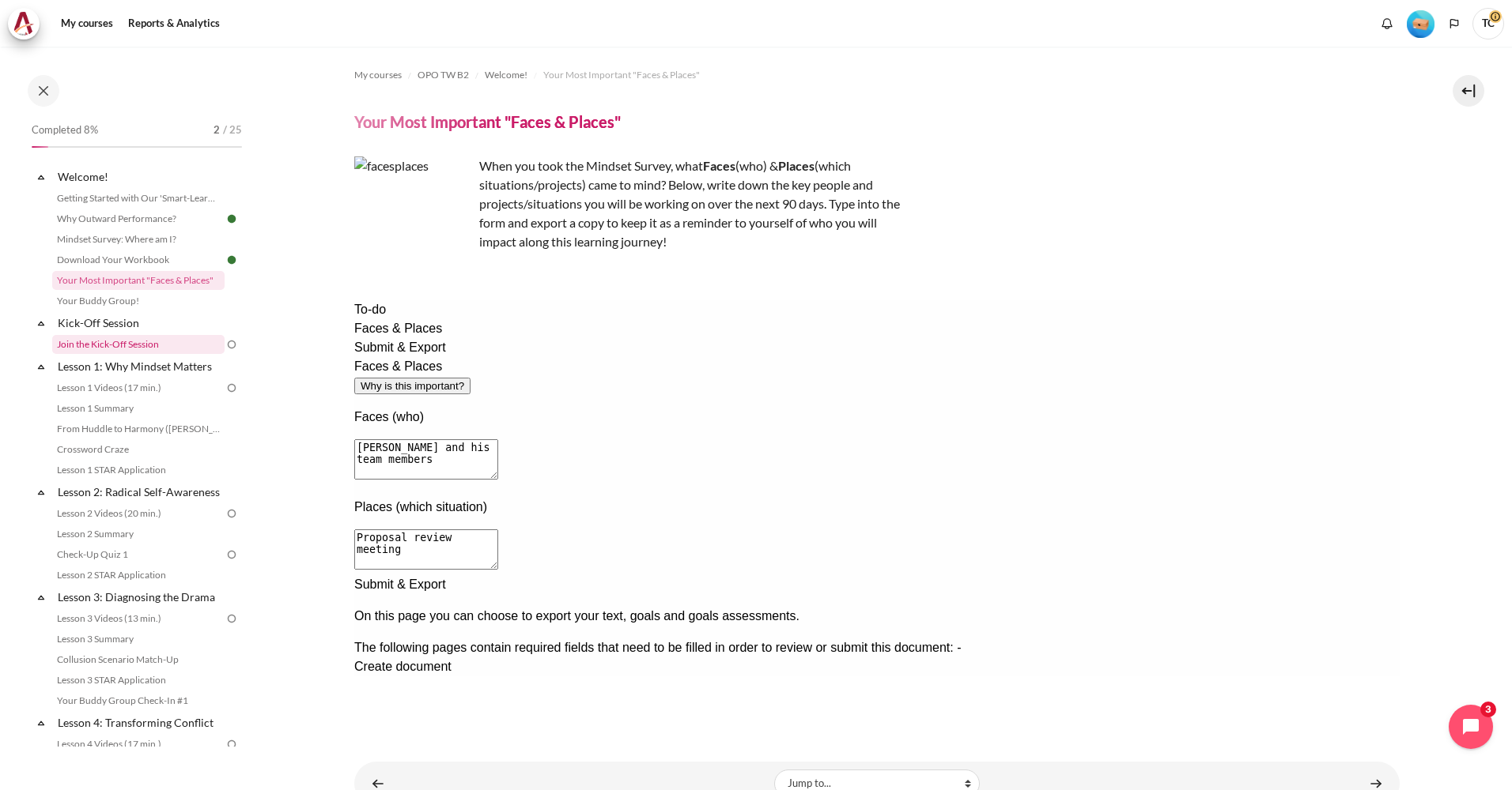
click at [141, 342] on link "Join the Kick-Off Session" at bounding box center [138, 344] width 172 height 19
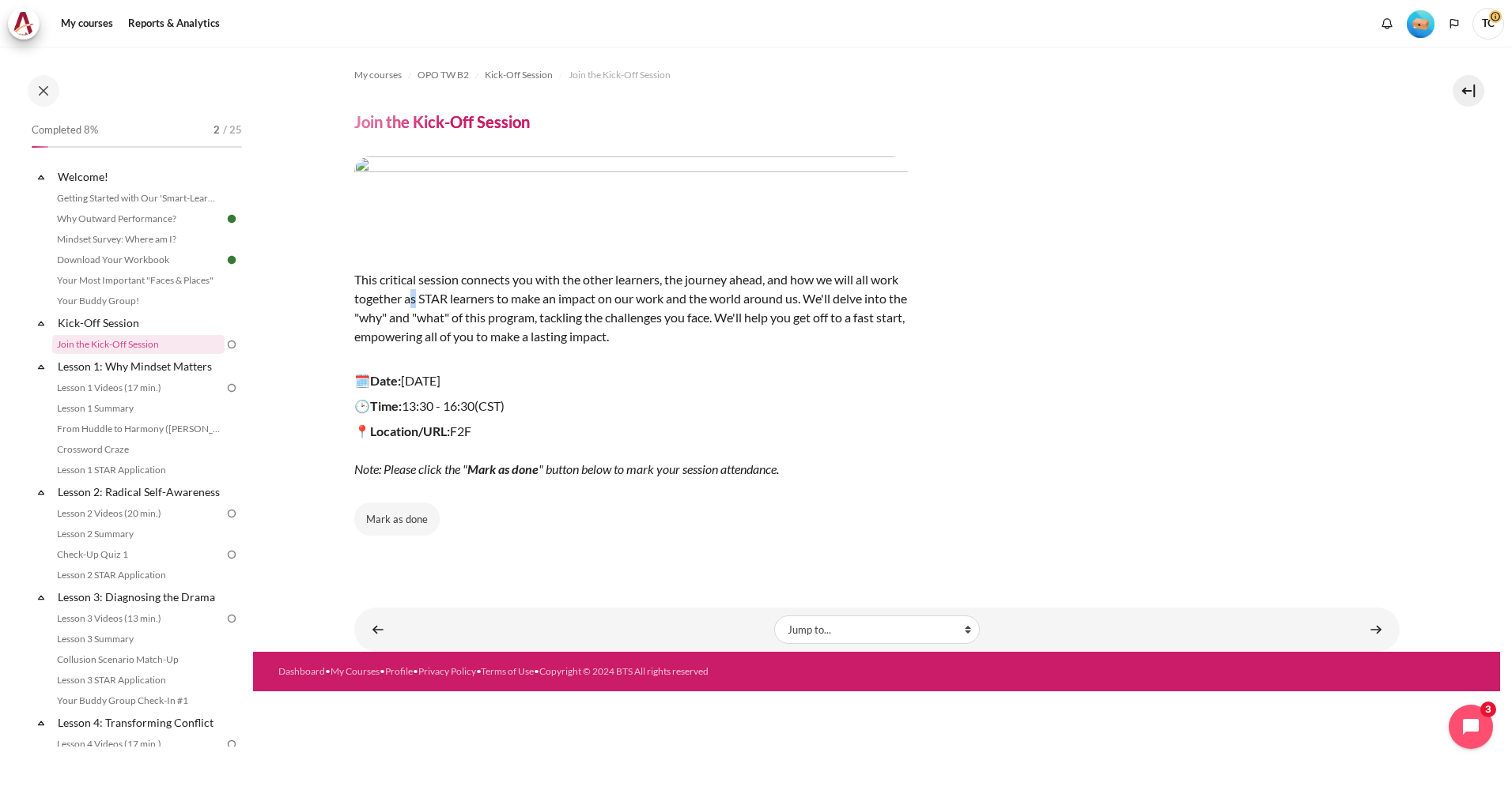
click at [414, 293] on p "This critical session connects you with the other learners, the journey ahead, …" at bounding box center [631, 309] width 554 height 114
click at [226, 345] on img at bounding box center [231, 345] width 14 height 14
click at [138, 341] on link "Join the Kick-Off Session" at bounding box center [138, 344] width 172 height 19
click at [160, 218] on link "Why Outward Performance?" at bounding box center [138, 219] width 172 height 19
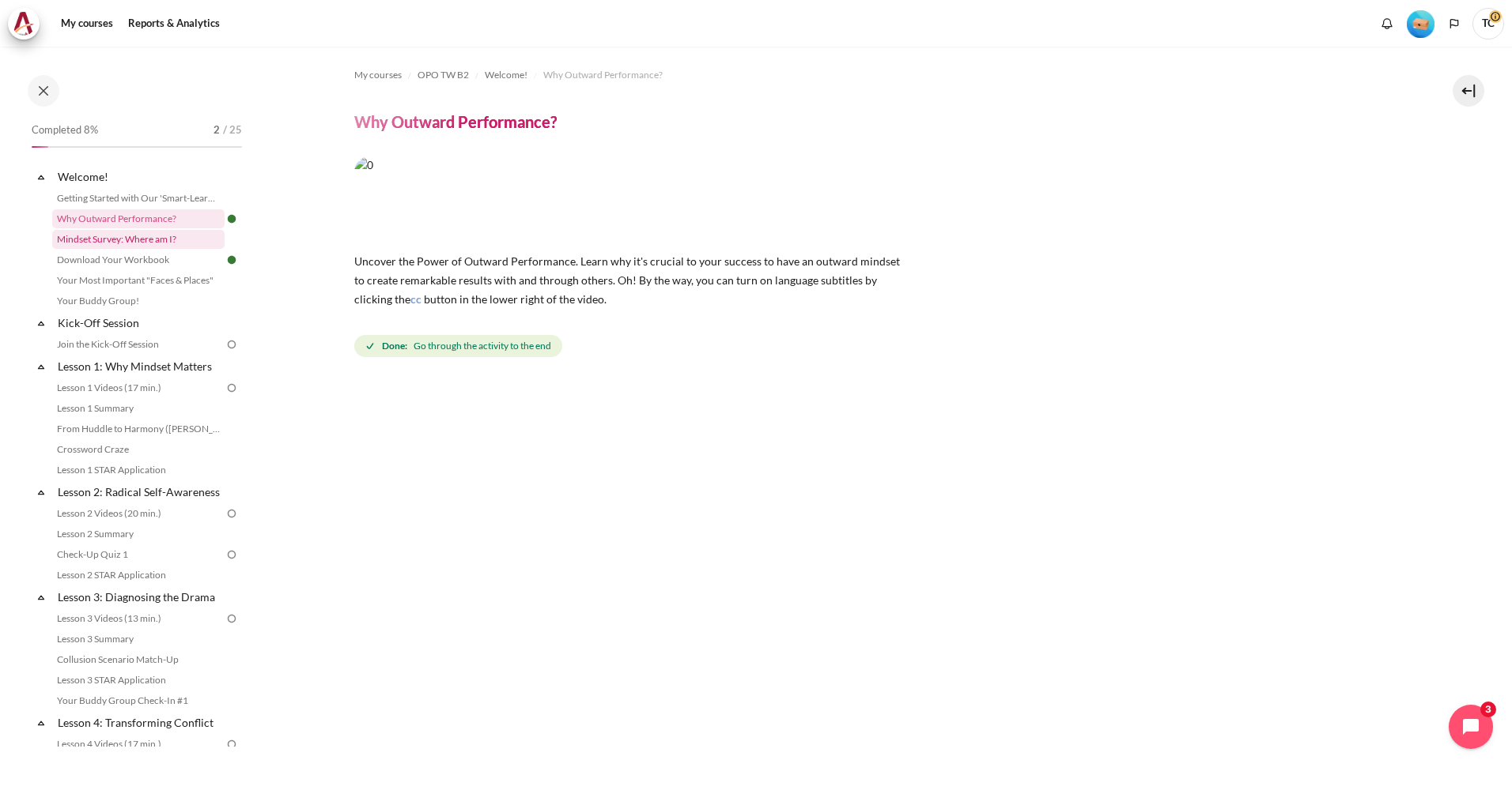
click at [142, 235] on link "Mindset Survey: Where am I?" at bounding box center [138, 239] width 172 height 19
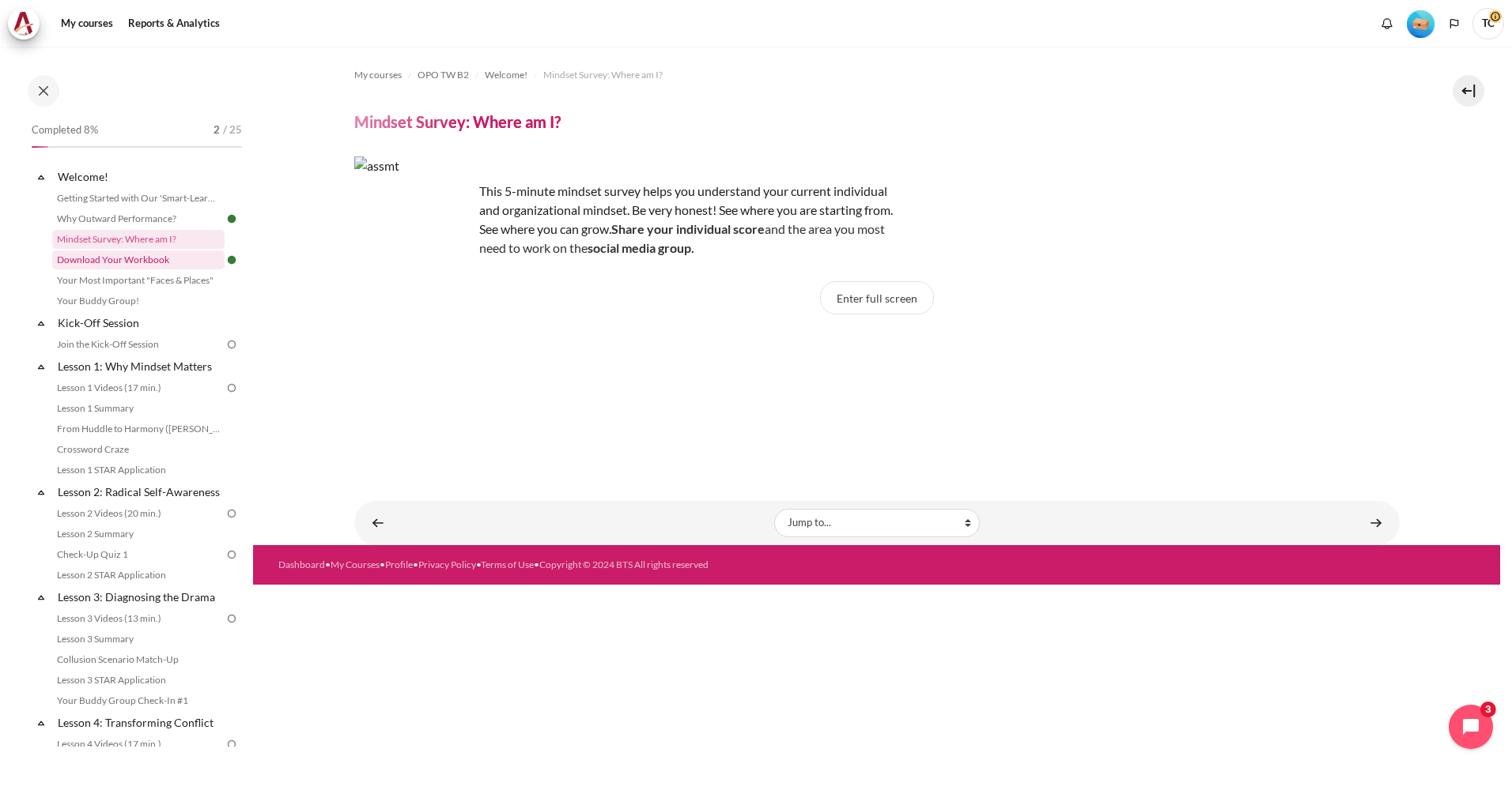
click at [150, 263] on link "Download Your Workbook" at bounding box center [138, 260] width 172 height 19
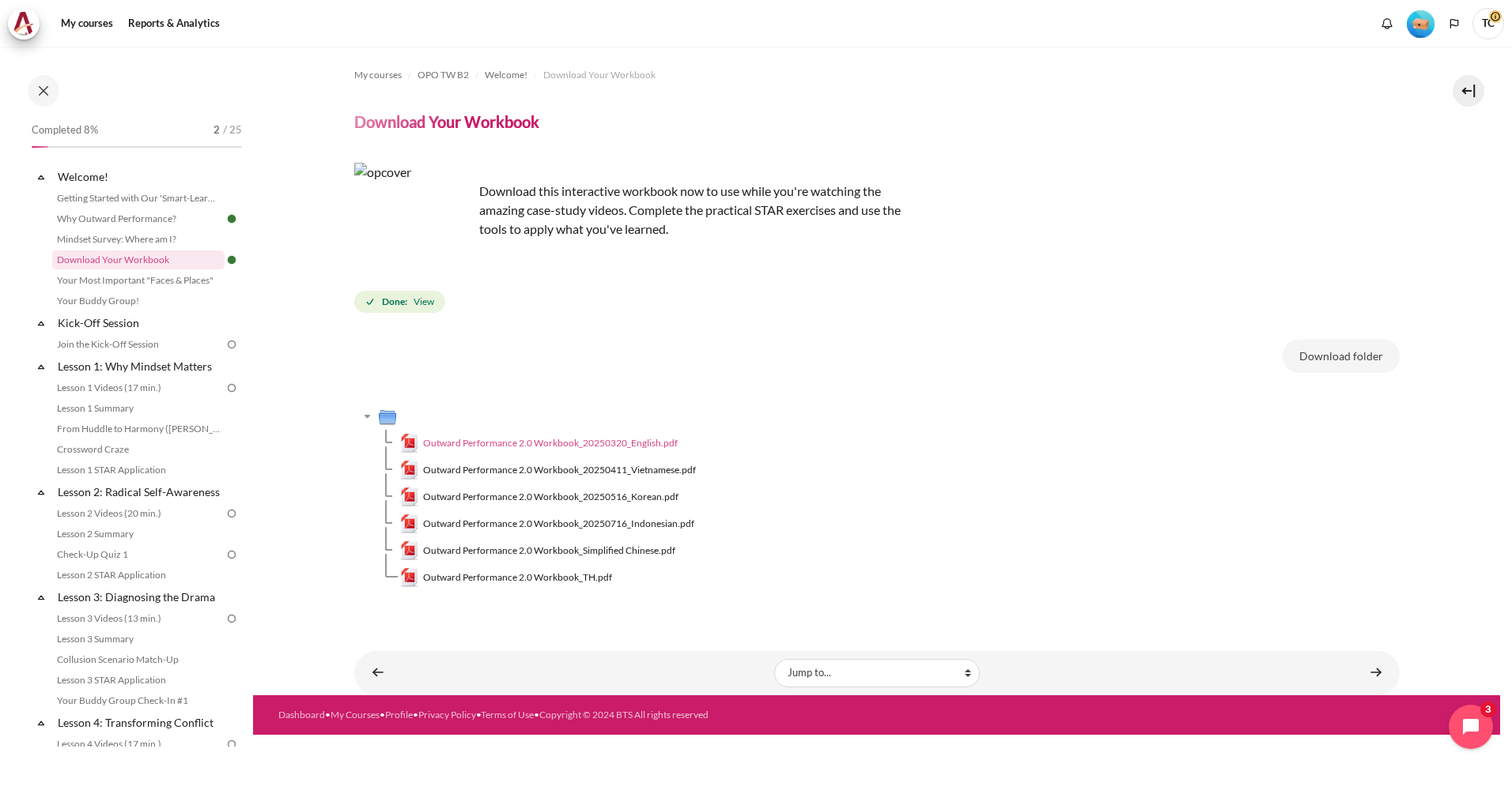
click at [631, 445] on span "Outward Performance 2.0 Workbook_20250320_English.pdf" at bounding box center [550, 444] width 255 height 14
click at [139, 368] on link "Lesson 1: Why Mindset Matters" at bounding box center [139, 366] width 169 height 21
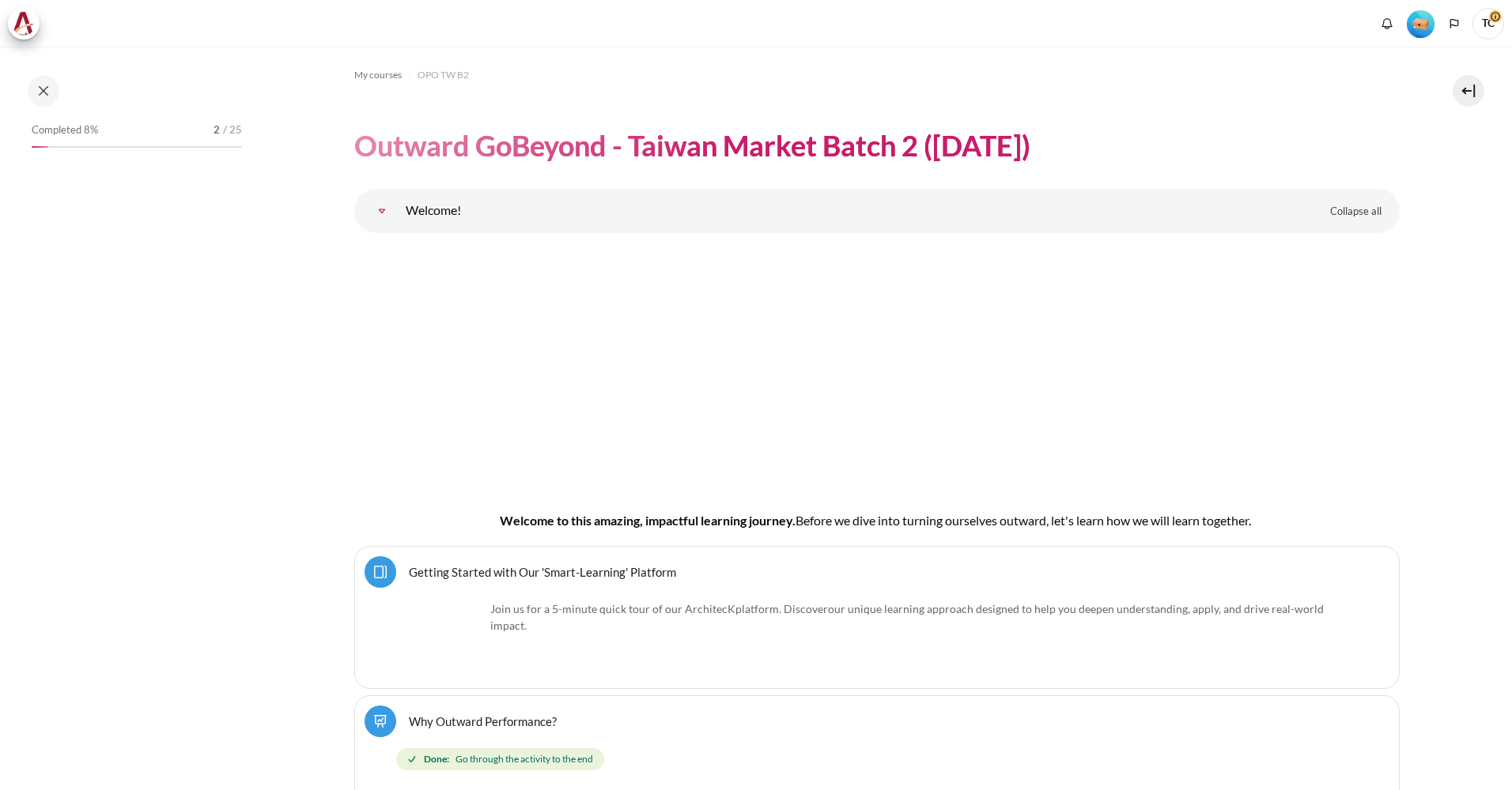
scroll to position [2187, 0]
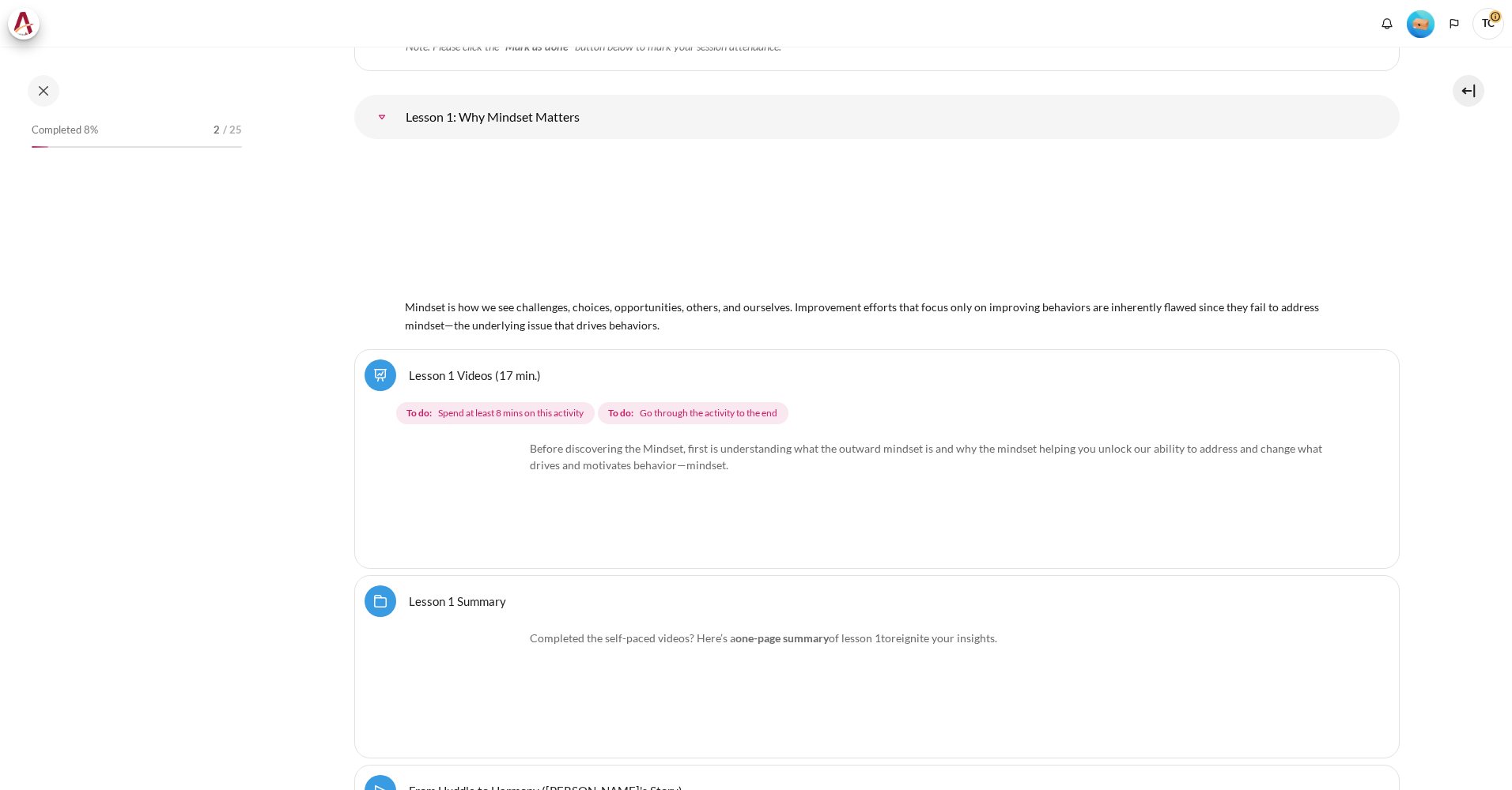
drag, startPoint x: 0, startPoint y: 0, endPoint x: 439, endPoint y: 374, distance: 576.7
click at [439, 374] on link "Lesson 1 Videos (17 min.)" at bounding box center [475, 375] width 132 height 15
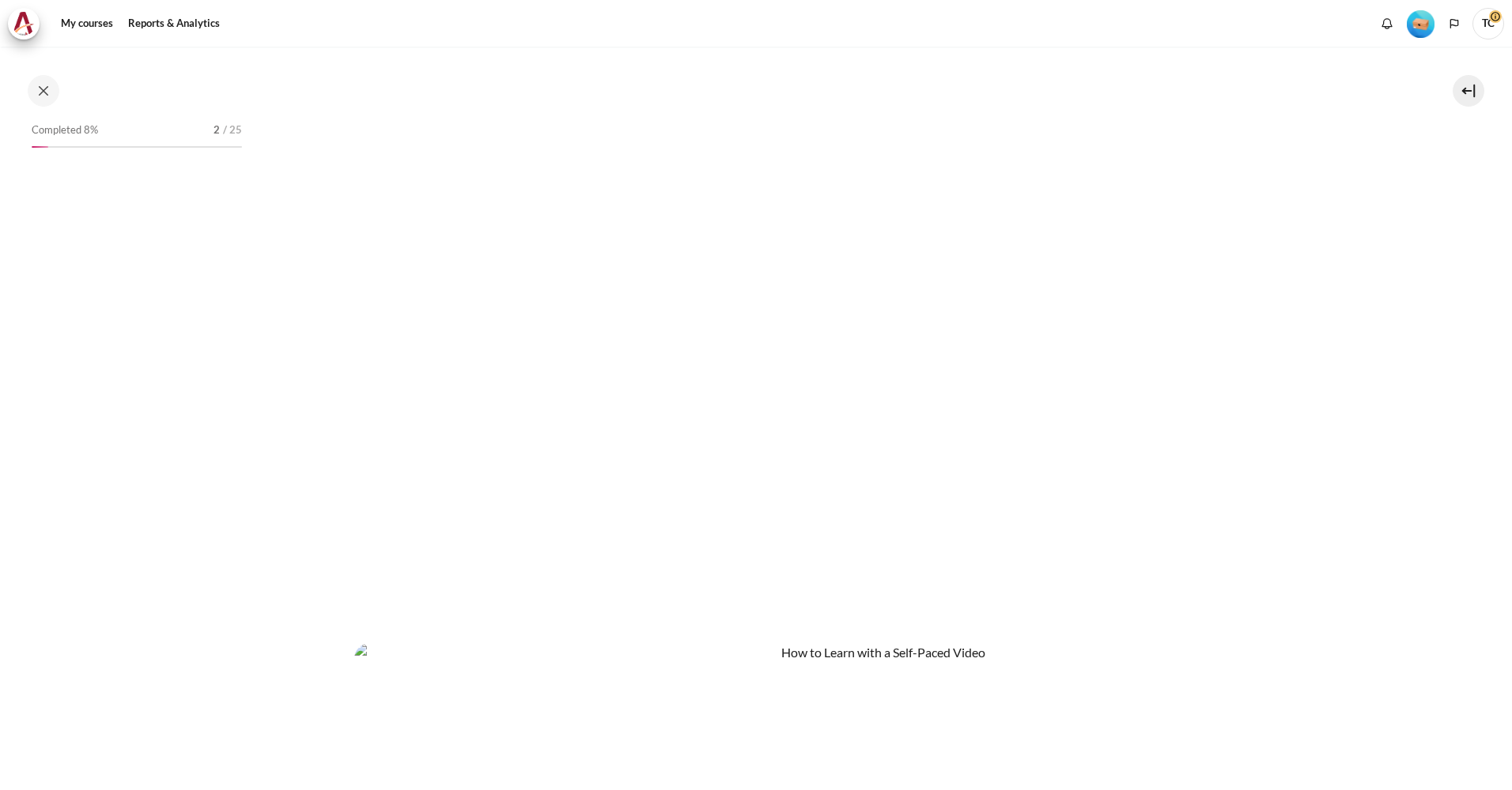
scroll to position [474, 0]
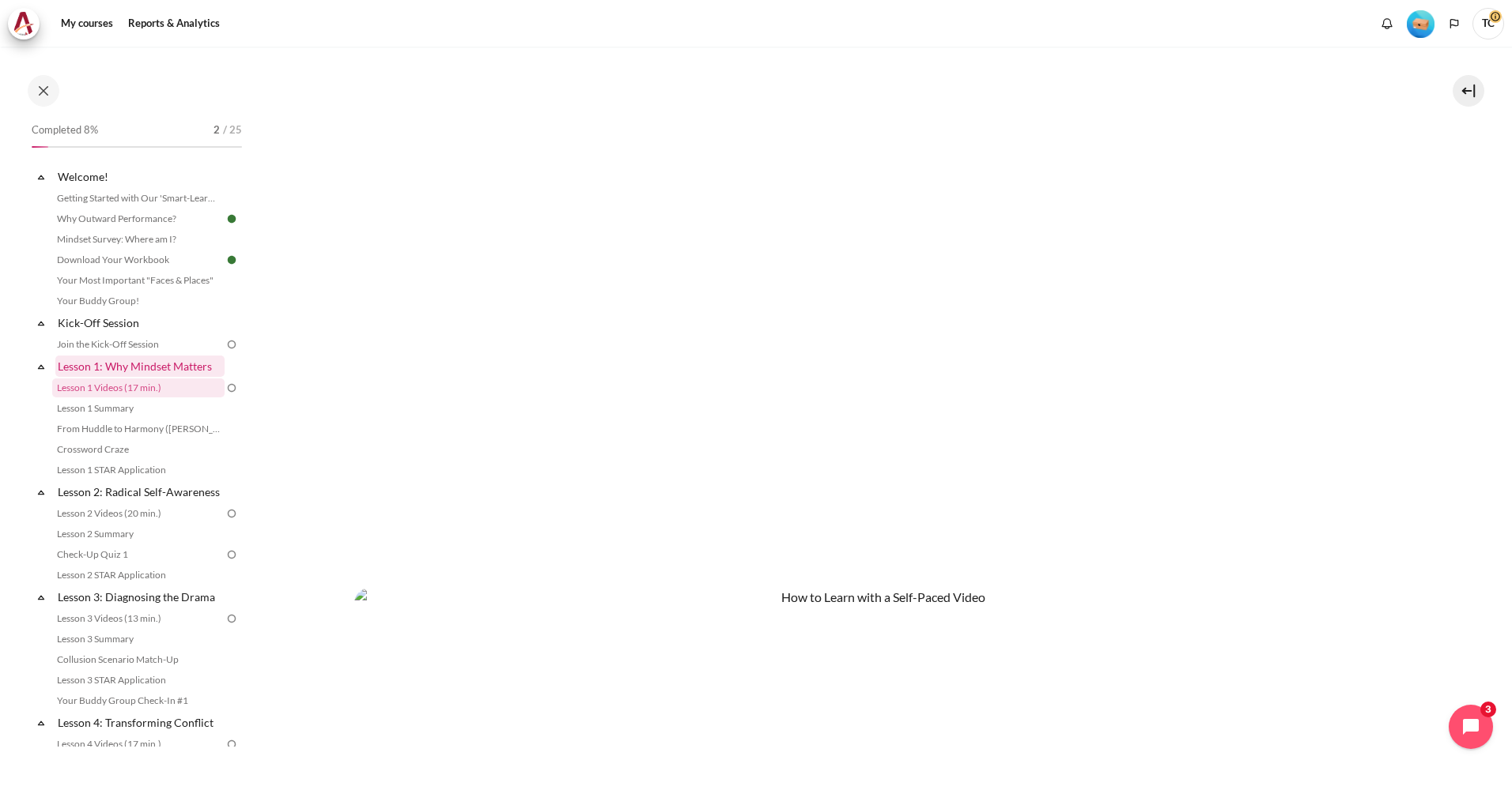
click at [170, 362] on link "Lesson 1: Why Mindset Matters" at bounding box center [139, 366] width 169 height 21
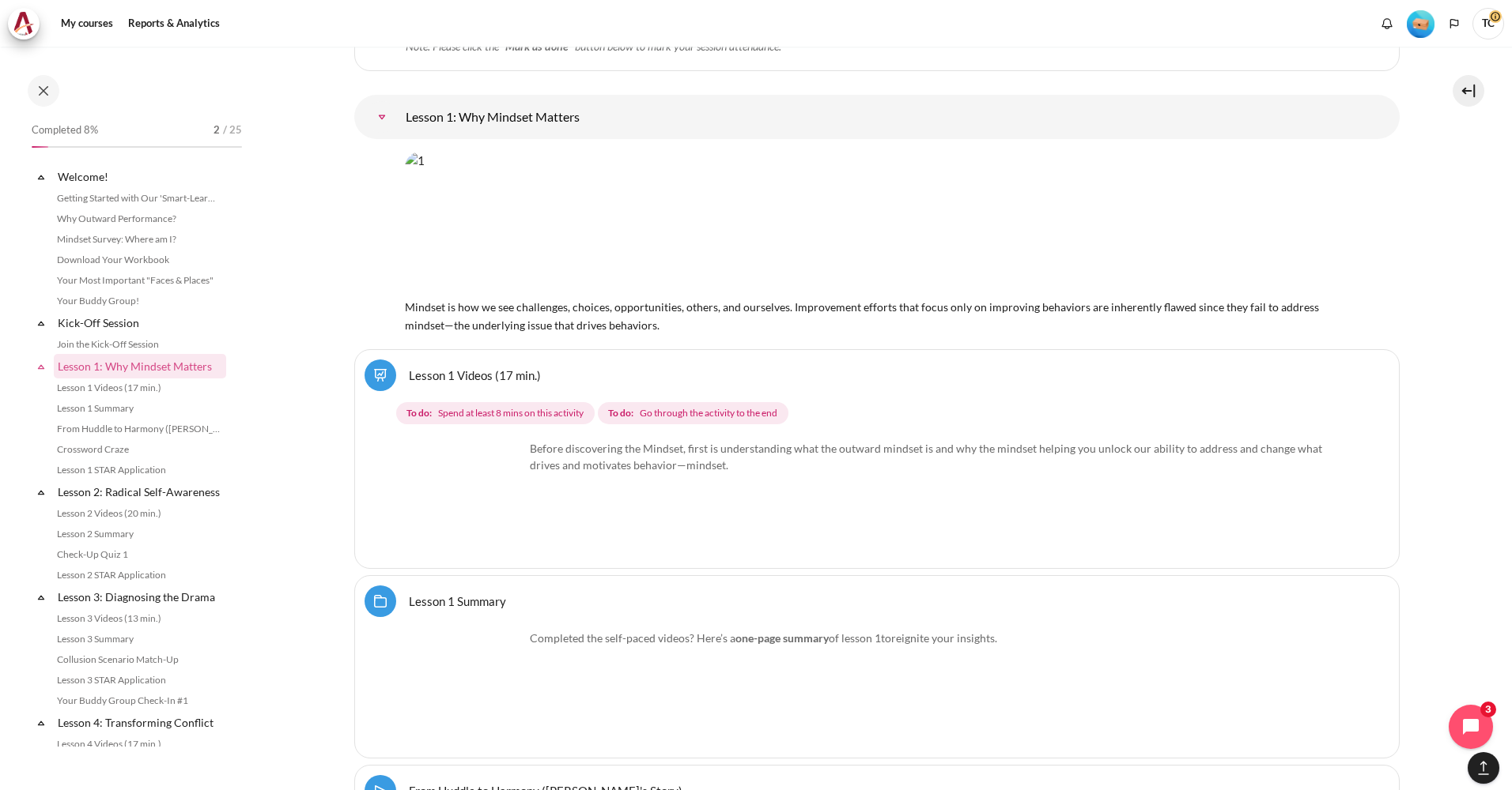
scroll to position [172, 0]
